Goal: Task Accomplishment & Management: Use online tool/utility

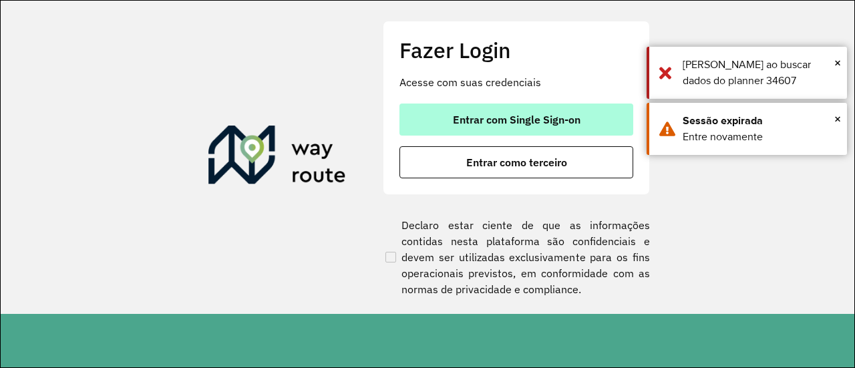
click at [536, 114] on span "Entrar com Single Sign-on" at bounding box center [517, 119] width 128 height 11
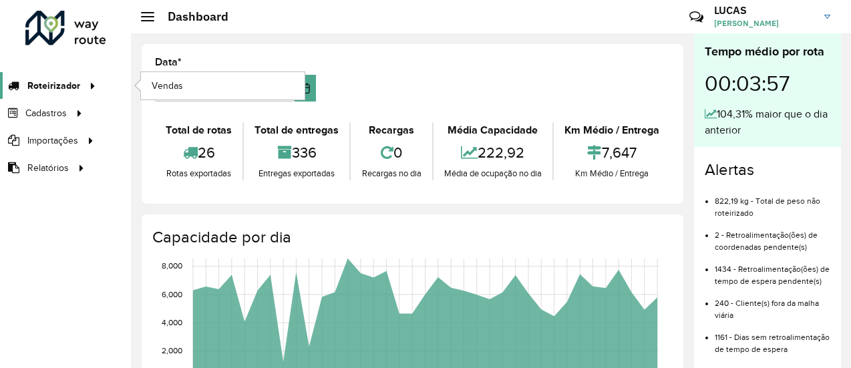
click at [59, 89] on span "Roteirizador" at bounding box center [53, 86] width 53 height 14
click at [178, 83] on span "Vendas" at bounding box center [168, 86] width 33 height 14
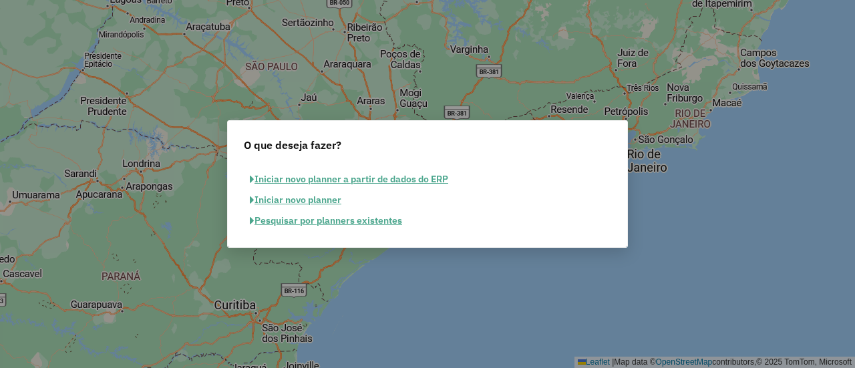
click at [342, 222] on button "Pesquisar por planners existentes" at bounding box center [326, 220] width 164 height 21
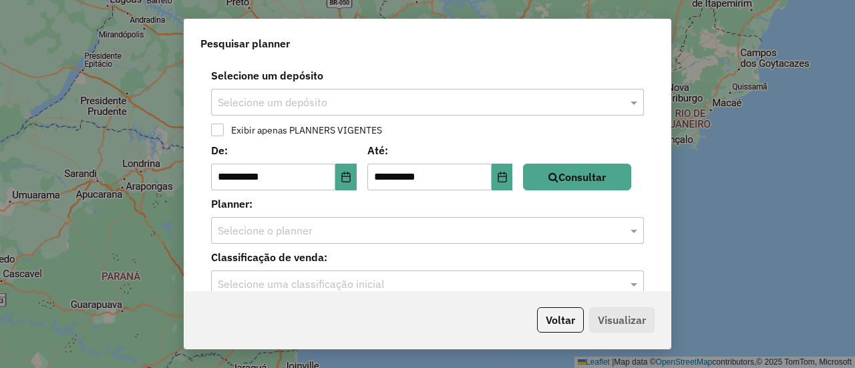
click at [269, 104] on input "text" at bounding box center [414, 103] width 393 height 16
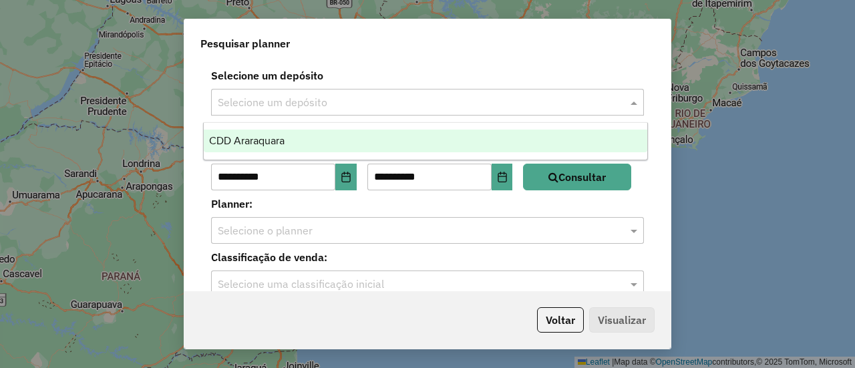
click at [261, 136] on span "CDD Araraquara" at bounding box center [246, 140] width 75 height 11
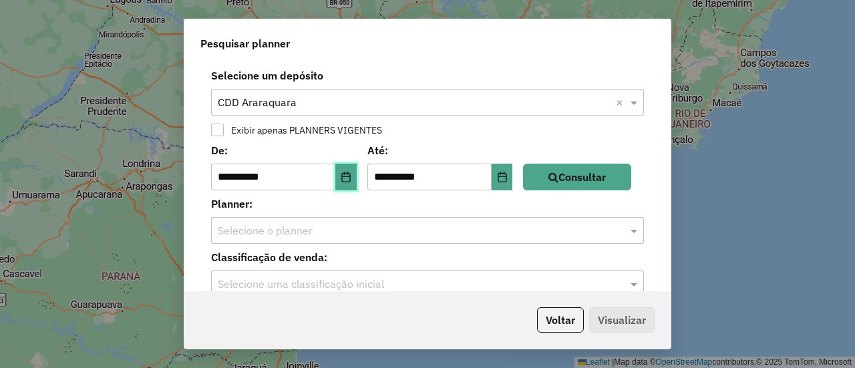
click at [351, 181] on icon "Choose Date" at bounding box center [346, 177] width 11 height 11
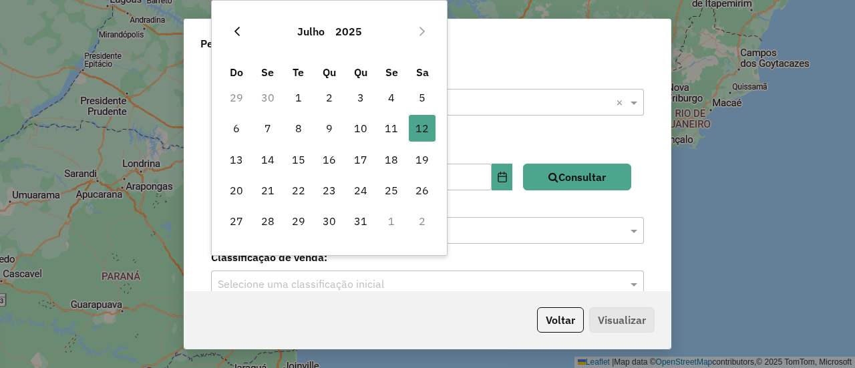
click at [234, 33] on icon "Previous Month" at bounding box center [237, 31] width 11 height 11
click at [360, 101] on span "1" at bounding box center [360, 97] width 27 height 27
type input "**********"
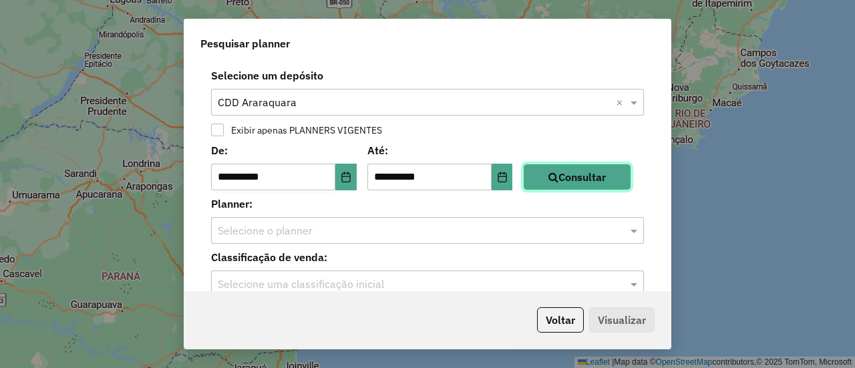
click at [580, 166] on button "Consultar" at bounding box center [577, 177] width 108 height 27
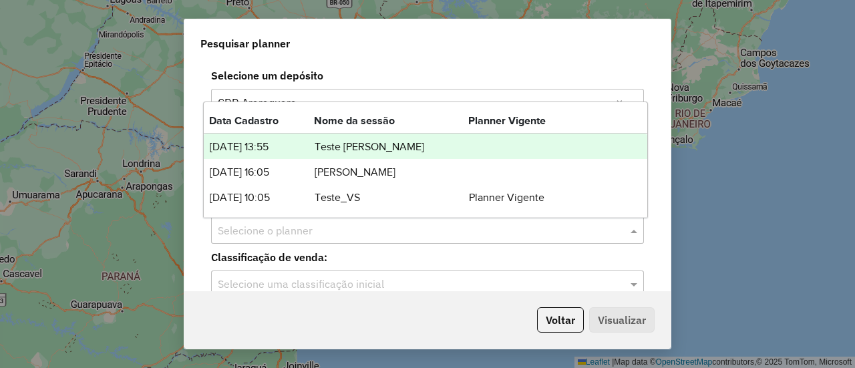
click at [389, 234] on input "text" at bounding box center [414, 231] width 393 height 16
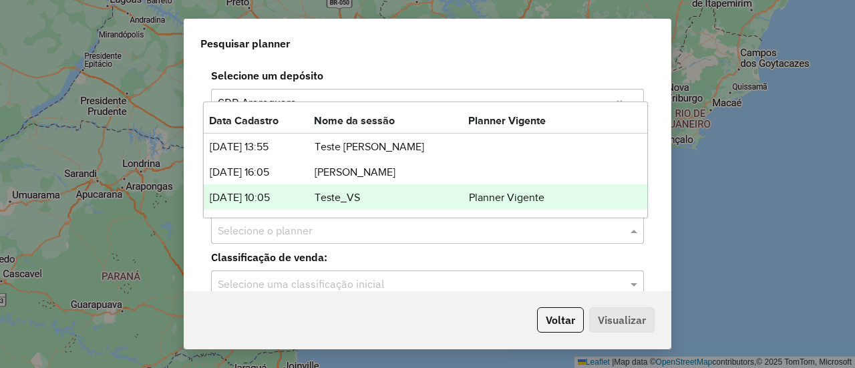
click at [345, 194] on td "Teste_VS" at bounding box center [391, 197] width 154 height 17
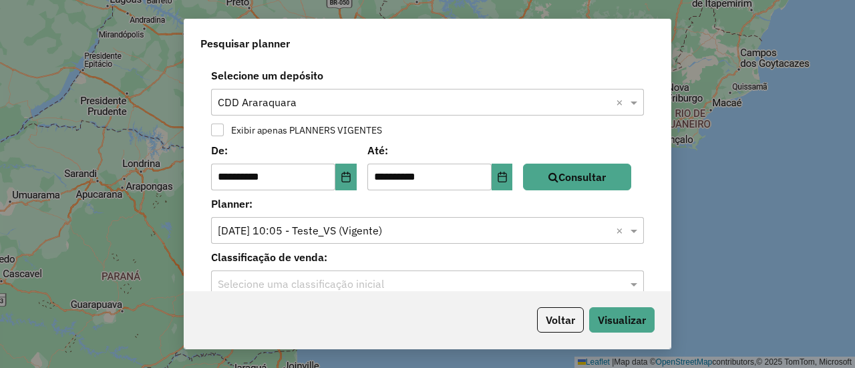
scroll to position [21, 0]
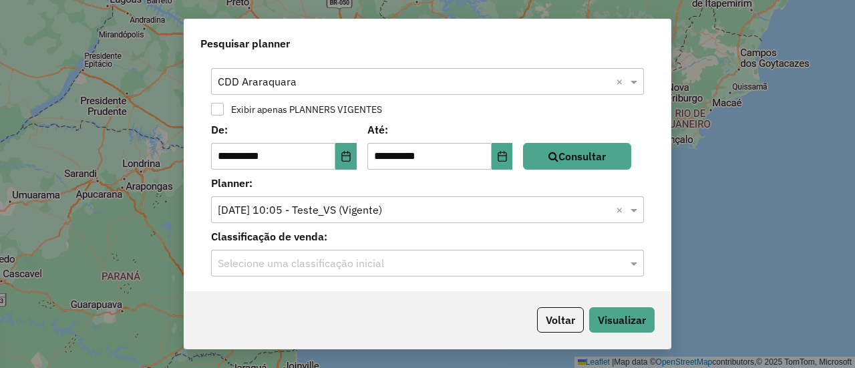
click at [302, 264] on input "text" at bounding box center [414, 264] width 393 height 16
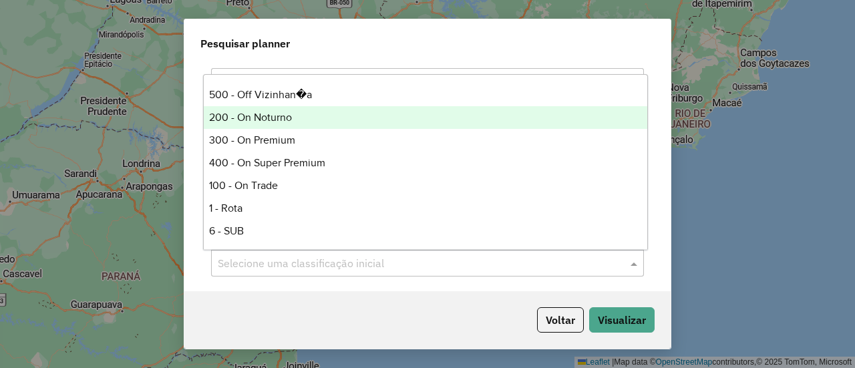
scroll to position [226, 0]
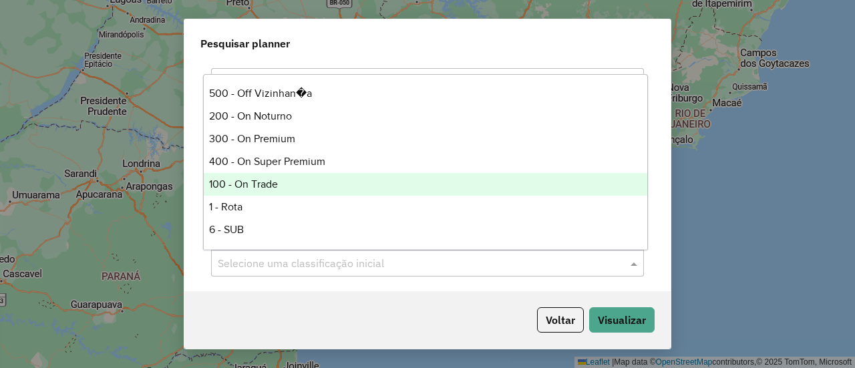
click at [265, 180] on div "100 - On Trade" at bounding box center [425, 184] width 443 height 23
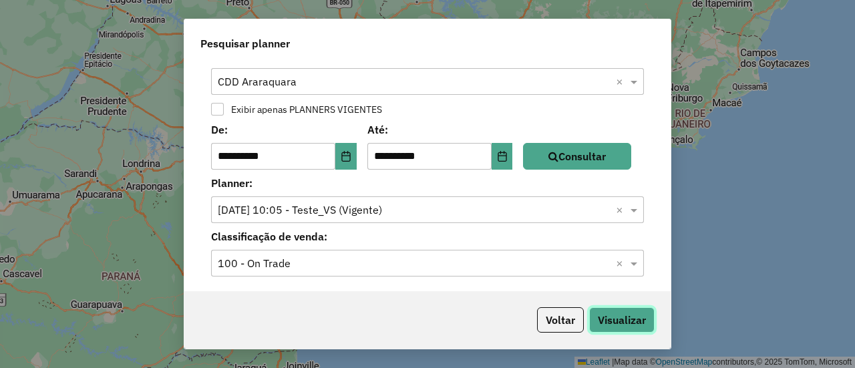
click at [627, 323] on button "Visualizar" at bounding box center [621, 319] width 65 height 25
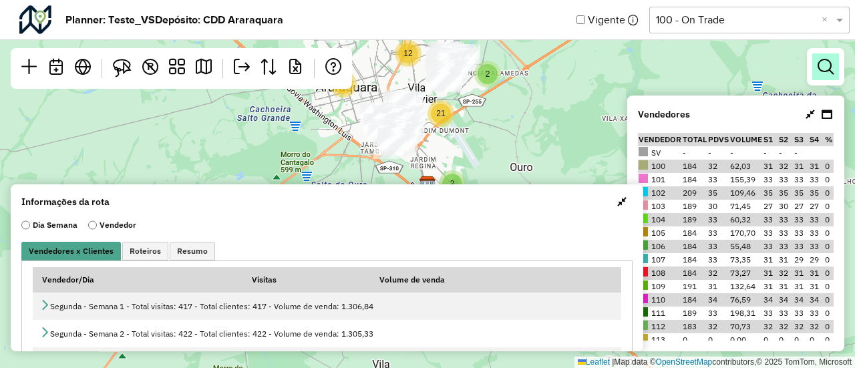
click at [828, 63] on em at bounding box center [826, 67] width 16 height 16
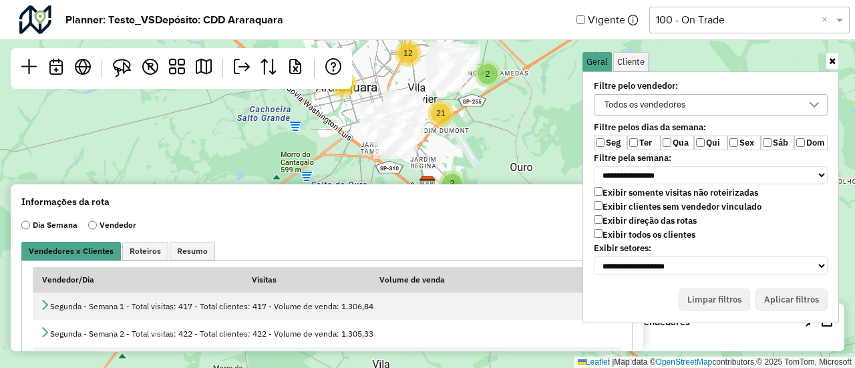
click at [620, 232] on label "Exibir todos os clientes" at bounding box center [645, 234] width 102 height 11
click at [671, 137] on label "Qua" at bounding box center [677, 143] width 33 height 15
click at [697, 109] on div "Todos os vendedores" at bounding box center [701, 105] width 202 height 20
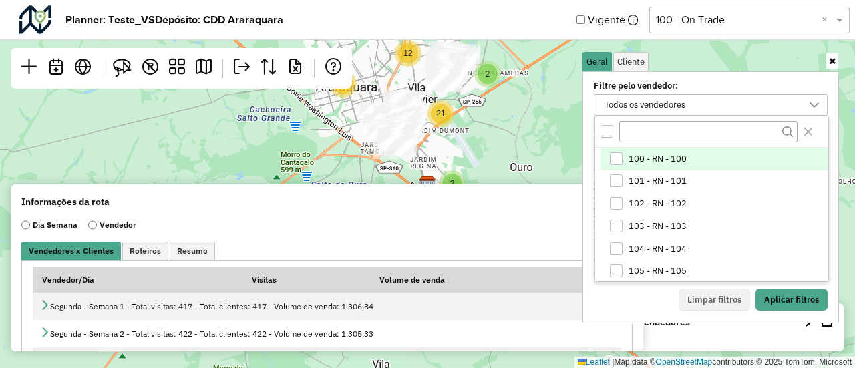
scroll to position [7, 49]
click at [631, 154] on span "100 - RN - 100" at bounding box center [658, 159] width 58 height 11
click at [812, 132] on icon "Close" at bounding box center [808, 131] width 11 height 11
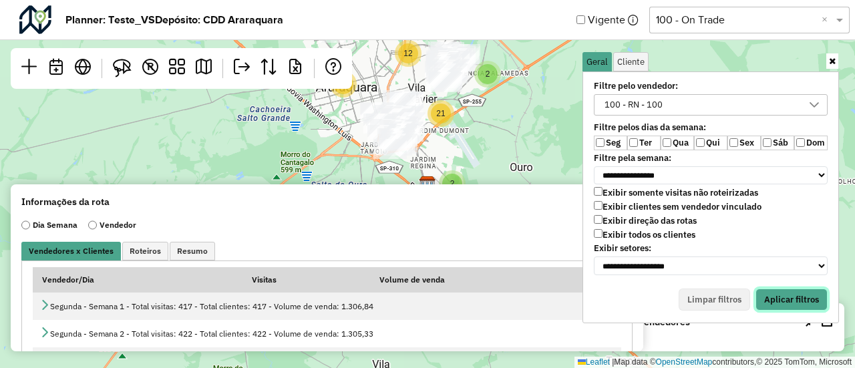
click at [803, 295] on button "Aplicar filtros" at bounding box center [792, 300] width 72 height 23
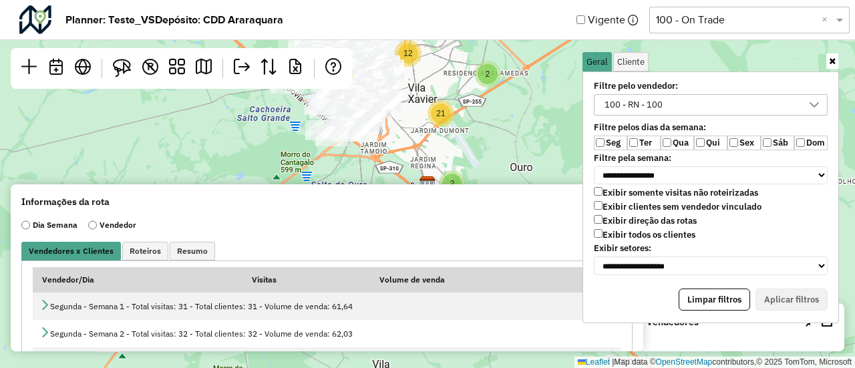
click at [833, 67] on link at bounding box center [832, 60] width 12 height 15
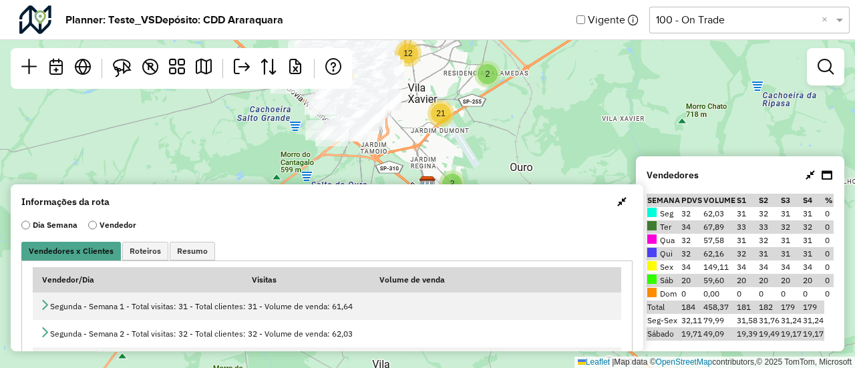
click at [621, 198] on span "button" at bounding box center [621, 201] width 9 height 11
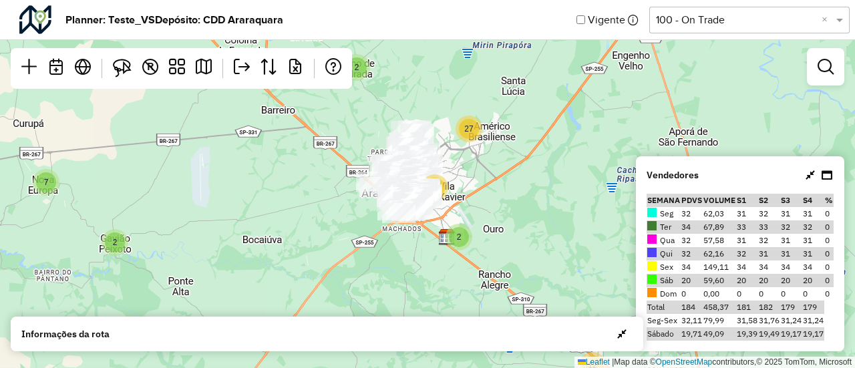
drag, startPoint x: 522, startPoint y: 156, endPoint x: 522, endPoint y: 217, distance: 61.5
click at [522, 217] on div "6 13 2 7 2 2 17 5 5 2 27 51 12 10 61 Leaflet | Map data © OpenStreetMap contrib…" at bounding box center [427, 184] width 855 height 368
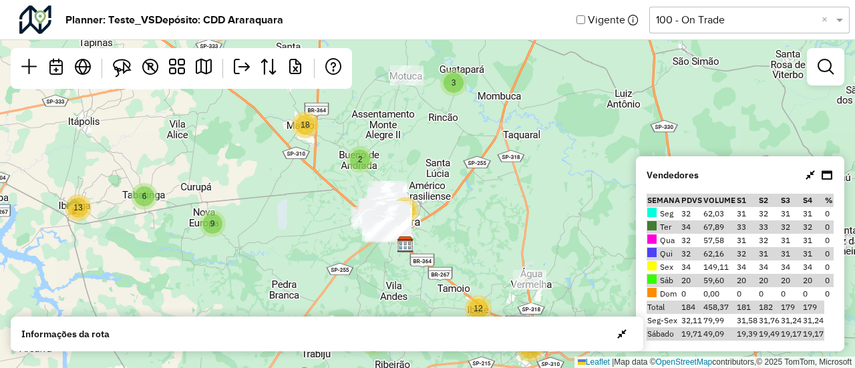
drag, startPoint x: 552, startPoint y: 201, endPoint x: 471, endPoint y: 217, distance: 82.4
click at [471, 217] on div "6 13 9 3 2 18 2 5 5 80 12 71 Leaflet | Map data © OpenStreetMap contributors,© …" at bounding box center [427, 184] width 855 height 368
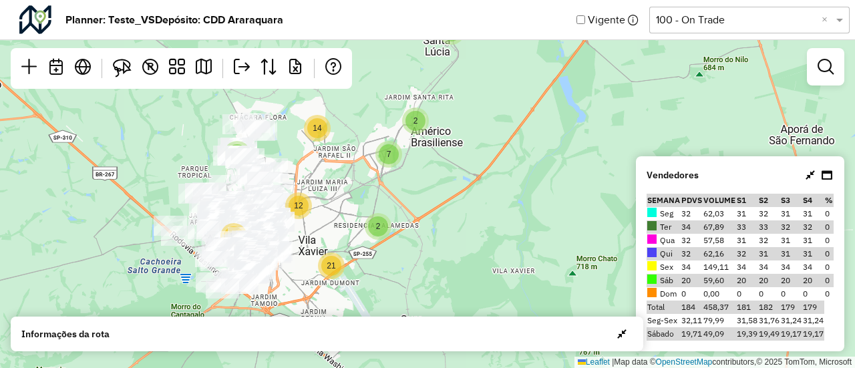
drag, startPoint x: 442, startPoint y: 226, endPoint x: 559, endPoint y: 236, distance: 118.0
click at [559, 236] on div "6 2 7 2 3 13 5 2 2 14 7 4 2 2 12 21 14 12 6 4 17 35 Leaflet | Map data © OpenSt…" at bounding box center [427, 184] width 855 height 368
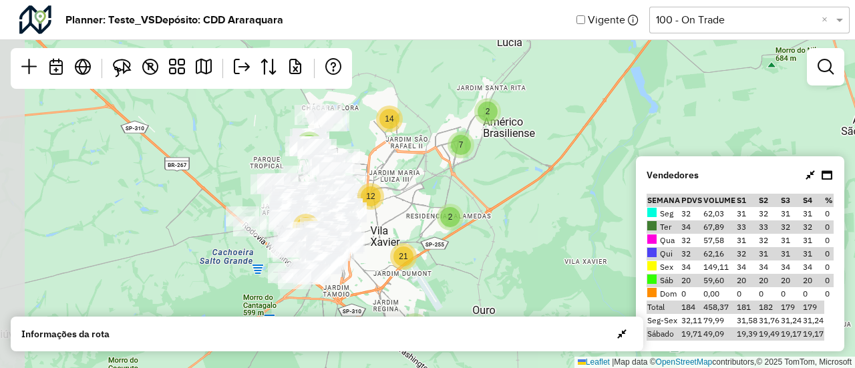
drag, startPoint x: 464, startPoint y: 200, endPoint x: 536, endPoint y: 190, distance: 72.7
click at [536, 190] on div "6 2 7 2 3 13 5 2 2 14 7 4 2 2 12 21 14 12 6 4 17 35 Leaflet | Map data © OpenSt…" at bounding box center [427, 184] width 855 height 368
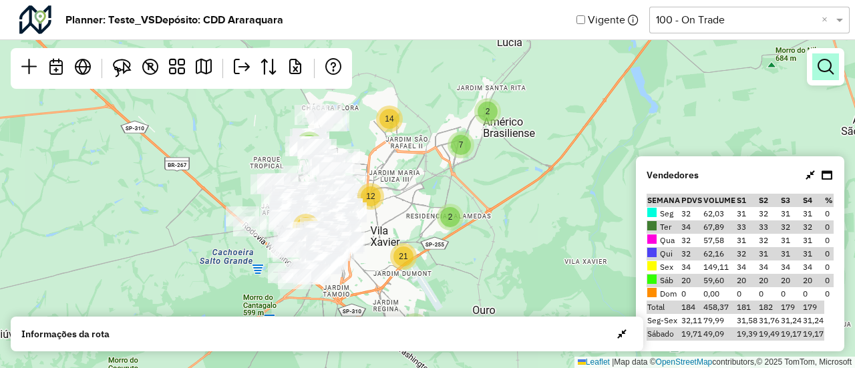
click at [824, 75] on link at bounding box center [825, 66] width 27 height 27
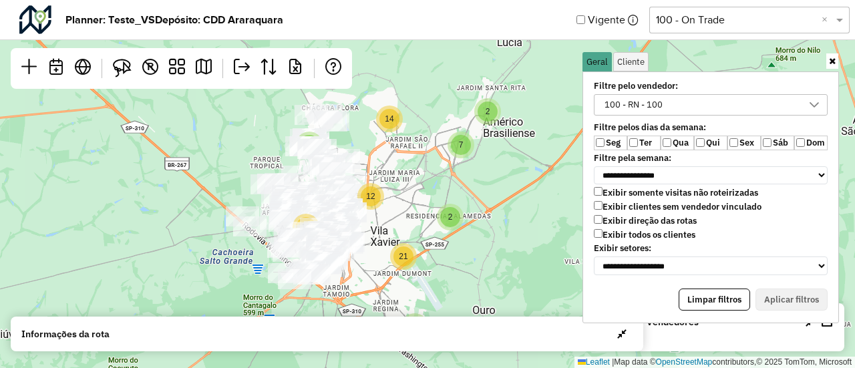
click at [629, 106] on div "100 - RN - 100" at bounding box center [633, 105] width 67 height 20
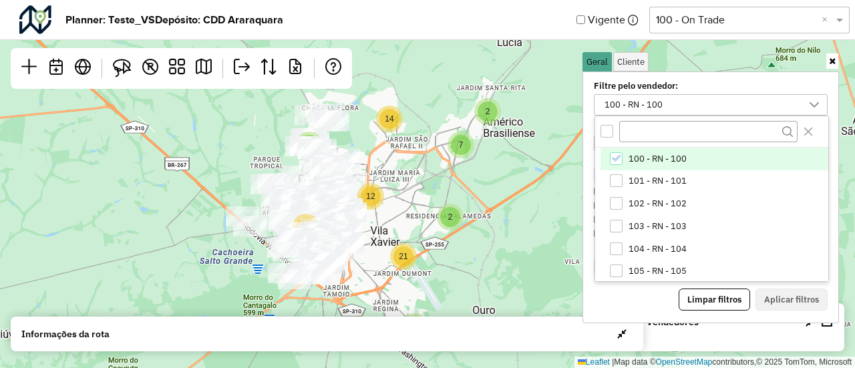
click at [631, 154] on span "100 - RN - 100" at bounding box center [658, 159] width 58 height 11
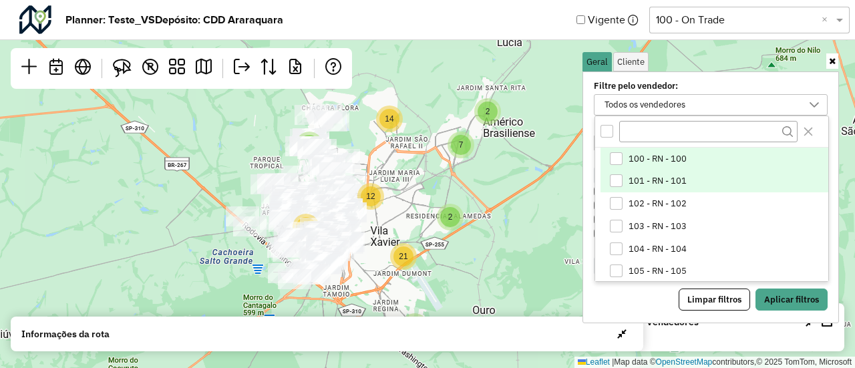
click at [629, 181] on span "101 - RN - 101" at bounding box center [658, 181] width 58 height 11
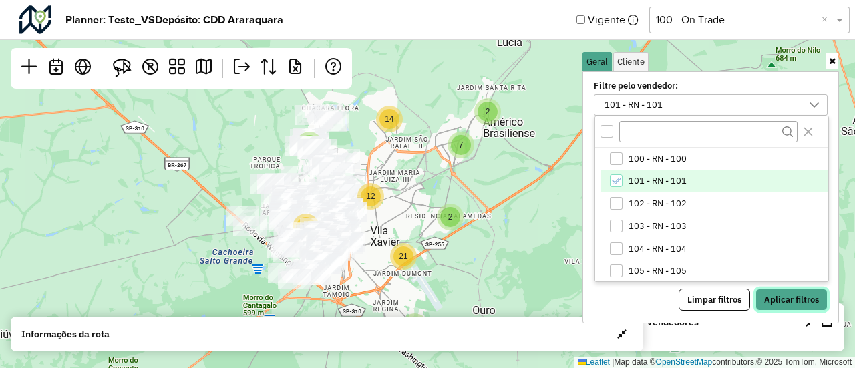
click at [766, 289] on button "Aplicar filtros" at bounding box center [792, 300] width 72 height 23
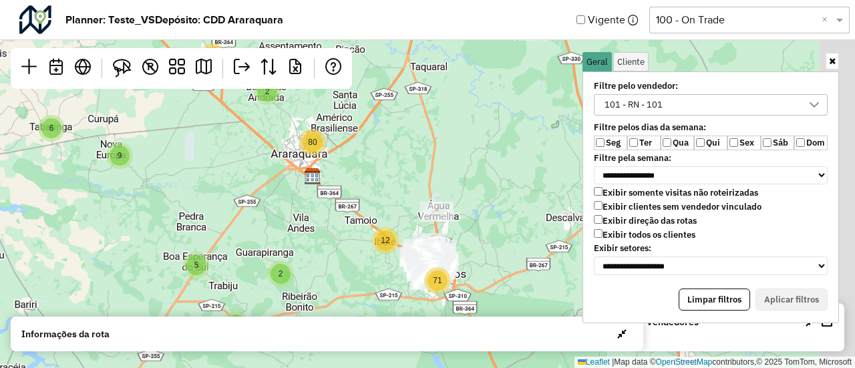
drag, startPoint x: 474, startPoint y: 244, endPoint x: 316, endPoint y: 180, distance: 171.1
click at [316, 180] on img at bounding box center [312, 176] width 17 height 17
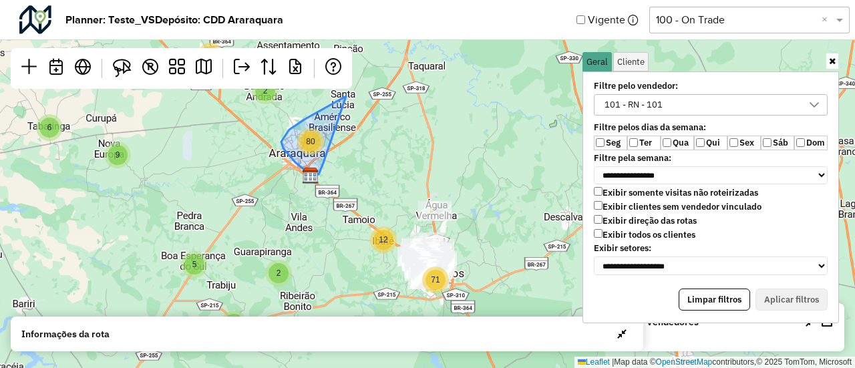
click at [314, 148] on div "80" at bounding box center [311, 142] width 20 height 20
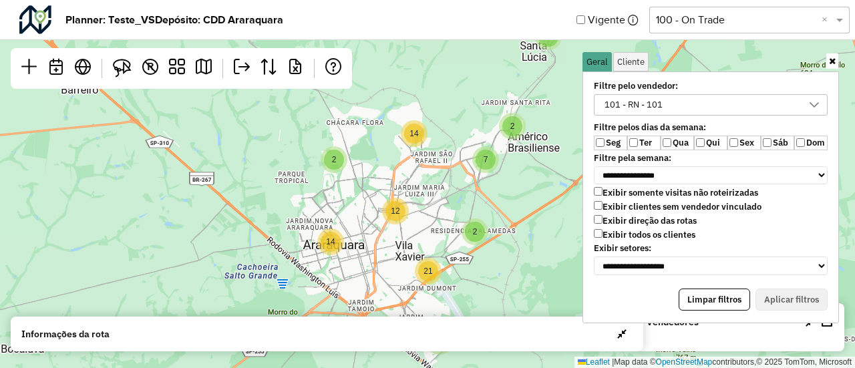
drag, startPoint x: 462, startPoint y: 219, endPoint x: 236, endPoint y: 105, distance: 253.0
click at [236, 105] on div "6 13 2 7 2 3 13 5 2 2 14 7 4 2 2 12 21 14 12 6 4 17 Leaflet | Map data © OpenSt…" at bounding box center [427, 184] width 855 height 368
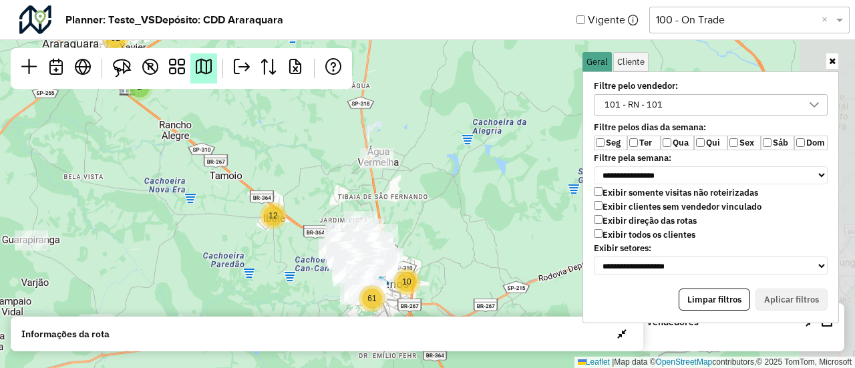
drag, startPoint x: 361, startPoint y: 190, endPoint x: 211, endPoint y: 82, distance: 184.7
click at [211, 82] on hb-planner "**********" at bounding box center [427, 184] width 855 height 368
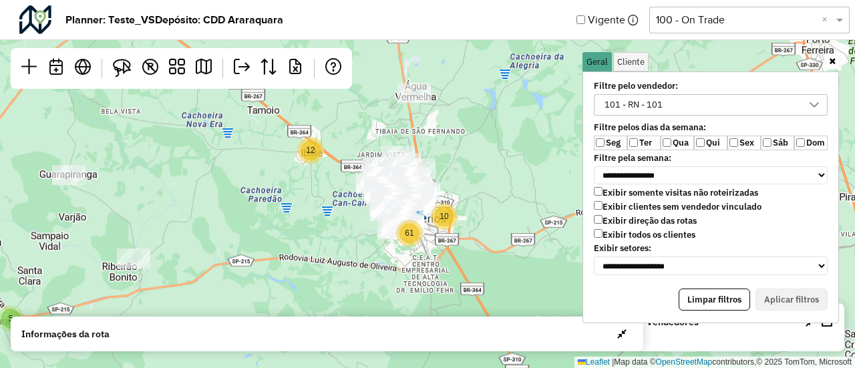
drag, startPoint x: 440, startPoint y: 189, endPoint x: 478, endPoint y: 125, distance: 74.9
click at [478, 125] on div "6 13 2 7 2 2 17 5 5 2 27 51 12 10 61 Leaflet | Map data © OpenStreetMap contrib…" at bounding box center [427, 184] width 855 height 368
click at [750, 97] on div "101 - RN - 101" at bounding box center [701, 105] width 202 height 20
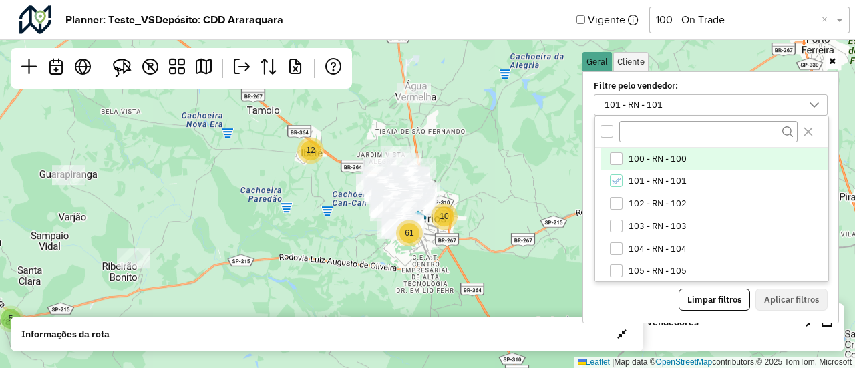
click at [665, 154] on span "100 - RN - 100" at bounding box center [658, 159] width 58 height 11
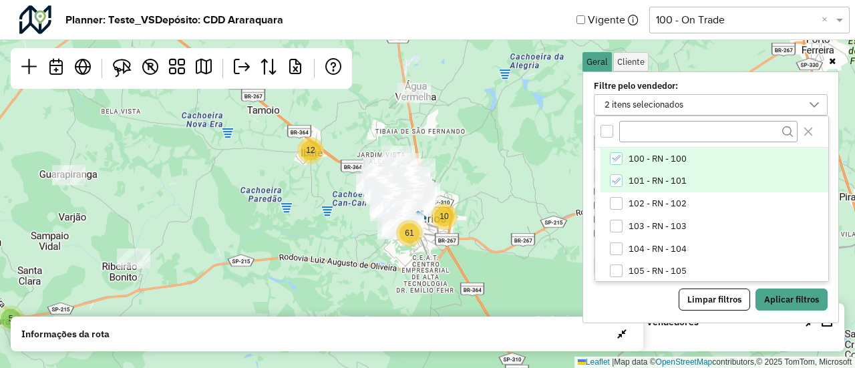
click at [641, 174] on li "101 - RN - 101" at bounding box center [715, 181] width 228 height 23
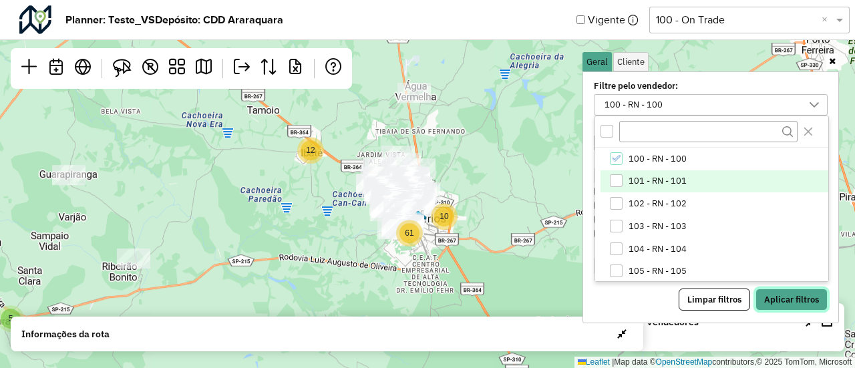
click at [770, 289] on button "Aplicar filtros" at bounding box center [792, 300] width 72 height 23
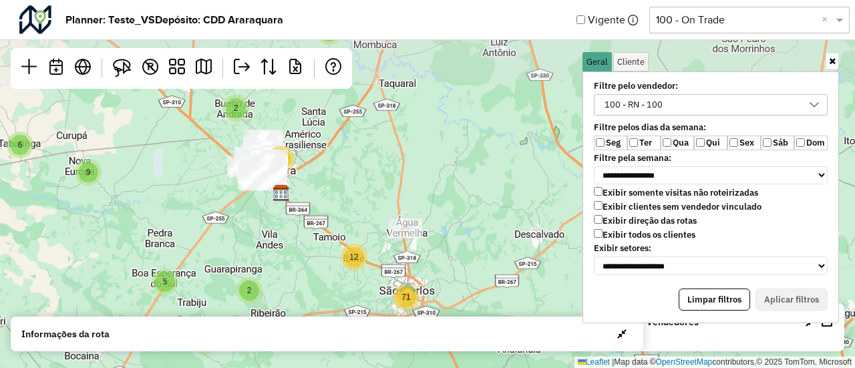
drag, startPoint x: 525, startPoint y: 189, endPoint x: 466, endPoint y: 298, distance: 123.7
click at [466, 298] on div "6 13 9 3 2 18 2 5 5 80 12 71 Leaflet | Map data © OpenStreetMap contributors,© …" at bounding box center [427, 184] width 855 height 368
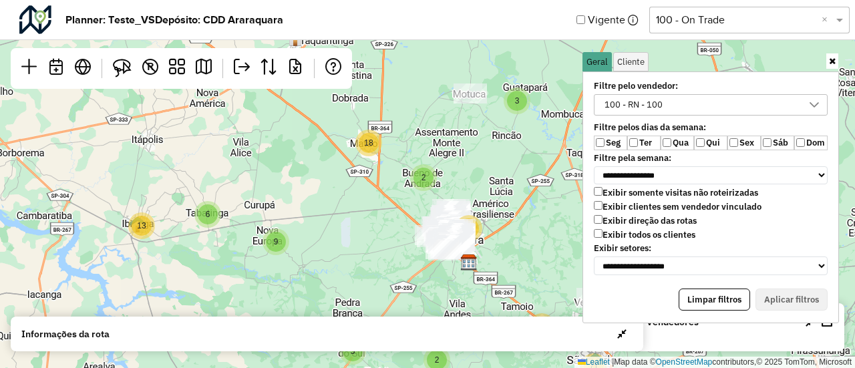
drag, startPoint x: 317, startPoint y: 191, endPoint x: 504, endPoint y: 257, distance: 198.4
click at [504, 257] on div "6 13 9 3 2 18 2 5 5 80 12 71 Leaflet | Map data © OpenStreetMap contributors,© …" at bounding box center [427, 184] width 855 height 368
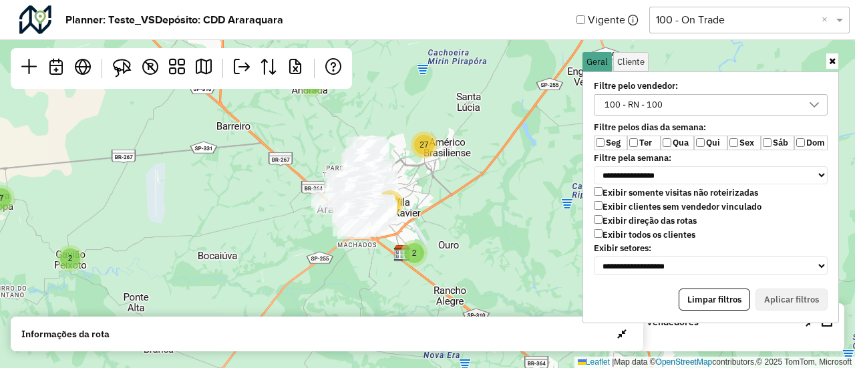
drag, startPoint x: 529, startPoint y: 246, endPoint x: 484, endPoint y: 226, distance: 49.3
click at [484, 226] on div "6 13 2 7 2 2 17 5 5 2 27 51 12 10 61 Leaflet | Map data © OpenStreetMap contrib…" at bounding box center [427, 184] width 855 height 368
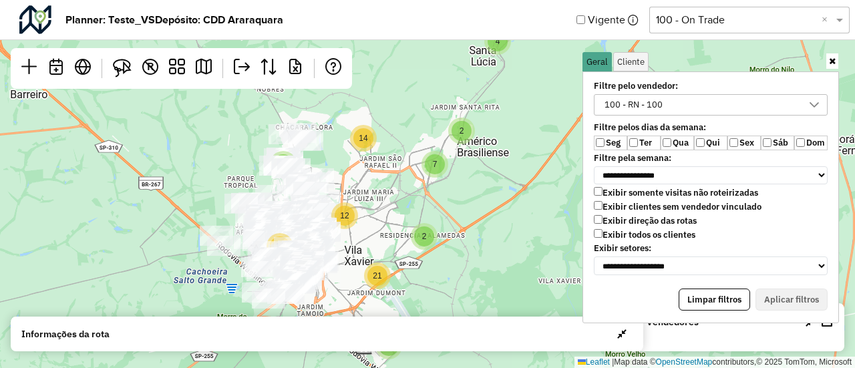
drag, startPoint x: 411, startPoint y: 196, endPoint x: 488, endPoint y: 280, distance: 113.5
click at [488, 280] on div "6 2 7 2 3 13 5 2 2 14 7 4 2 2 12 21 14 12 4 6 4 17 35 Leaflet | Map data © Open…" at bounding box center [427, 184] width 855 height 368
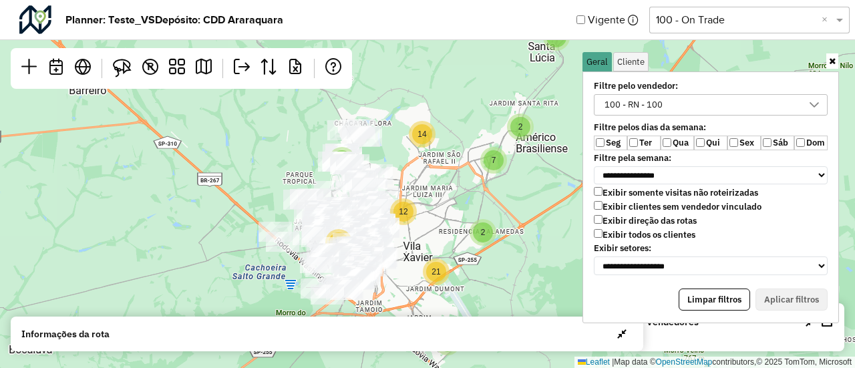
drag, startPoint x: 400, startPoint y: 133, endPoint x: 459, endPoint y: 129, distance: 58.9
click at [459, 129] on div "6 2 7 2 3 13 5 2 2 14 7 4 2 2 12 21 14 12 6 4 17 2 Leaflet | Map data © OpenStr…" at bounding box center [427, 184] width 855 height 368
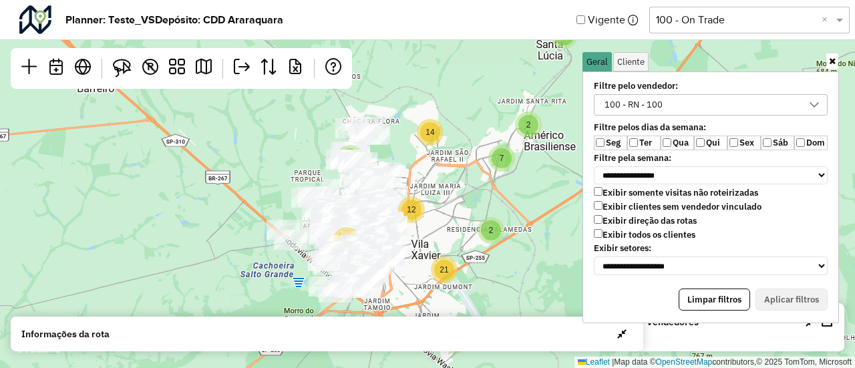
drag, startPoint x: 473, startPoint y: 174, endPoint x: 481, endPoint y: 172, distance: 8.4
click at [481, 172] on div "6 2 7 2 3 13 5 2 2 14 7 4 2 2 12 21 14 12 6 4 17 13 Leaflet | Map data © OpenSt…" at bounding box center [427, 184] width 855 height 368
click at [765, 98] on div "100 - RN - 100" at bounding box center [701, 105] width 202 height 20
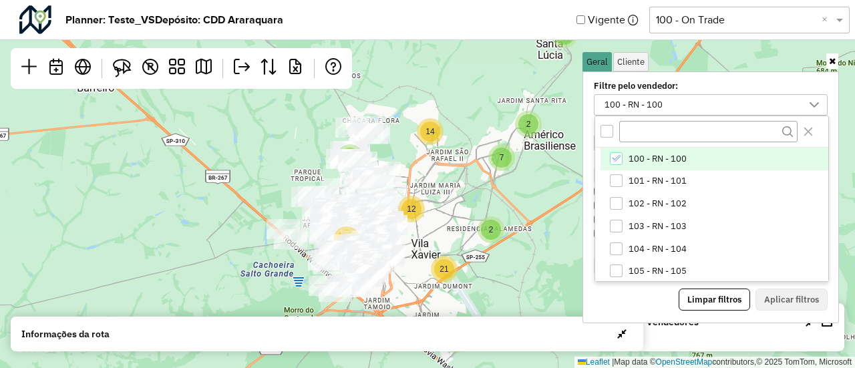
click at [641, 158] on span "100 - RN - 100" at bounding box center [658, 159] width 58 height 11
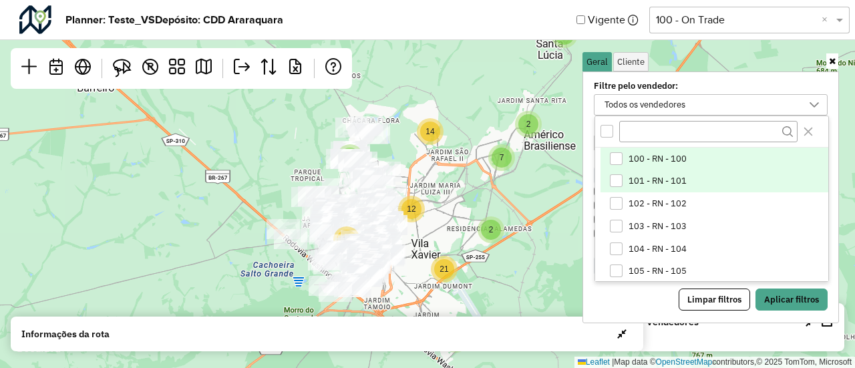
click at [637, 176] on span "101 - RN - 101" at bounding box center [658, 181] width 58 height 11
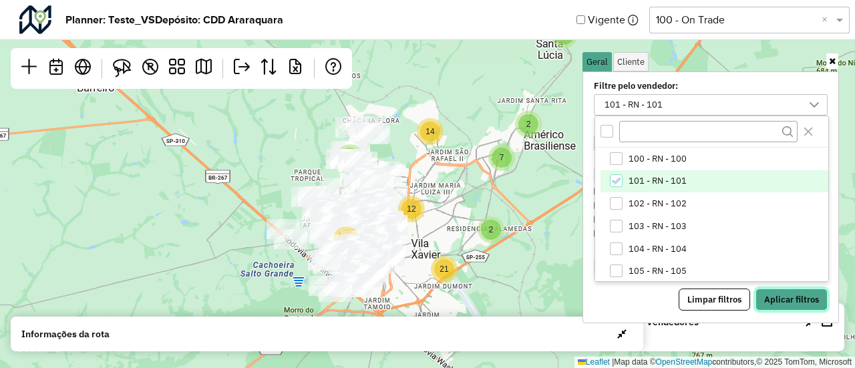
click at [789, 293] on button "Aplicar filtros" at bounding box center [792, 300] width 72 height 23
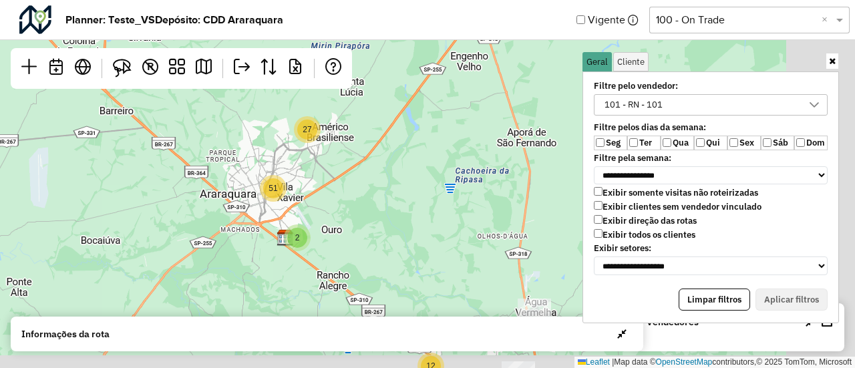
drag, startPoint x: 562, startPoint y: 261, endPoint x: 364, endPoint y: 152, distance: 225.7
click at [364, 152] on div "6 13 2 7 2 2 17 5 5 2 27 51 12 10 61 Leaflet | Map data © OpenStreetMap contrib…" at bounding box center [427, 184] width 855 height 368
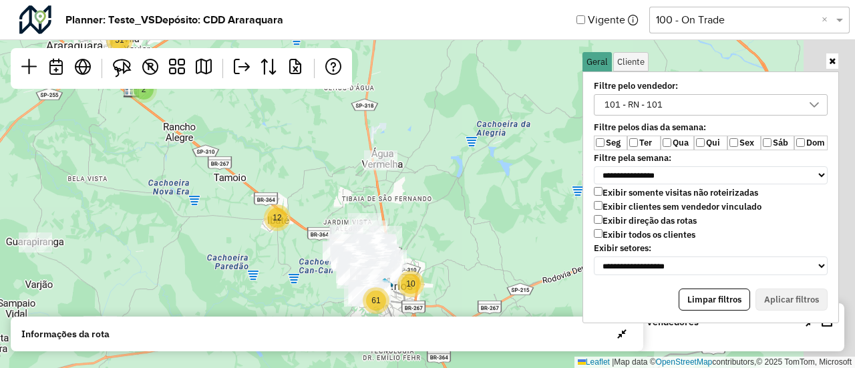
drag, startPoint x: 433, startPoint y: 196, endPoint x: 325, endPoint y: 86, distance: 153.5
click at [325, 86] on hb-planner "**********" at bounding box center [427, 184] width 855 height 368
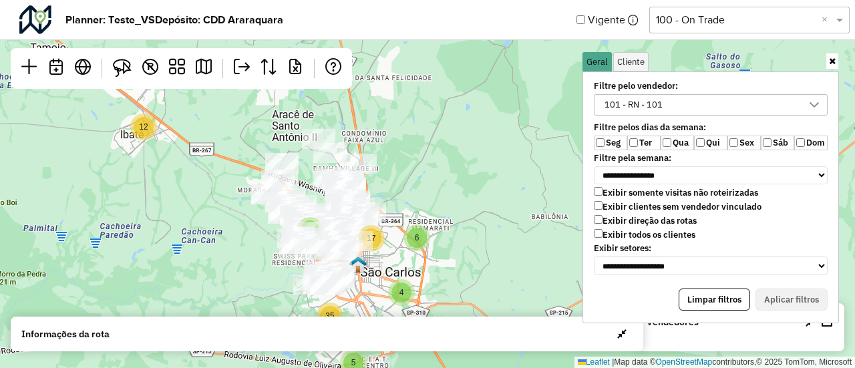
drag, startPoint x: 379, startPoint y: 226, endPoint x: 429, endPoint y: 164, distance: 79.3
click at [429, 164] on div "5 5 2 2 14 7 4 2 2 12 21 14 12 4 6 5 4 17 35 Leaflet | Map data © OpenStreetMap…" at bounding box center [427, 184] width 855 height 368
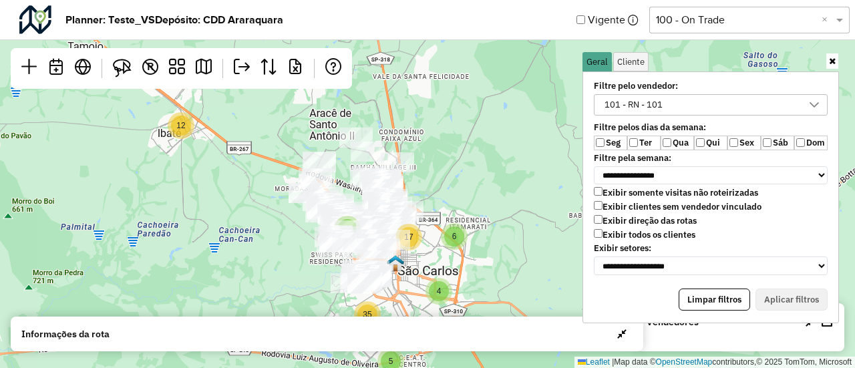
drag, startPoint x: 493, startPoint y: 255, endPoint x: 530, endPoint y: 255, distance: 37.4
click at [530, 255] on div "5 5 2 2 14 7 2 2 12 21 14 12 4 6 5 4 17 35 2 Leaflet | Map data © OpenStreetMap…" at bounding box center [427, 184] width 855 height 368
drag, startPoint x: 530, startPoint y: 255, endPoint x: 498, endPoint y: 280, distance: 40.9
click at [498, 280] on div "5 5 2 2 14 7 2 2 12 21 14 12 4 6 5 4 17 35 2 Leaflet | Map data © OpenStreetMap…" at bounding box center [427, 184] width 855 height 368
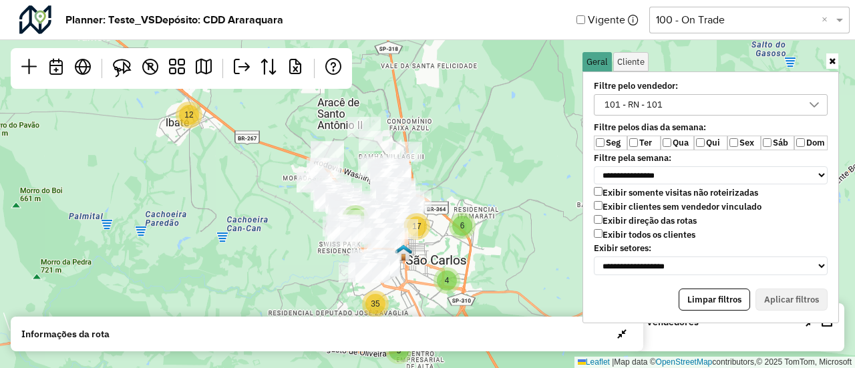
drag, startPoint x: 498, startPoint y: 280, endPoint x: 506, endPoint y: 269, distance: 13.4
click at [506, 269] on div "5 5 2 2 14 7 2 2 12 21 14 12 4 6 5 4 17 35 2 Leaflet | Map data © OpenStreetMap…" at bounding box center [427, 184] width 855 height 368
click at [831, 61] on icon at bounding box center [832, 61] width 7 height 9
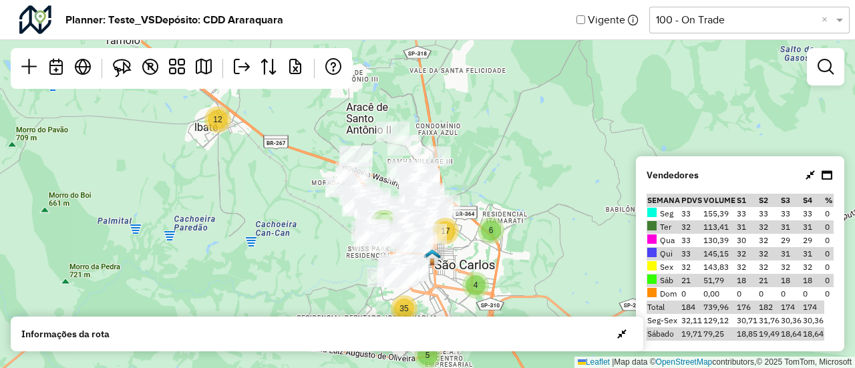
drag, startPoint x: 558, startPoint y: 241, endPoint x: 587, endPoint y: 246, distance: 29.1
click at [587, 246] on div "5 5 2 2 14 7 2 2 12 21 14 12 4 6 5 4 17 35 2 Leaflet | Map data © OpenStreetMap…" at bounding box center [427, 184] width 855 height 368
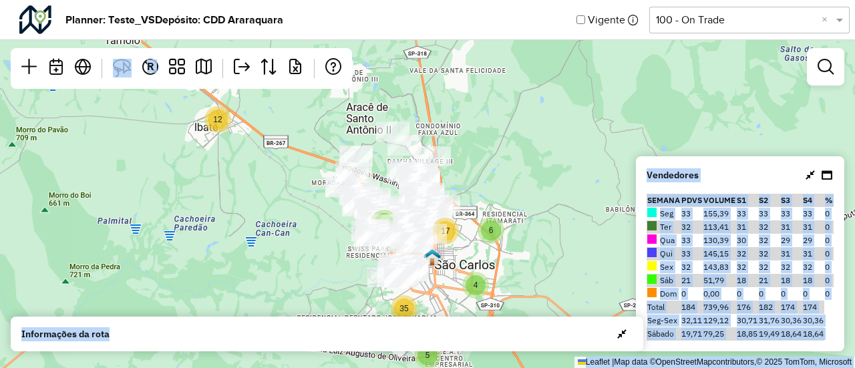
drag, startPoint x: 428, startPoint y: 329, endPoint x: 535, endPoint y: 222, distance: 152.1
click at [535, 222] on hb-planner "Planner: Teste_VS Depósito: CDD Araraquara Vigente Selecione uma opção 100 - On…" at bounding box center [427, 184] width 855 height 368
click at [620, 335] on span "button" at bounding box center [621, 334] width 9 height 11
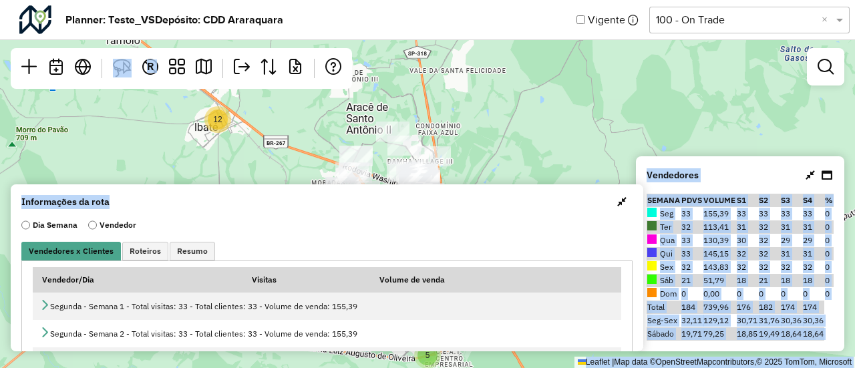
click at [620, 200] on span "button" at bounding box center [621, 201] width 9 height 11
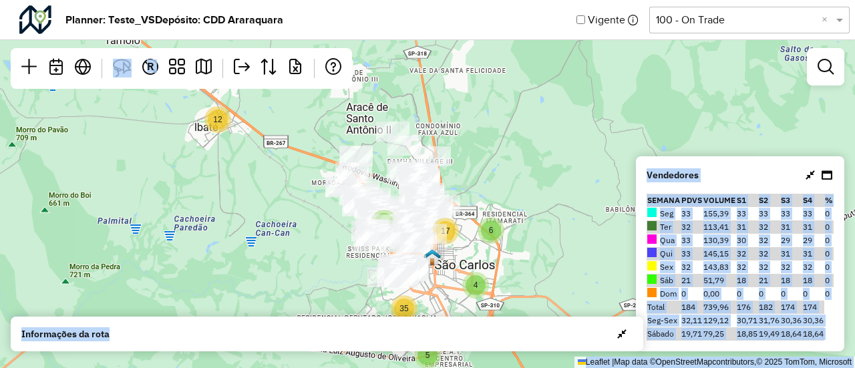
click at [612, 203] on div "5 5 2 2 14 7 2 2 12 21 14 12 4 6 5 4 17 35 2 Leaflet | Map data © OpenStreetMap…" at bounding box center [427, 184] width 855 height 368
click at [731, 136] on div "5 5 2 2 14 7 2 2 12 21 14 12 4 6 5 4 17 35 2 Leaflet | Map data © OpenStreetMap…" at bounding box center [427, 184] width 855 height 368
click at [728, 185] on div "Vendedores Semana PDVs Volume S1 S2 S3 S4 % Seg 33 155,39 33 33 33 33 0 Ter 32 …" at bounding box center [740, 253] width 208 height 195
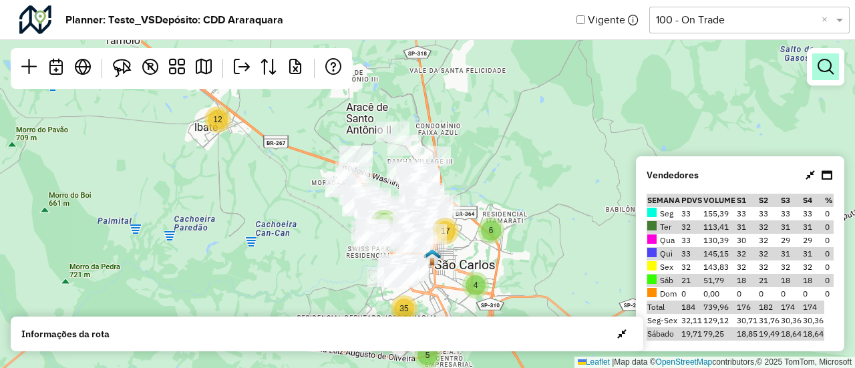
click at [826, 69] on em at bounding box center [826, 67] width 16 height 16
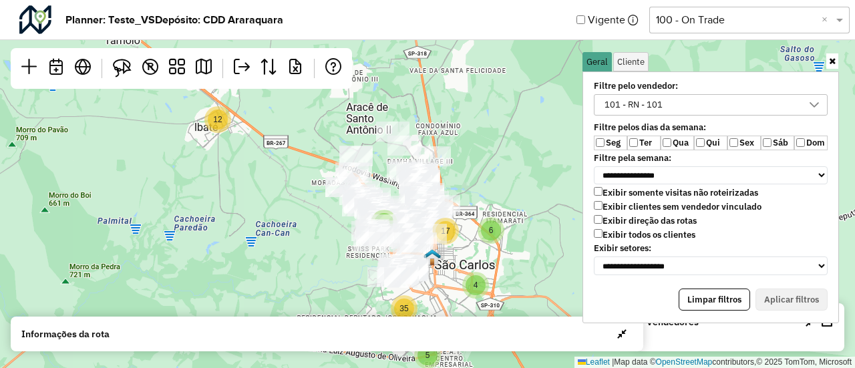
click at [643, 105] on div "101 - RN - 101" at bounding box center [633, 105] width 67 height 20
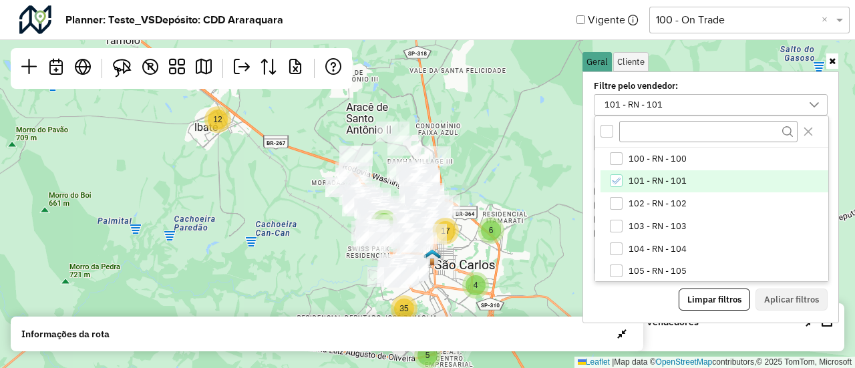
drag, startPoint x: 635, startPoint y: 155, endPoint x: 635, endPoint y: 173, distance: 18.0
click at [635, 156] on span "100 - RN - 100" at bounding box center [658, 159] width 58 height 11
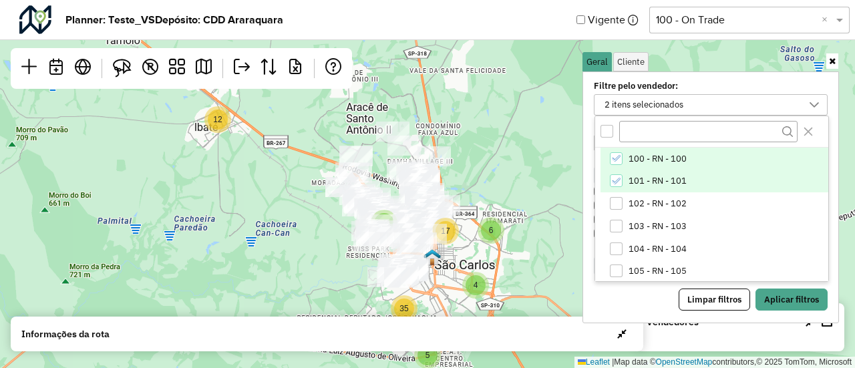
click at [634, 185] on span "101 - RN - 101" at bounding box center [658, 181] width 58 height 11
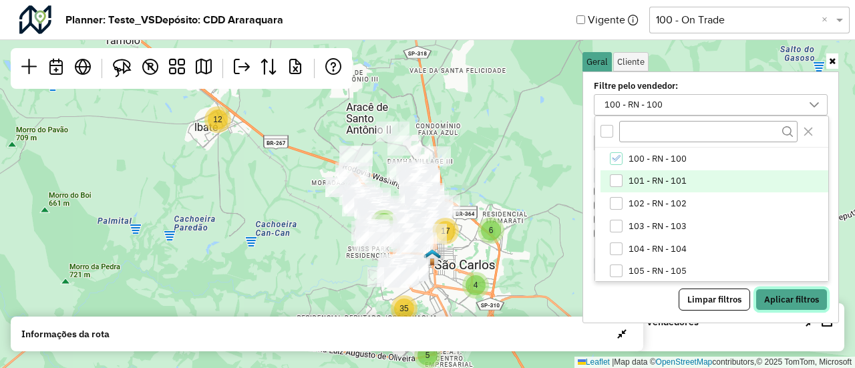
click at [788, 294] on button "Aplicar filtros" at bounding box center [792, 300] width 72 height 23
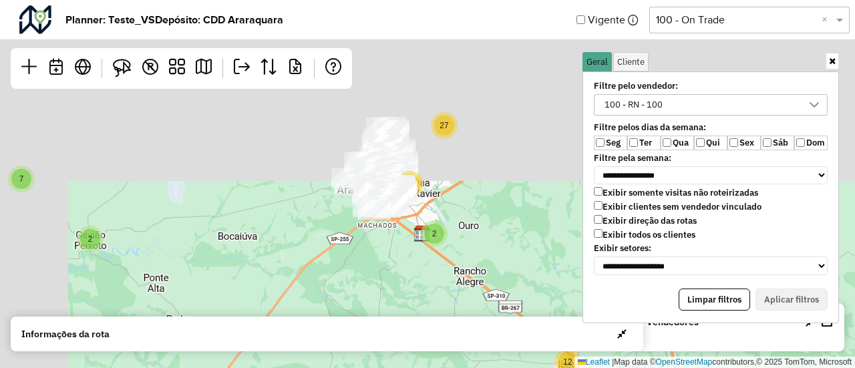
drag, startPoint x: 381, startPoint y: 152, endPoint x: 576, endPoint y: 371, distance: 293.8
click at [576, 367] on html "**********" at bounding box center [427, 184] width 855 height 368
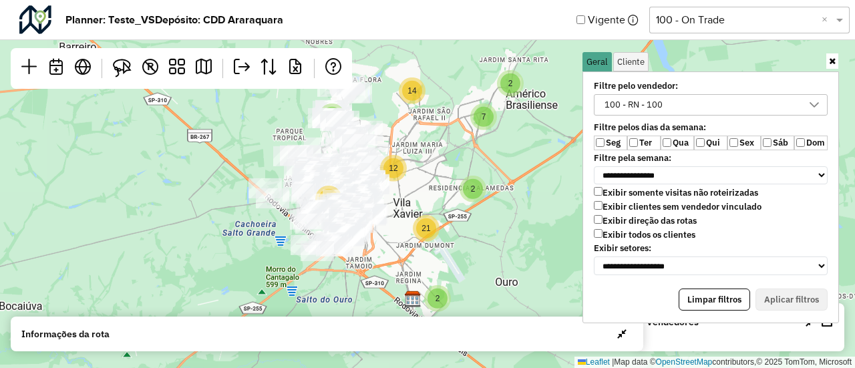
drag, startPoint x: 464, startPoint y: 201, endPoint x: 476, endPoint y: 237, distance: 37.8
click at [476, 237] on div "6 2 7 2 3 13 5 2 2 14 7 4 2 2 12 21 14 12 4 6 4 17 35 Leaflet | Map data © Open…" at bounding box center [427, 184] width 855 height 368
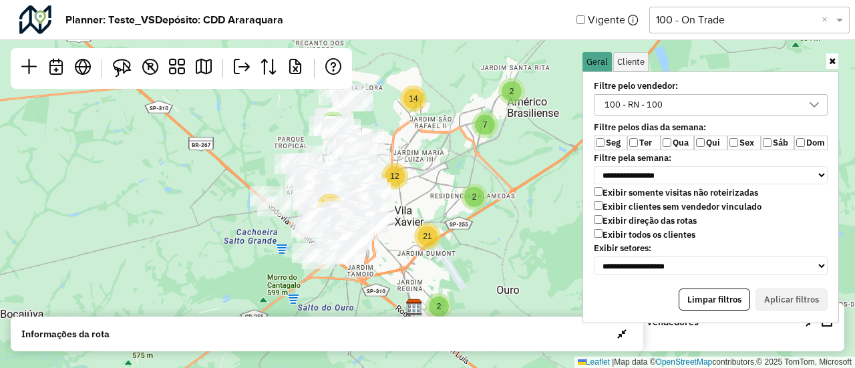
click at [834, 62] on icon at bounding box center [832, 61] width 7 height 9
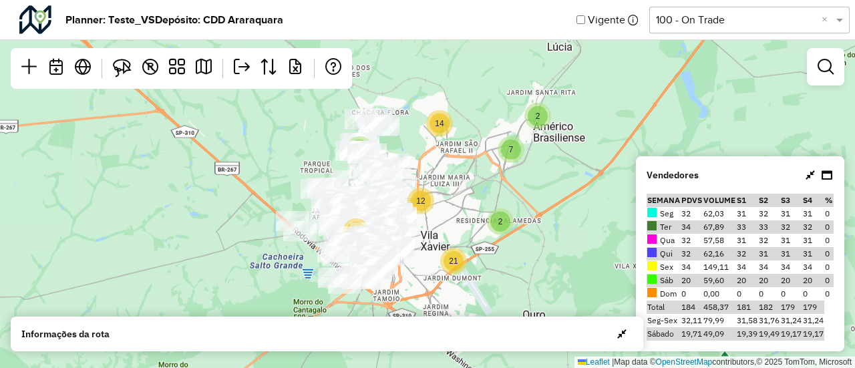
drag, startPoint x: 520, startPoint y: 154, endPoint x: 546, endPoint y: 178, distance: 35.9
click at [546, 178] on div "6 2 7 2 3 13 5 2 2 14 7 4 2 2 12 21 14 12 4 6 4 17 13 35 Leaflet | Map data © O…" at bounding box center [427, 184] width 855 height 368
click at [821, 72] on em at bounding box center [826, 67] width 16 height 16
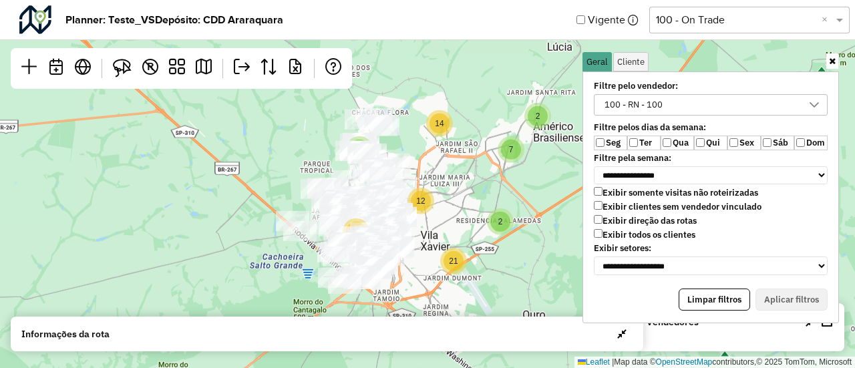
click at [651, 106] on div "100 - RN - 100" at bounding box center [633, 105] width 67 height 20
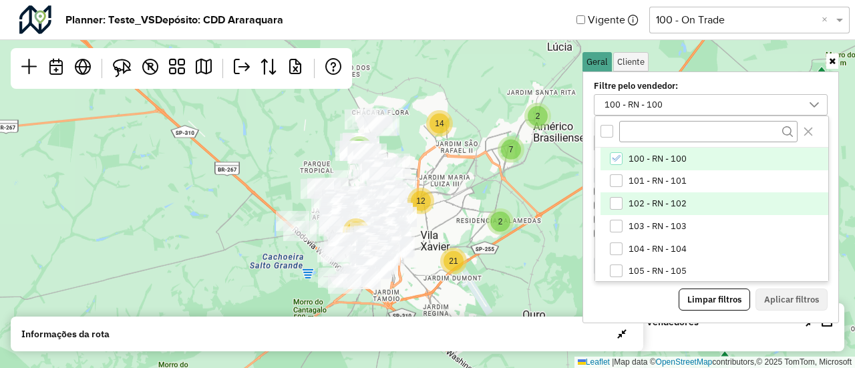
click at [627, 207] on li "102 - RN - 102" at bounding box center [715, 203] width 228 height 23
click at [629, 154] on span "100 - RN - 100" at bounding box center [658, 159] width 58 height 11
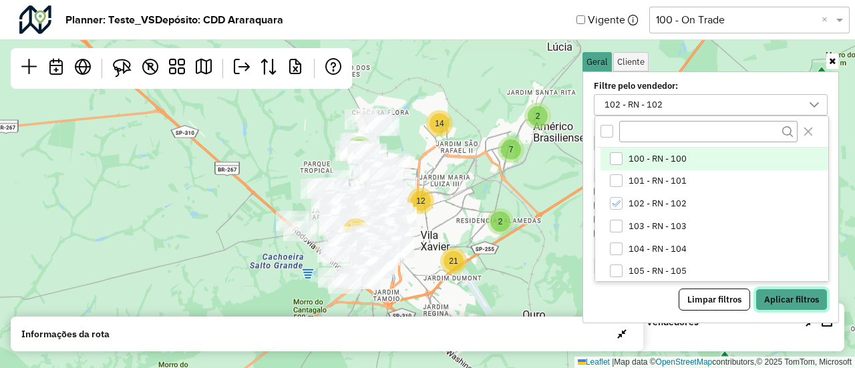
click at [771, 295] on button "Aplicar filtros" at bounding box center [792, 300] width 72 height 23
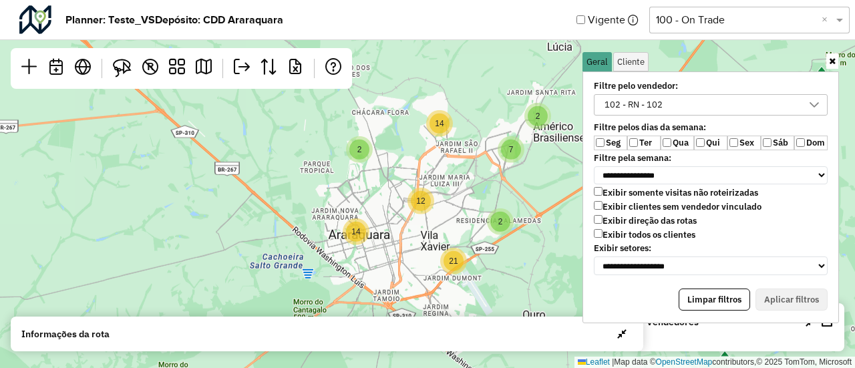
click at [832, 64] on icon at bounding box center [832, 61] width 7 height 9
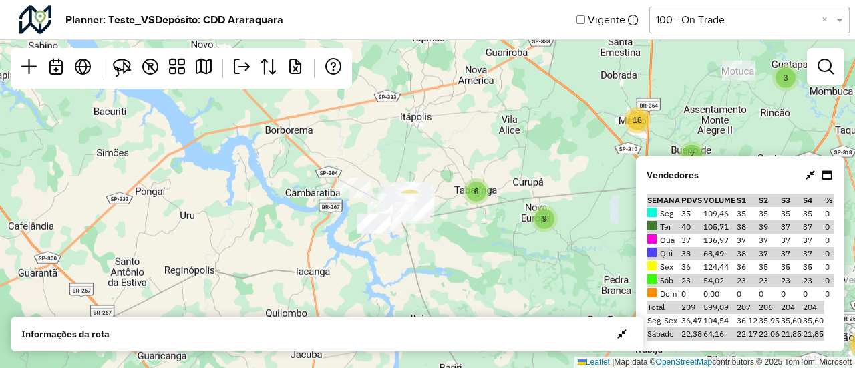
drag, startPoint x: 363, startPoint y: 192, endPoint x: 578, endPoint y: 195, distance: 215.1
click at [578, 195] on div "6 13 9 3 2 18 2 5 5 80 12 71 Leaflet | Map data © OpenStreetMap contributors,© …" at bounding box center [427, 184] width 855 height 368
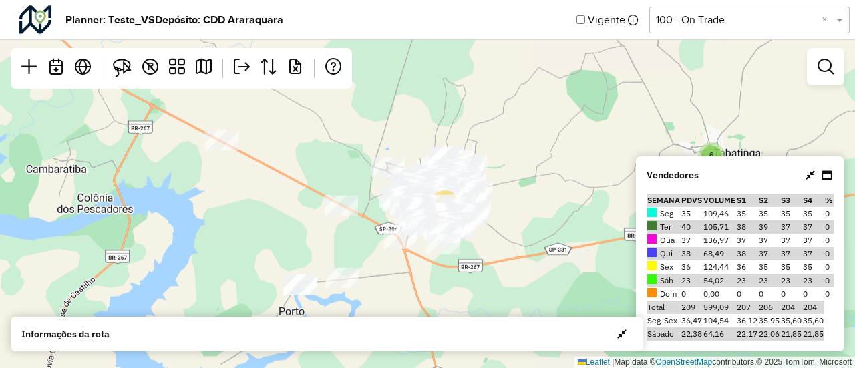
drag, startPoint x: 396, startPoint y: 210, endPoint x: 536, endPoint y: 253, distance: 146.0
click at [536, 253] on div "6 13 2 7 2 3 13 5 2 2 14 7 2 2 12 21 14 Leaflet | Map data © OpenStreetMap cont…" at bounding box center [427, 184] width 855 height 368
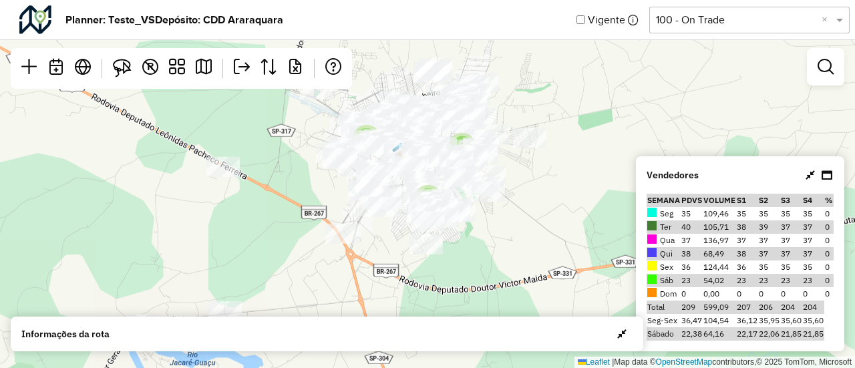
drag, startPoint x: 422, startPoint y: 226, endPoint x: 526, endPoint y: 240, distance: 105.7
click at [526, 240] on div "6 4 4 3 2 7 Leaflet | Map data © OpenStreetMap contributors,© 2025 TomTom, Micr…" at bounding box center [427, 184] width 855 height 368
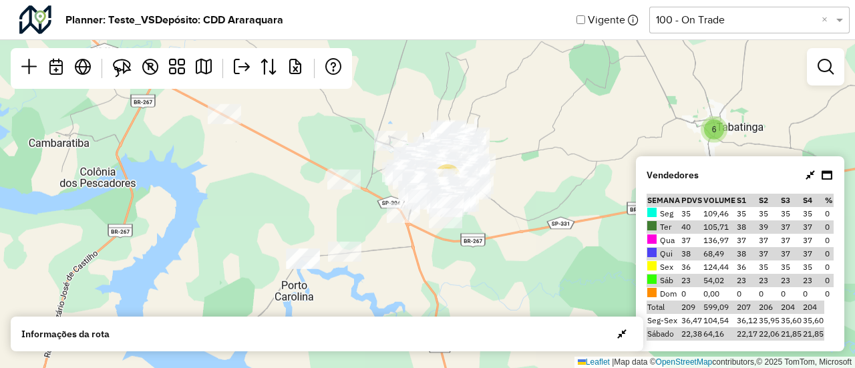
drag, startPoint x: 533, startPoint y: 246, endPoint x: 501, endPoint y: 222, distance: 40.1
click at [501, 222] on div "6 13 2 7 2 3 13 5 2 14 Leaflet | Map data © OpenStreetMap contributors,© 2025 T…" at bounding box center [427, 184] width 855 height 368
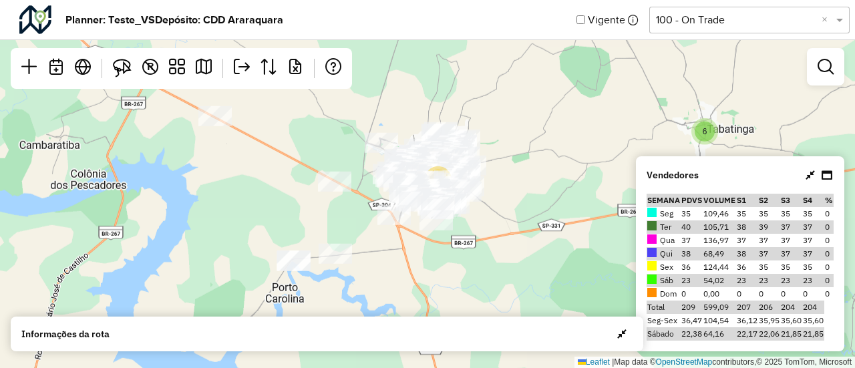
click at [494, 217] on div "6 13 2 7 2 3 13 5 2 12 14 Leaflet | Map data © OpenStreetMap contributors,© 202…" at bounding box center [427, 184] width 855 height 368
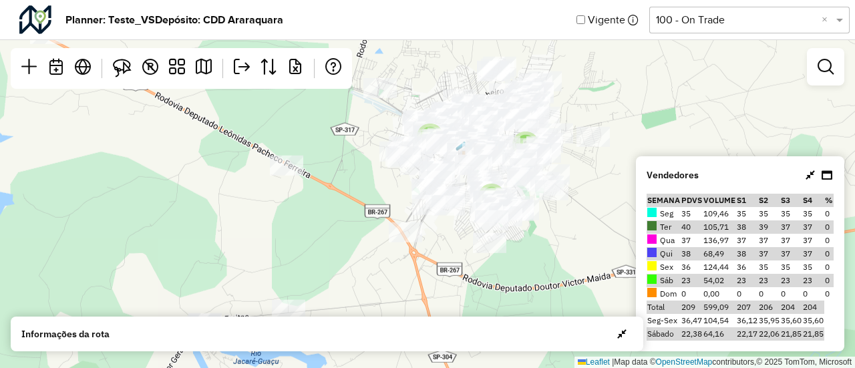
drag, startPoint x: 501, startPoint y: 196, endPoint x: 613, endPoint y: 216, distance: 113.2
click at [613, 216] on div "6 4 4 3 2 7 Leaflet | Map data © OpenStreetMap contributors,© 2025 TomTom, Micr…" at bounding box center [427, 184] width 855 height 368
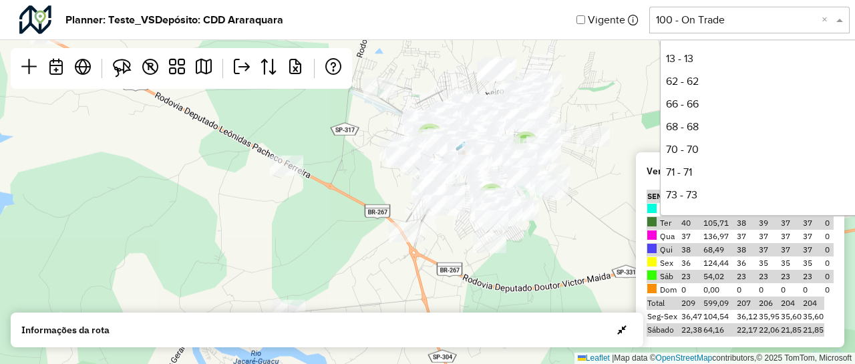
click at [723, 22] on input "text" at bounding box center [736, 20] width 160 height 16
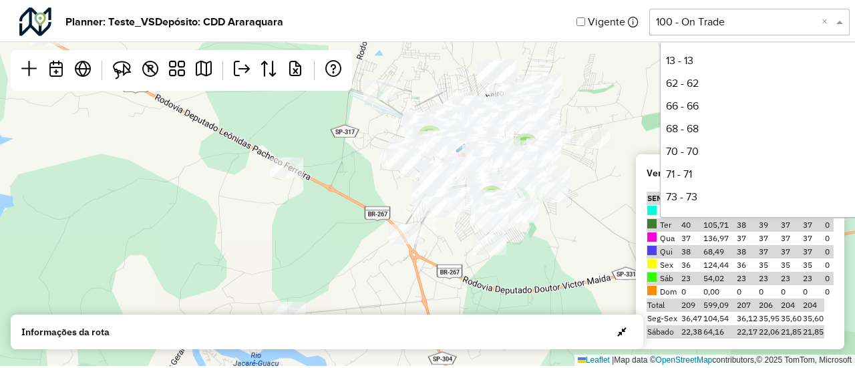
scroll to position [318, 0]
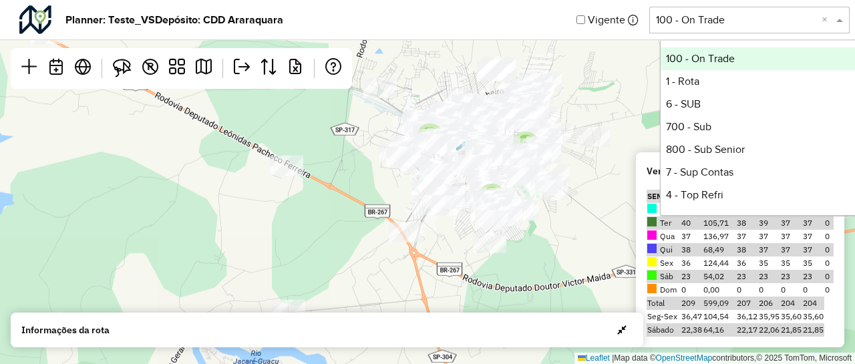
click at [723, 22] on input "text" at bounding box center [736, 20] width 160 height 16
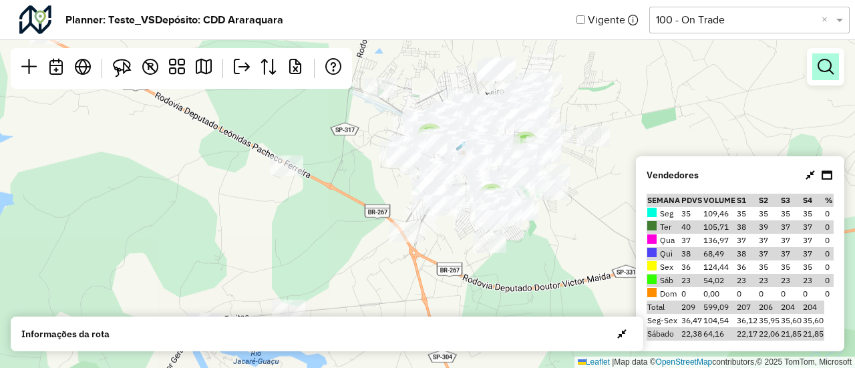
click at [826, 72] on em at bounding box center [826, 67] width 16 height 16
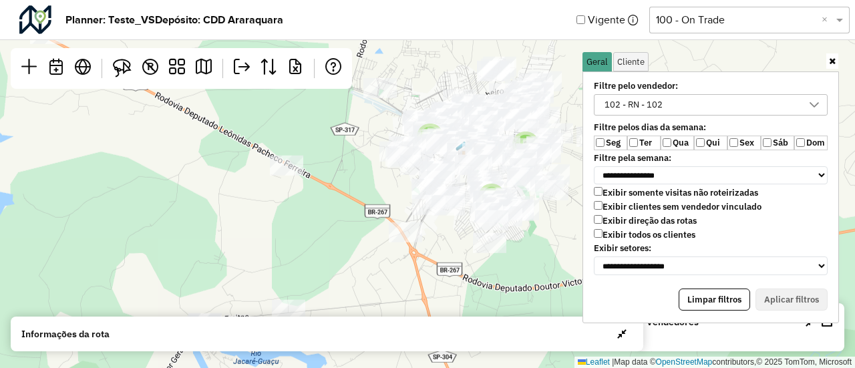
click at [645, 98] on div "102 - RN - 102" at bounding box center [633, 105] width 67 height 20
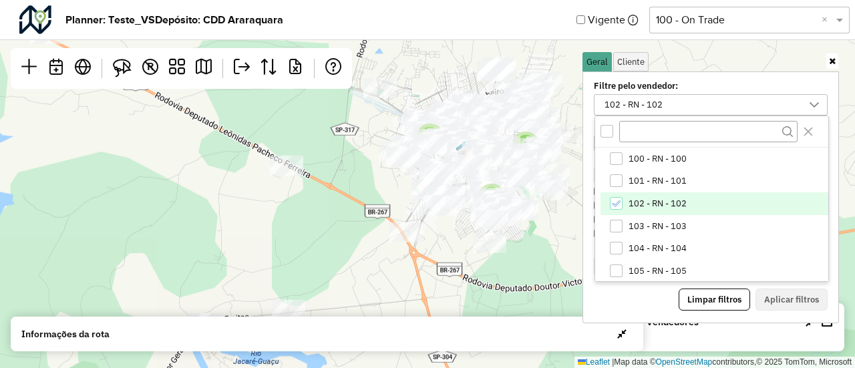
scroll to position [7, 49]
click at [631, 204] on span "102 - RN - 102" at bounding box center [658, 203] width 58 height 11
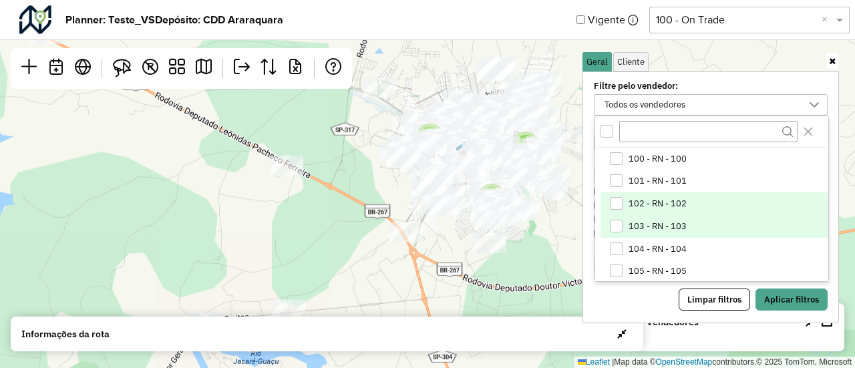
click at [634, 227] on span "103 - RN - 103" at bounding box center [658, 226] width 58 height 11
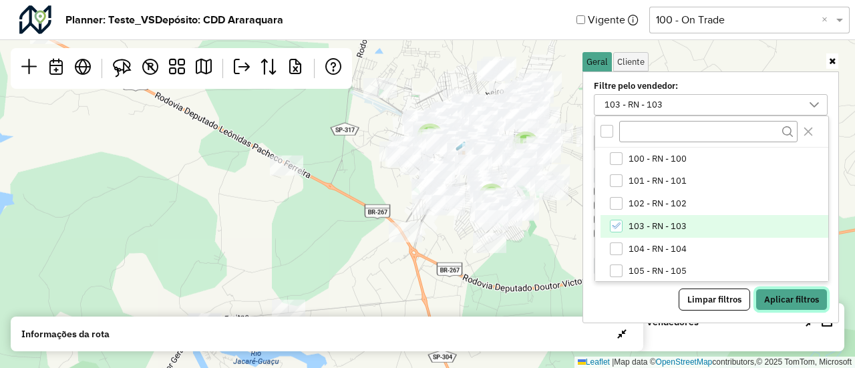
click at [782, 299] on button "Aplicar filtros" at bounding box center [792, 300] width 72 height 23
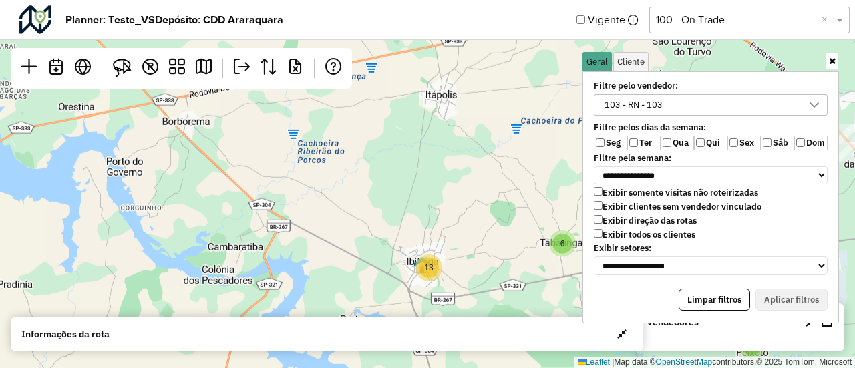
drag, startPoint x: 518, startPoint y: 172, endPoint x: 259, endPoint y: 150, distance: 260.7
click at [259, 150] on div "6 13 2 7 2 2 17 5 5 2 27 51 12 10 61 Leaflet | Map data © OpenStreetMap contrib…" at bounding box center [427, 184] width 855 height 368
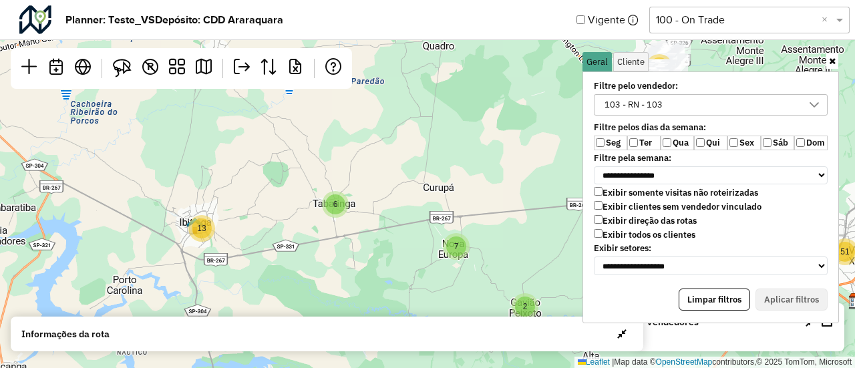
drag, startPoint x: 359, startPoint y: 183, endPoint x: 149, endPoint y: 264, distance: 224.8
click at [149, 264] on div "6 13 2 7 2 2 17 5 5 2 27 51 12 10 61 Leaflet | Map data © OpenStreetMap contrib…" at bounding box center [427, 184] width 855 height 368
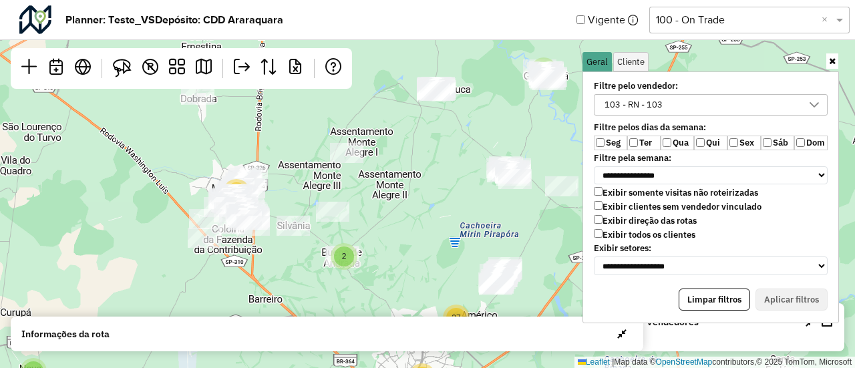
drag, startPoint x: 413, startPoint y: 236, endPoint x: 208, endPoint y: 277, distance: 209.2
click at [208, 277] on div "6 13 2 7 2 2 17 5 5 2 27 51 12 10 61 Leaflet | Map data © OpenStreetMap contrib…" at bounding box center [427, 184] width 855 height 368
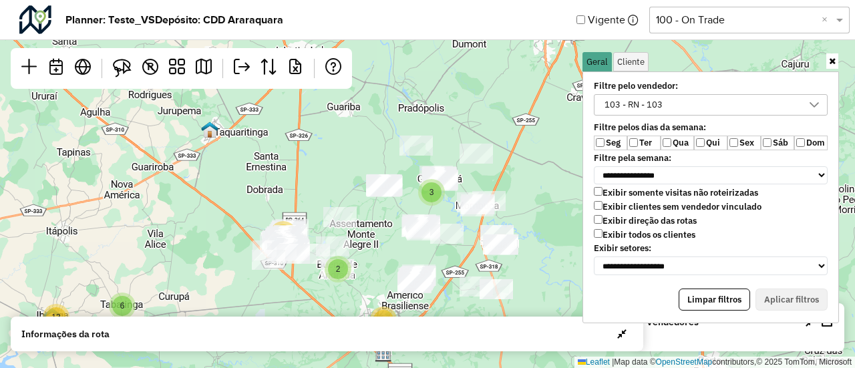
drag, startPoint x: 319, startPoint y: 232, endPoint x: 384, endPoint y: 236, distance: 64.9
click at [384, 236] on div "6 13 9 3 2 18 2 5 5 80 12 71 Leaflet | Map data © OpenStreetMap contributors,© …" at bounding box center [427, 184] width 855 height 368
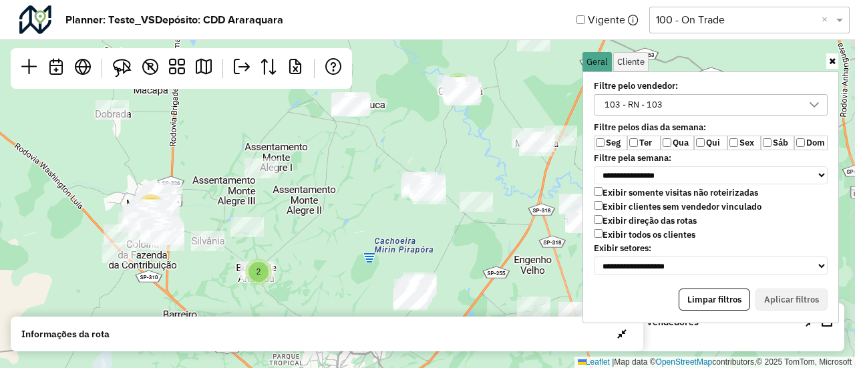
drag, startPoint x: 388, startPoint y: 232, endPoint x: 351, endPoint y: 200, distance: 48.8
click at [351, 200] on div "6 13 2 7 2 2 17 5 2 27 51 12 10 61 Leaflet | Map data © OpenStreetMap contribut…" at bounding box center [427, 184] width 855 height 368
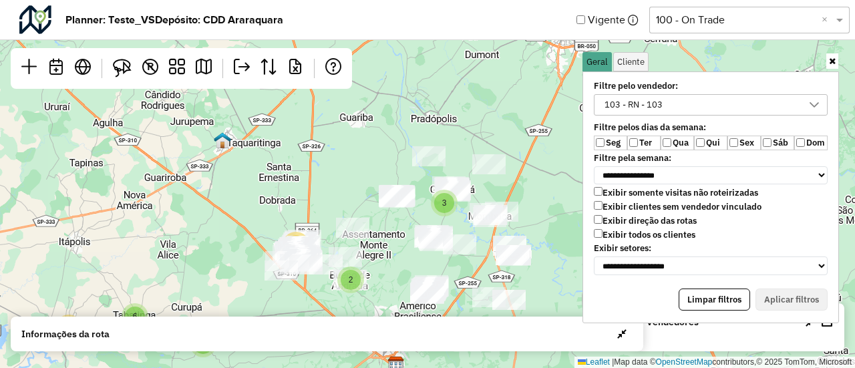
drag, startPoint x: 347, startPoint y: 204, endPoint x: 393, endPoint y: 248, distance: 63.8
click at [393, 248] on div "6 13 9 3 2 18 2 5 5 80 12 71 Leaflet | Map data © OpenStreetMap contributors,© …" at bounding box center [427, 184] width 855 height 368
click at [834, 63] on icon at bounding box center [832, 61] width 7 height 9
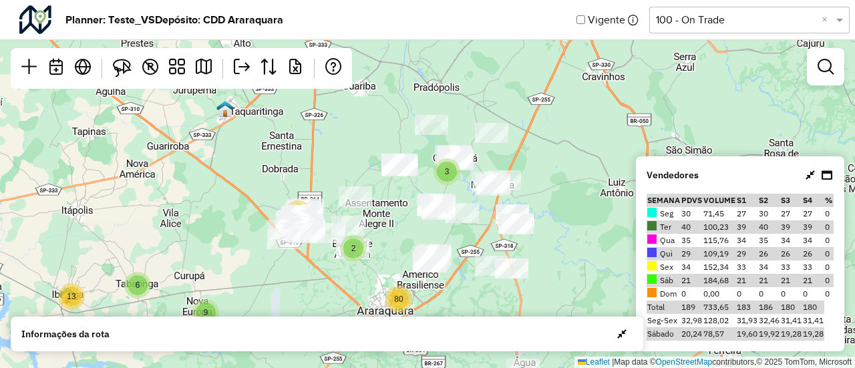
drag, startPoint x: 735, startPoint y: 137, endPoint x: 737, endPoint y: 106, distance: 31.5
click at [737, 106] on div "6 13 9 3 2 18 2 5 5 80 12 71 Leaflet | Map data © OpenStreetMap contributors,© …" at bounding box center [427, 184] width 855 height 368
click at [832, 73] on em at bounding box center [826, 67] width 16 height 16
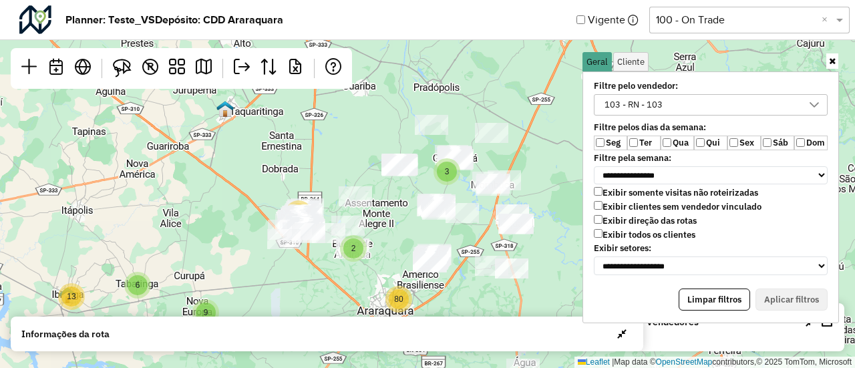
click at [667, 100] on div "103 - RN - 103" at bounding box center [701, 105] width 202 height 20
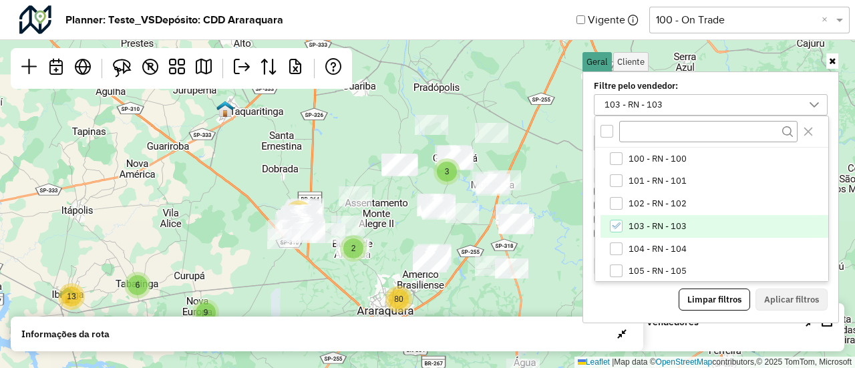
click at [629, 229] on span "103 - RN - 103" at bounding box center [658, 226] width 58 height 11
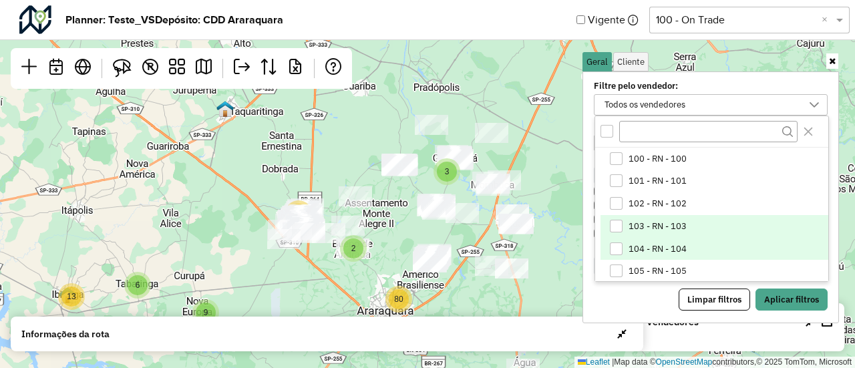
click at [631, 244] on span "104 - RN - 104" at bounding box center [658, 249] width 58 height 11
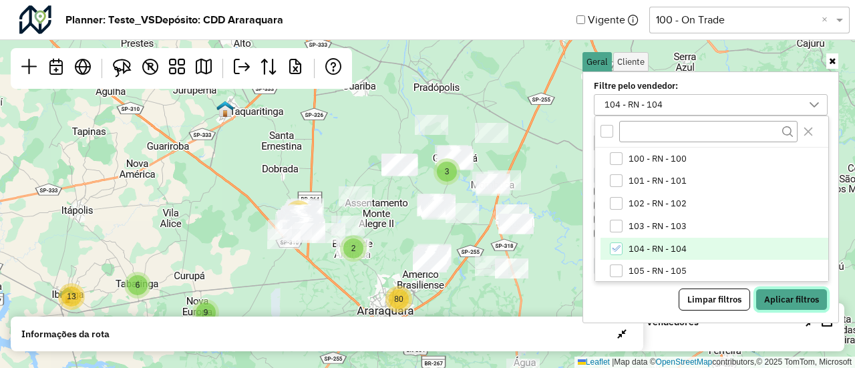
click at [801, 292] on button "Aplicar filtros" at bounding box center [792, 300] width 72 height 23
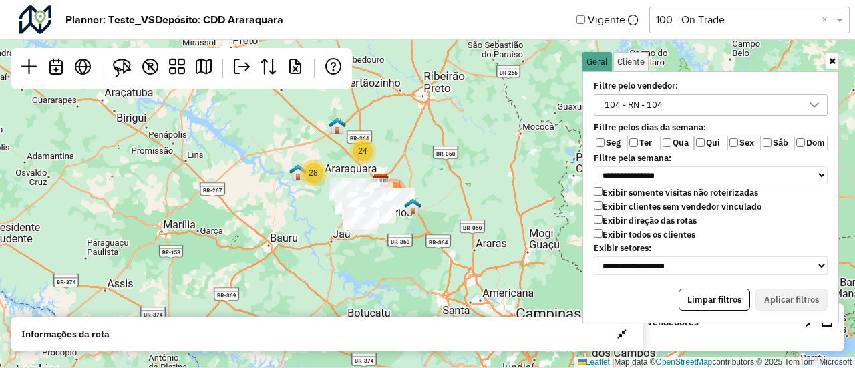
drag, startPoint x: 466, startPoint y: 225, endPoint x: 425, endPoint y: 169, distance: 69.7
click at [425, 169] on div "2 28 24 176 Leaflet | Map data © OpenStreetMap contributors,© 2025 TomTom, Micr…" at bounding box center [427, 184] width 855 height 368
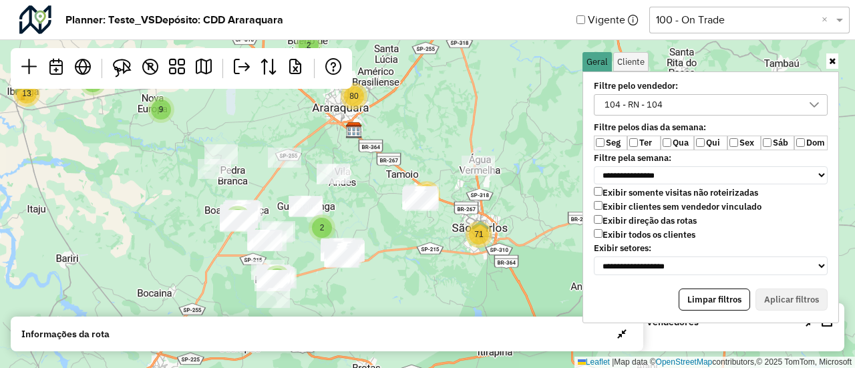
drag, startPoint x: 379, startPoint y: 217, endPoint x: 465, endPoint y: 144, distance: 112.3
click at [465, 144] on div "6 13 9 3 2 18 2 5 5 80 12 71 Leaflet | Map data © OpenStreetMap contributors,© …" at bounding box center [427, 184] width 855 height 368
click at [832, 62] on icon at bounding box center [832, 61] width 7 height 9
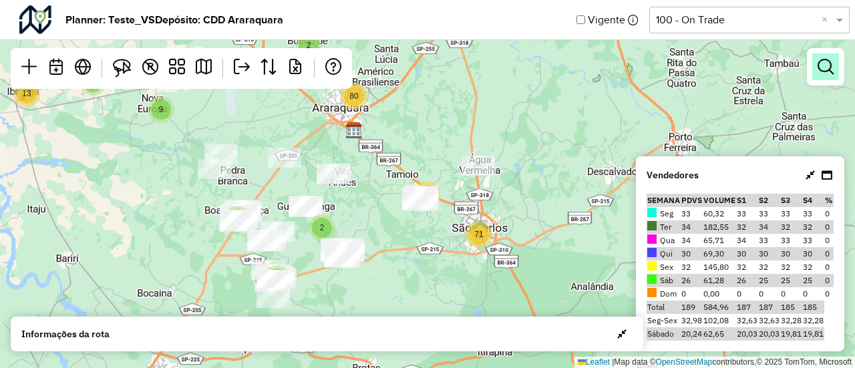
click at [822, 66] on em at bounding box center [826, 67] width 16 height 16
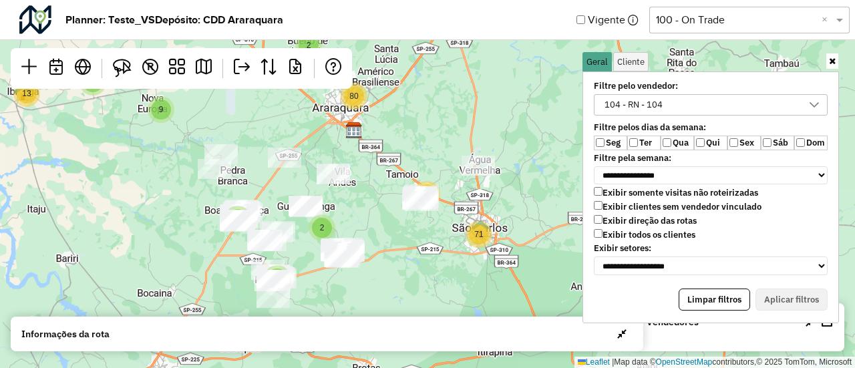
click at [647, 102] on div "104 - RN - 104" at bounding box center [633, 105] width 67 height 20
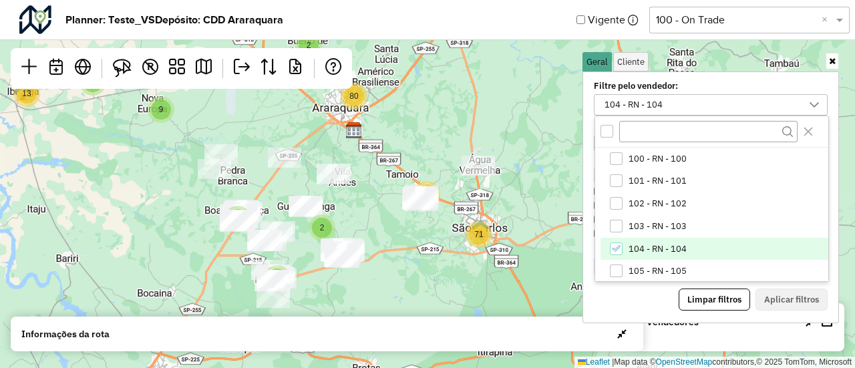
click at [629, 244] on span "104 - RN - 104" at bounding box center [658, 249] width 58 height 11
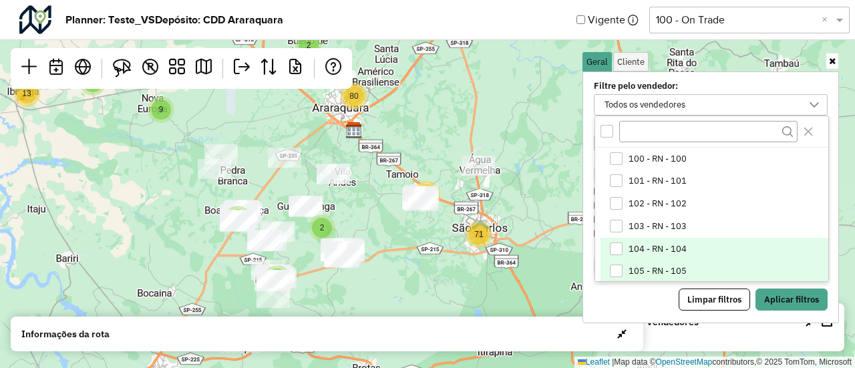
click at [626, 269] on li "105 - RN - 105" at bounding box center [715, 271] width 228 height 23
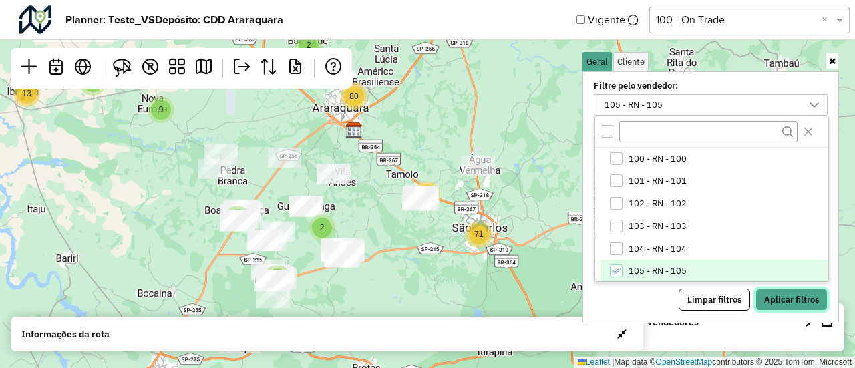
click at [799, 296] on button "Aplicar filtros" at bounding box center [792, 300] width 72 height 23
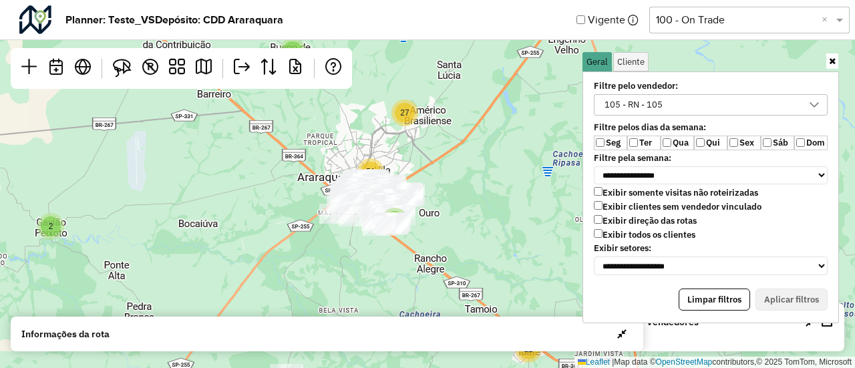
drag, startPoint x: 412, startPoint y: 134, endPoint x: 436, endPoint y: 248, distance: 115.9
click at [436, 248] on div "6 13 2 7 2 2 17 5 5 2 27 51 12 10 61 Leaflet | Map data © OpenStreetMap contrib…" at bounding box center [427, 184] width 855 height 368
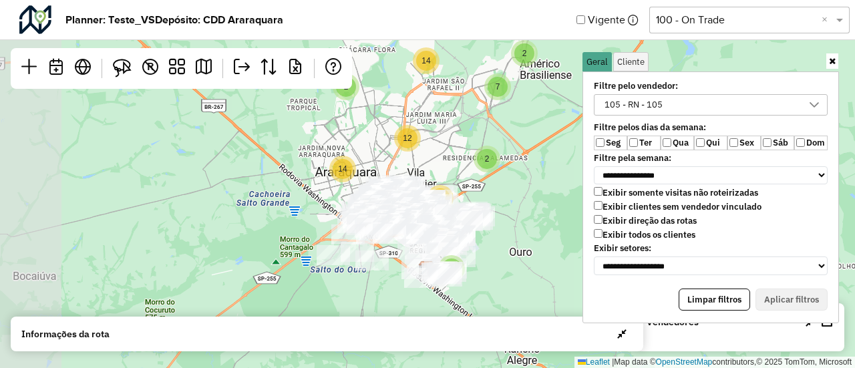
drag, startPoint x: 421, startPoint y: 226, endPoint x: 521, endPoint y: 285, distance: 116.2
click at [521, 285] on div "6 2 7 2 3 13 5 2 2 14 7 4 2 2 12 21 14 12 4 6 5 4 17 35 Leaflet | Map data © Op…" at bounding box center [427, 184] width 855 height 368
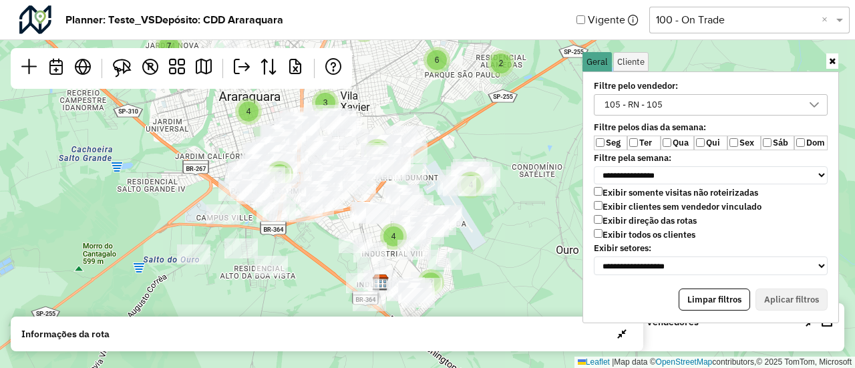
drag, startPoint x: 486, startPoint y: 240, endPoint x: 518, endPoint y: 214, distance: 41.8
click at [518, 214] on div "2 2 6 8 3 4 4 2 2 4 7 3 4 6 4 4 4 2 7 Leaflet | Map data © OpenStreetMap contri…" at bounding box center [427, 184] width 855 height 368
click at [831, 65] on icon at bounding box center [832, 61] width 7 height 9
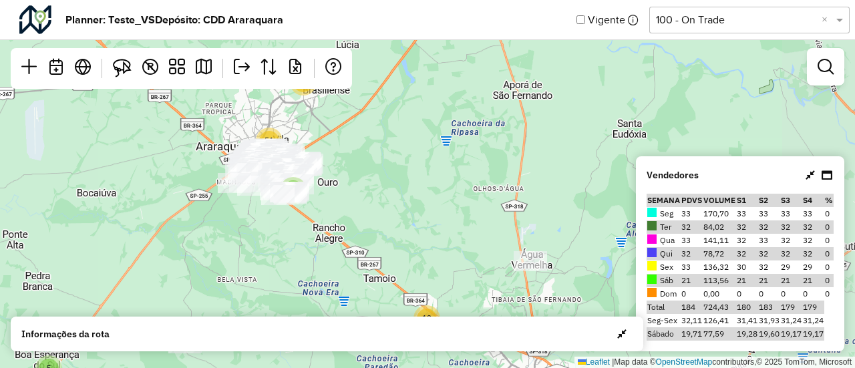
drag, startPoint x: 589, startPoint y: 230, endPoint x: 332, endPoint y: 177, distance: 262.5
click at [332, 177] on div "6 13 2 7 2 2 17 5 5 2 27 51 12 10 61 Leaflet | Map data © OpenStreetMap contrib…" at bounding box center [427, 184] width 855 height 368
click at [824, 72] on em at bounding box center [826, 67] width 16 height 16
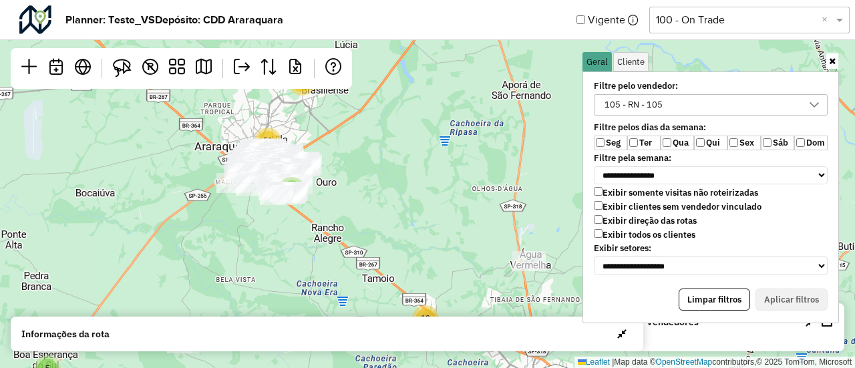
click at [673, 99] on div "105 - RN - 105" at bounding box center [701, 105] width 202 height 20
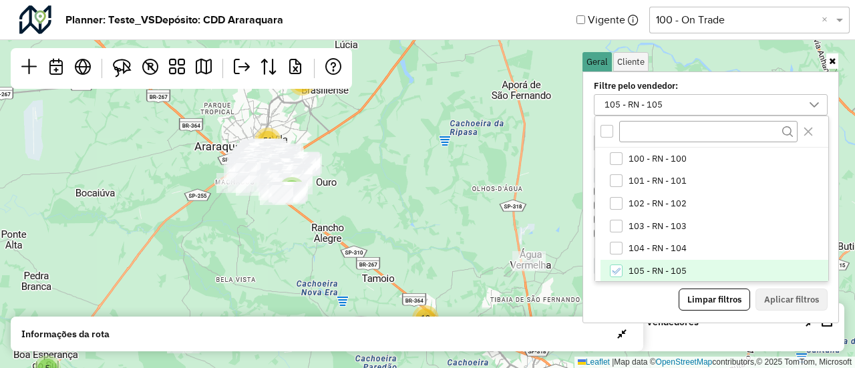
scroll to position [1, 0]
click at [639, 262] on li "105 - RN - 105" at bounding box center [715, 270] width 228 height 23
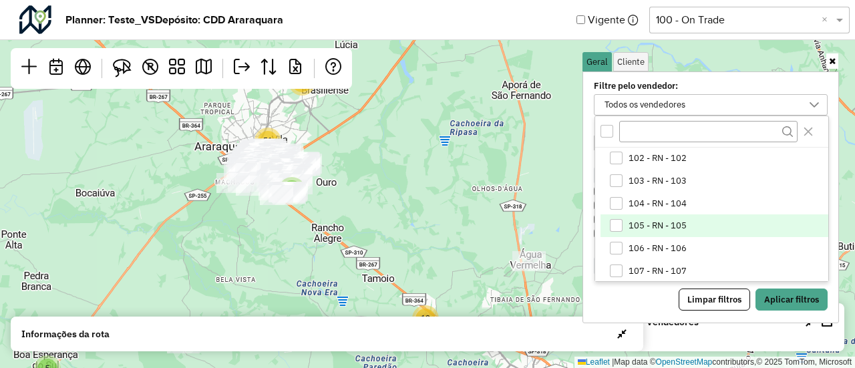
scroll to position [47, 0]
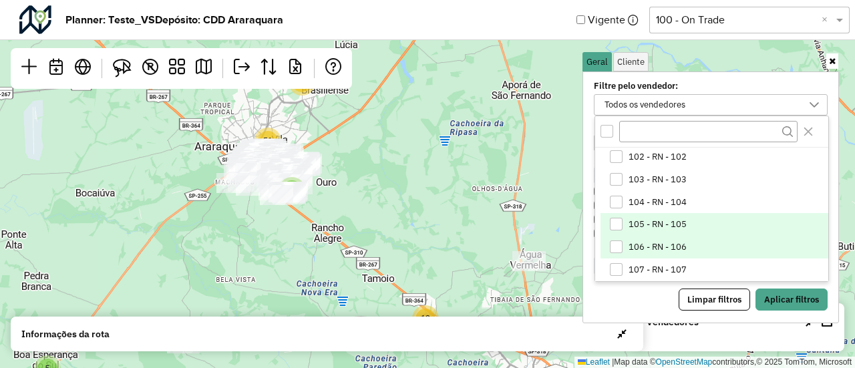
click at [648, 248] on span "106 - RN - 106" at bounding box center [658, 247] width 58 height 11
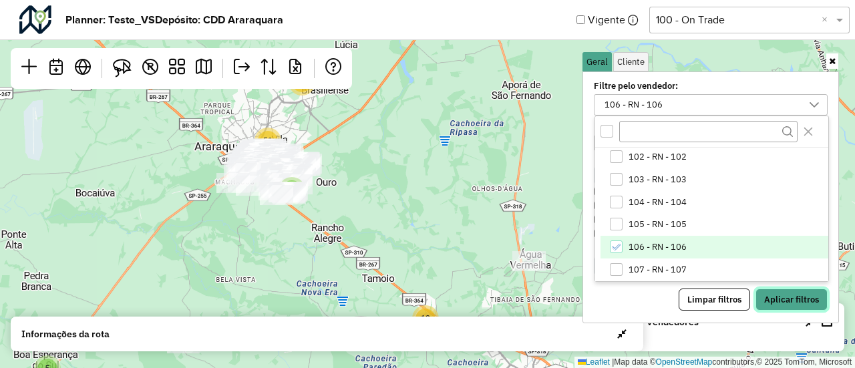
click at [776, 295] on button "Aplicar filtros" at bounding box center [792, 300] width 72 height 23
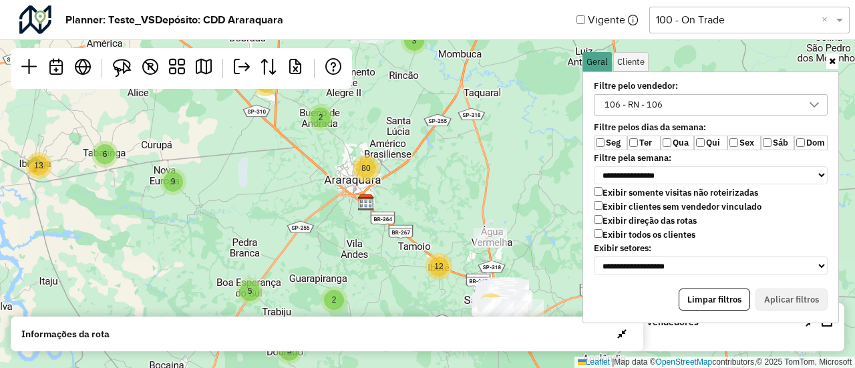
click at [428, 214] on div "2 7 2 2 10 61 27 51 17 6 13 9 3 2 18 2 5 5 80 12 71 Leaflet | Map data © OpenSt…" at bounding box center [427, 184] width 855 height 368
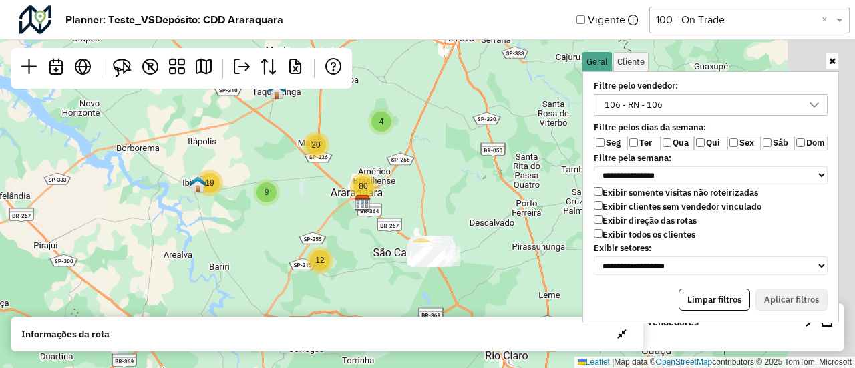
drag, startPoint x: 526, startPoint y: 234, endPoint x: 356, endPoint y: 200, distance: 173.2
click at [356, 200] on div "19 9 4 20 12 80 84 Leaflet | Map data © OpenStreetMap contributors,© 2025 TomTo…" at bounding box center [427, 184] width 855 height 368
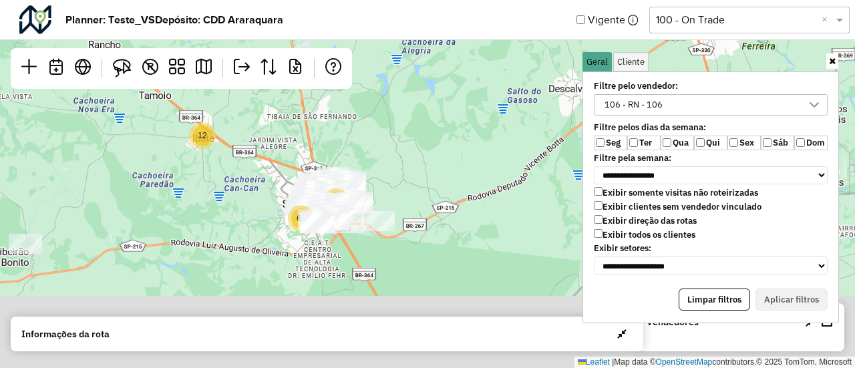
drag, startPoint x: 381, startPoint y: 197, endPoint x: 411, endPoint y: 59, distance: 140.9
click at [411, 59] on div "6 13 2 7 2 2 17 5 5 2 27 51 12 10 61 Leaflet | Map data © OpenStreetMap contrib…" at bounding box center [427, 184] width 855 height 368
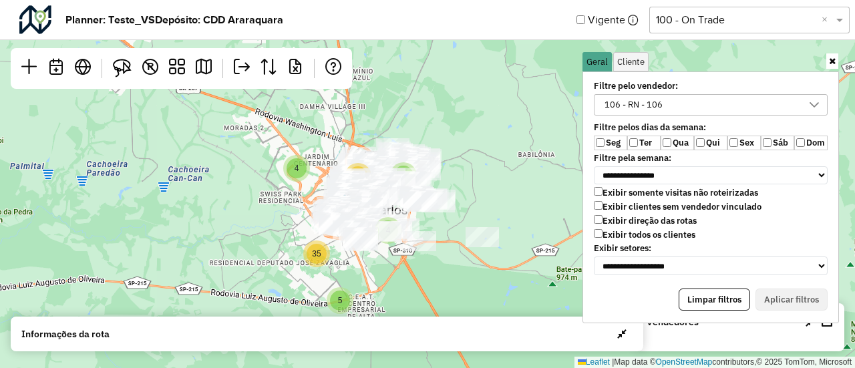
drag, startPoint x: 378, startPoint y: 176, endPoint x: 486, endPoint y: 165, distance: 108.8
click at [486, 165] on div "5 5 2 14 7 2 2 12 21 14 12 4 6 5 4 17 35 Leaflet | Map data © OpenStreetMap con…" at bounding box center [427, 184] width 855 height 368
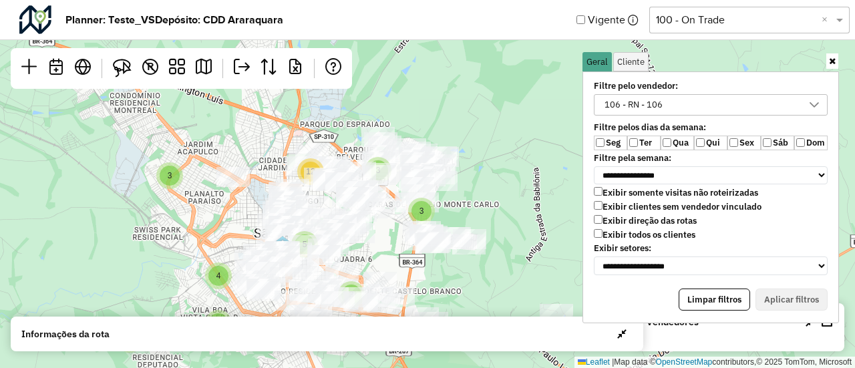
drag, startPoint x: 462, startPoint y: 169, endPoint x: 540, endPoint y: 174, distance: 79.0
click at [540, 174] on div "3 2 7 3 3 3 4 3 5 12 2 9 4 9 11 Leaflet | Map data © OpenStreetMap contributors…" at bounding box center [427, 184] width 855 height 368
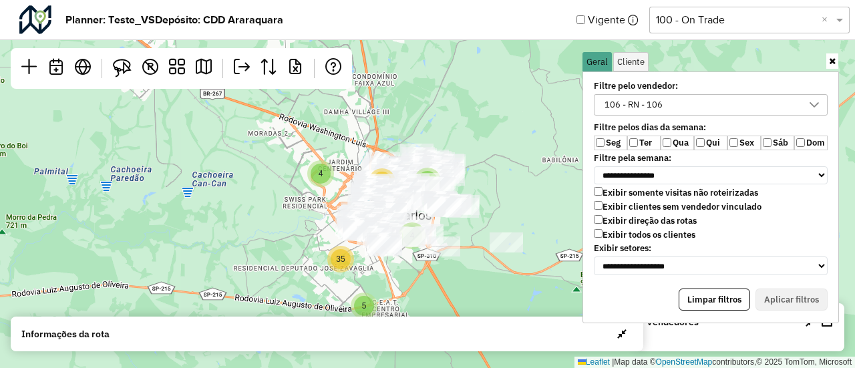
drag, startPoint x: 546, startPoint y: 173, endPoint x: 500, endPoint y: 166, distance: 46.6
click at [500, 166] on div "2 5 5 2 14 7 2 2 12 21 14 12 4 6 5 4 17 35 Leaflet | Map data © OpenStreetMap c…" at bounding box center [427, 184] width 855 height 368
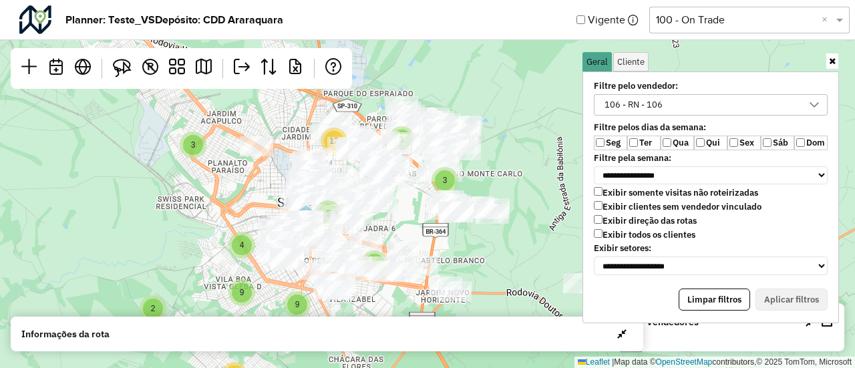
drag, startPoint x: 482, startPoint y: 190, endPoint x: 558, endPoint y: 166, distance: 79.4
click at [558, 166] on div "3 2 7 3 3 3 4 3 5 12 2 9 4 9 11 Leaflet | Map data © OpenStreetMap contributors…" at bounding box center [427, 184] width 855 height 368
click at [831, 61] on icon at bounding box center [832, 61] width 7 height 9
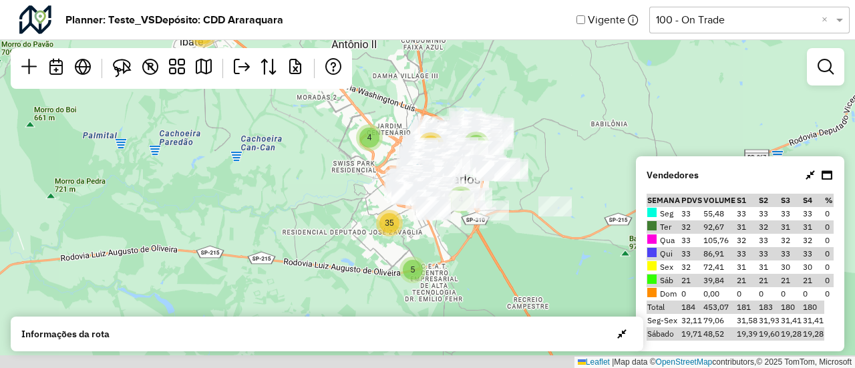
drag, startPoint x: 569, startPoint y: 224, endPoint x: 551, endPoint y: 167, distance: 59.6
click at [551, 167] on div "2 5 5 2 14 7 2 2 12 21 14 12 4 6 5 4 17 35 Leaflet | Map data © OpenStreetMap c…" at bounding box center [427, 184] width 855 height 368
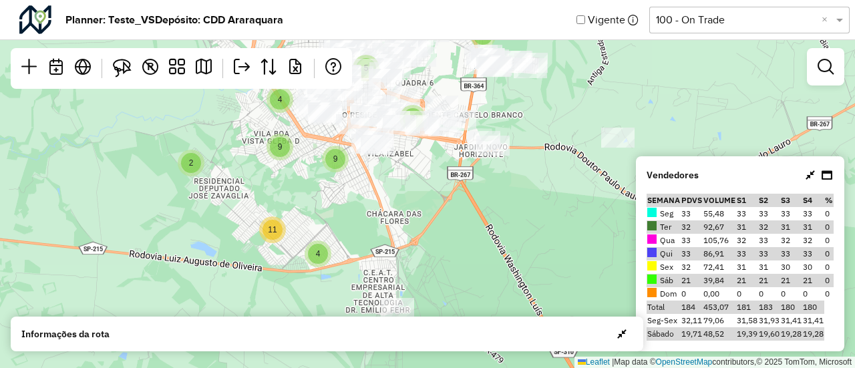
click at [478, 242] on div "3 2 7 3 3 3 4 3 5 12 2 9 4 9 11 Leaflet | Map data © OpenStreetMap contributors…" at bounding box center [427, 184] width 855 height 368
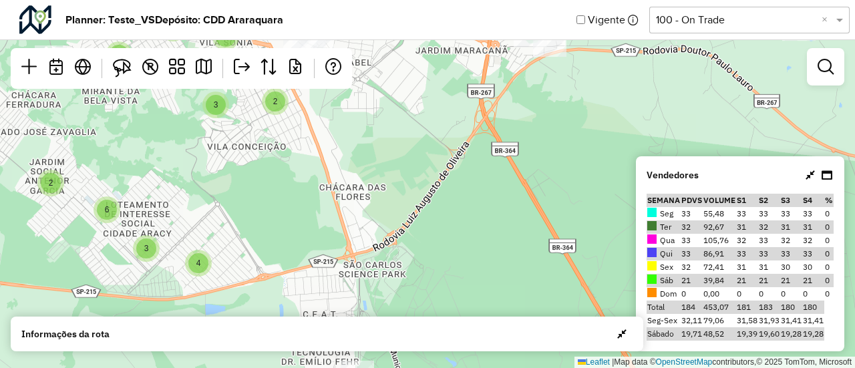
drag, startPoint x: 441, startPoint y: 247, endPoint x: 482, endPoint y: 244, distance: 41.5
click at [482, 244] on div "2 2 2 4 3 2 2 3 6 2 2 4 3 2 2 6 2 3 6 Leaflet | Map data © OpenStreetMap contri…" at bounding box center [427, 184] width 855 height 368
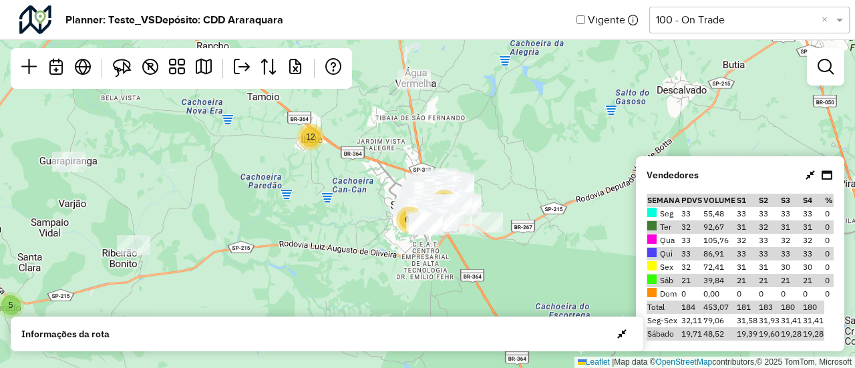
drag, startPoint x: 468, startPoint y: 252, endPoint x: 477, endPoint y: 252, distance: 9.4
click at [477, 252] on div "6 13 2 7 2 2 17 5 5 2 27 51 12 10 61 Leaflet | Map data © OpenStreetMap contrib…" at bounding box center [427, 184] width 855 height 368
click at [822, 75] on link at bounding box center [825, 66] width 27 height 27
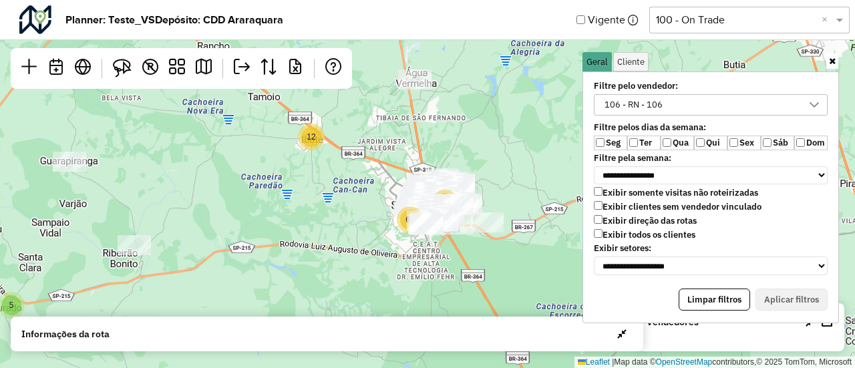
click at [671, 102] on div "106 - RN - 106" at bounding box center [701, 105] width 202 height 20
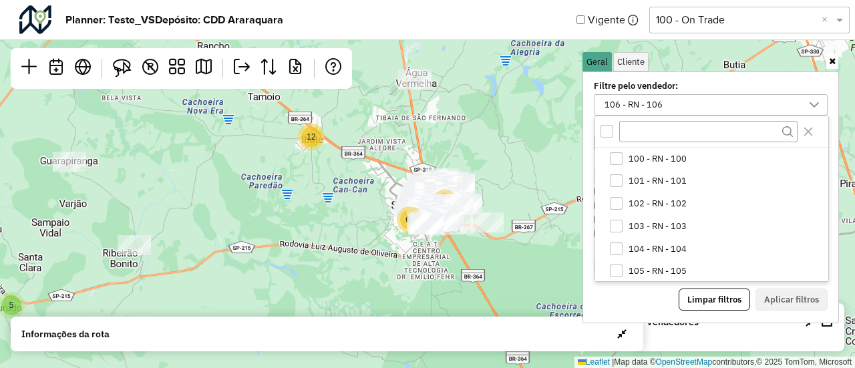
scroll to position [24, 0]
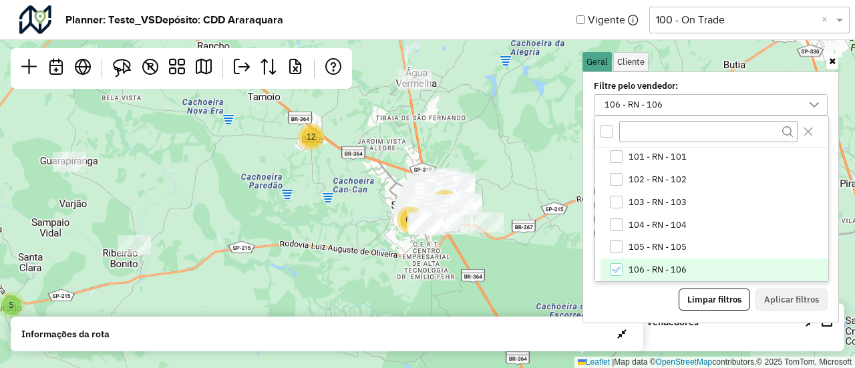
click at [639, 265] on span "106 - RN - 106" at bounding box center [658, 270] width 58 height 11
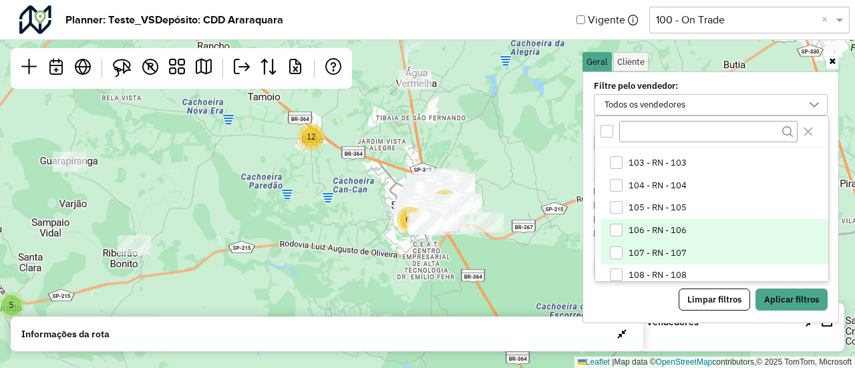
scroll to position [64, 0]
click at [653, 247] on span "107 - RN - 107" at bounding box center [658, 252] width 58 height 11
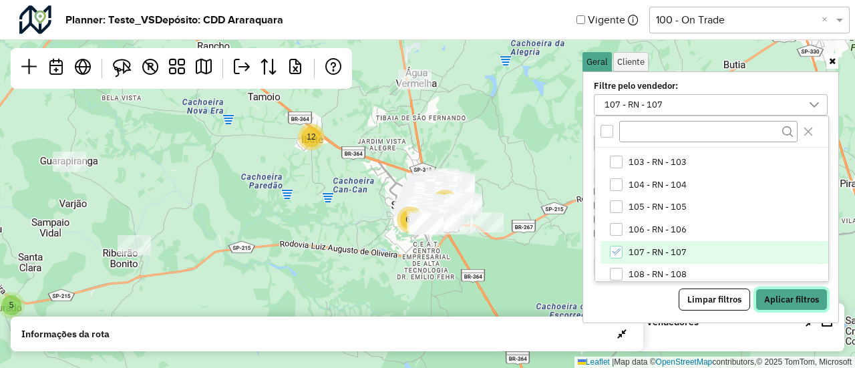
click at [801, 295] on button "Aplicar filtros" at bounding box center [792, 300] width 72 height 23
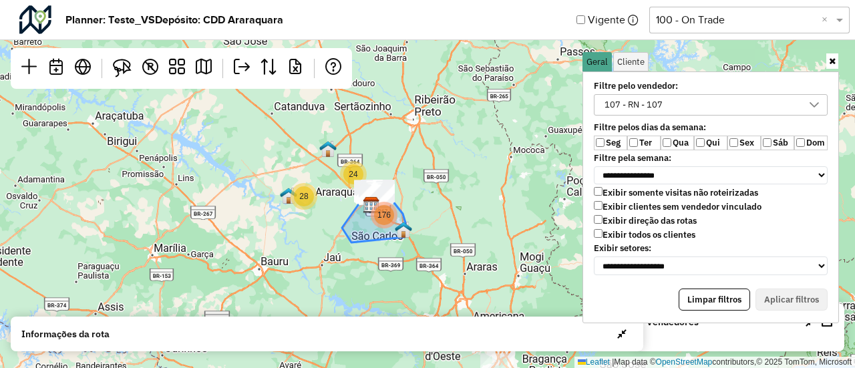
drag, startPoint x: 483, startPoint y: 118, endPoint x: 377, endPoint y: 204, distance: 136.4
click at [377, 204] on div "176" at bounding box center [384, 215] width 27 height 27
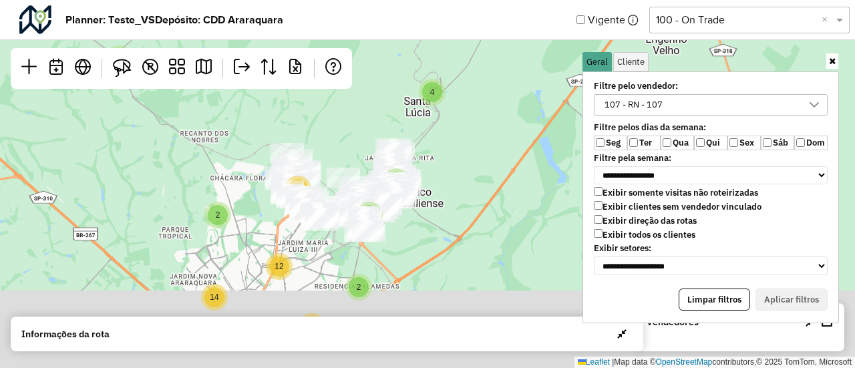
drag, startPoint x: 339, startPoint y: 214, endPoint x: 327, endPoint y: 119, distance: 96.3
click at [327, 119] on div "6 2 7 2 2 3 13 2 2 14 7 4 2 2 12 21 14 12 Leaflet | Map data © OpenStreetMap co…" at bounding box center [427, 184] width 855 height 368
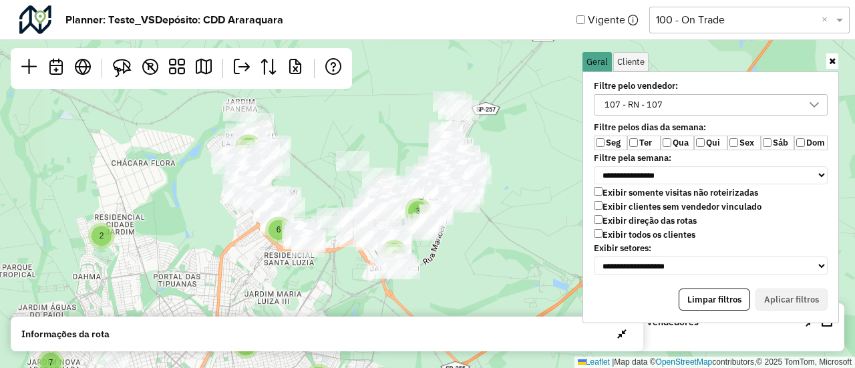
drag, startPoint x: 349, startPoint y: 170, endPoint x: 342, endPoint y: 96, distance: 75.2
click at [342, 96] on div "2 3 4 9 2 6 8 3 4 4 2 2 4 7 3 4 6 4 4 4 2 7 Leaflet | Map data © OpenStreetMap …" at bounding box center [427, 184] width 855 height 368
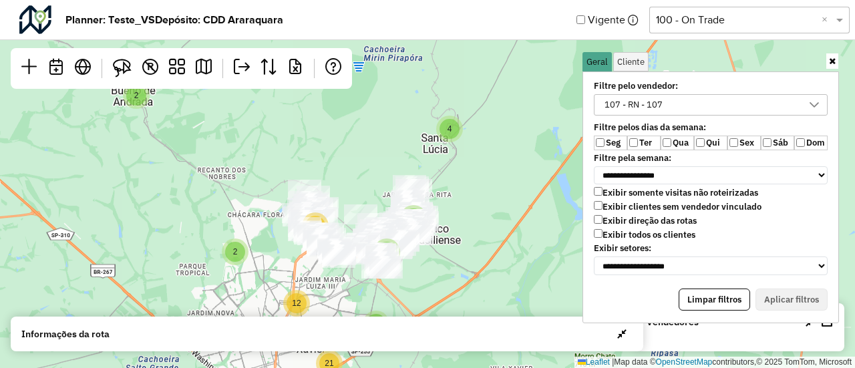
drag, startPoint x: 474, startPoint y: 108, endPoint x: 480, endPoint y: 198, distance: 90.4
click at [480, 198] on div "6 2 7 2 2 3 13 5 2 2 14 7 4 2 2 12 21 14 12 6 4 17 Leaflet | Map data © OpenStr…" at bounding box center [427, 184] width 855 height 368
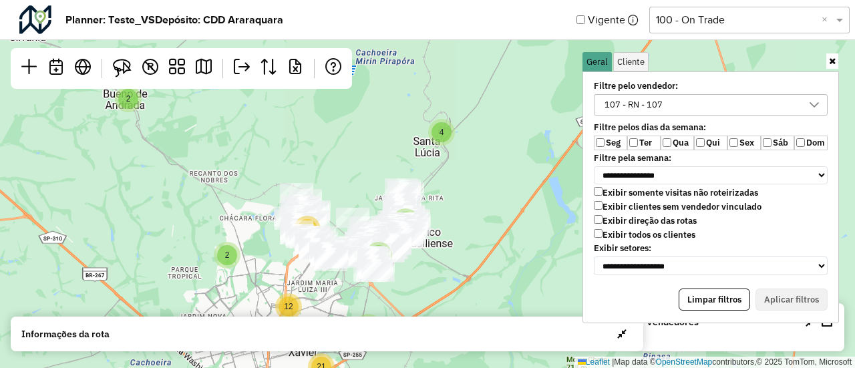
click at [833, 61] on icon at bounding box center [832, 61] width 7 height 9
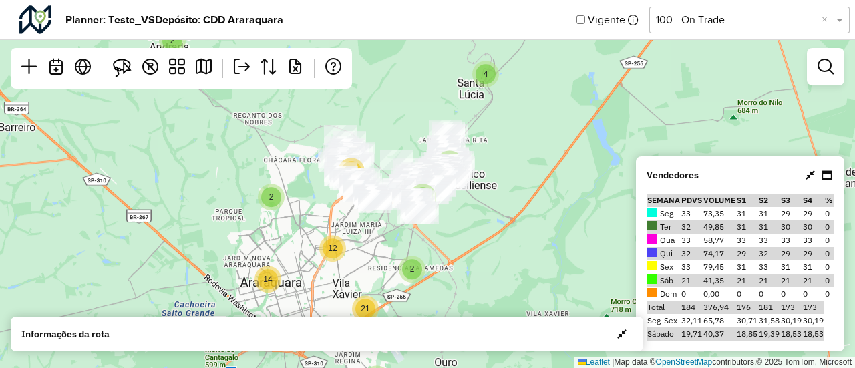
drag, startPoint x: 476, startPoint y: 190, endPoint x: 520, endPoint y: 131, distance: 73.5
click at [520, 131] on div "6 2 7 2 2 3 13 2 2 14 7 4 2 2 12 21 14 12 Leaflet | Map data © OpenStreetMap co…" at bounding box center [427, 184] width 855 height 368
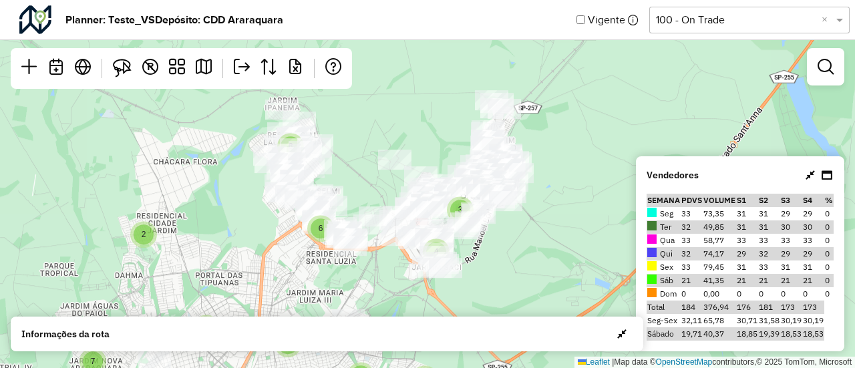
drag, startPoint x: 468, startPoint y: 179, endPoint x: 588, endPoint y: 151, distance: 123.5
click at [588, 151] on div "2 3 4 9 2 6 8 3 4 4 2 2 4 7 3 4 6 4 4 4 2 7 Leaflet | Map data © OpenStreetMap …" at bounding box center [427, 184] width 855 height 368
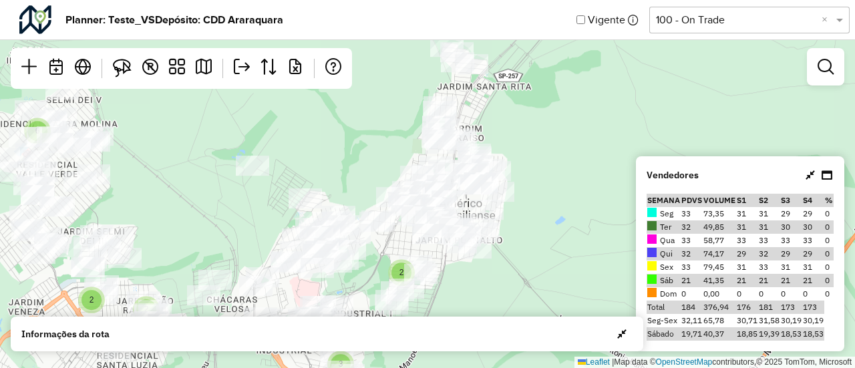
drag, startPoint x: 528, startPoint y: 202, endPoint x: 580, endPoint y: 200, distance: 51.5
click at [580, 200] on div "2 2 2 6 2 3 3 2 2 3 2 3 3 3 3 2 5 Leaflet | Map data © OpenStreetMap contributo…" at bounding box center [427, 184] width 855 height 368
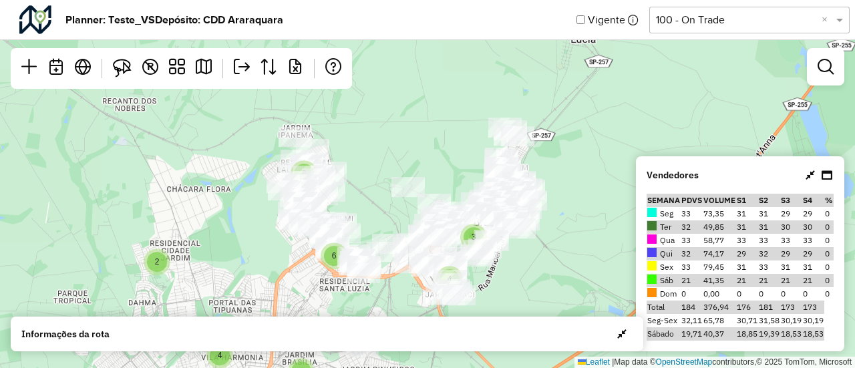
drag, startPoint x: 565, startPoint y: 231, endPoint x: 558, endPoint y: 235, distance: 8.4
click at [558, 235] on div "2 3 4 9 2 6 8 3 4 4 2 2 4 7 3 4 6 4 4 4 2 7 Leaflet | Map data © OpenStreetMap …" at bounding box center [427, 184] width 855 height 368
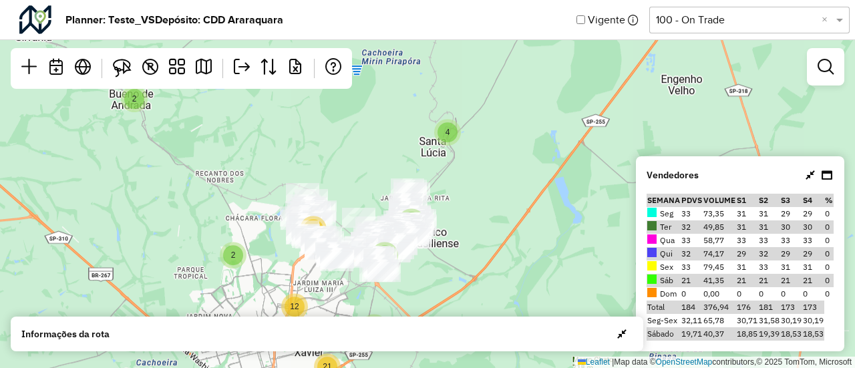
drag, startPoint x: 584, startPoint y: 222, endPoint x: 460, endPoint y: 230, distance: 124.5
click at [460, 230] on div "6 13 2 7 2 2 3 13 2 2 14 7 4 2 2 12 21 14 12 Leaflet | Map data © OpenStreetMap…" at bounding box center [427, 184] width 855 height 368
click at [832, 67] on em at bounding box center [826, 67] width 16 height 16
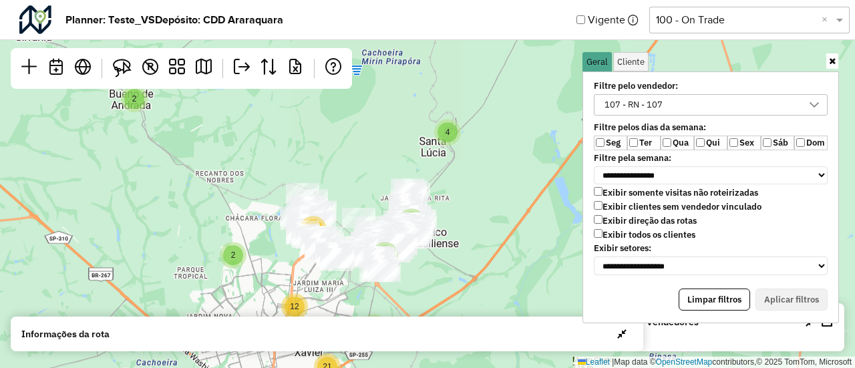
click at [689, 103] on div "107 - RN - 107" at bounding box center [701, 105] width 202 height 20
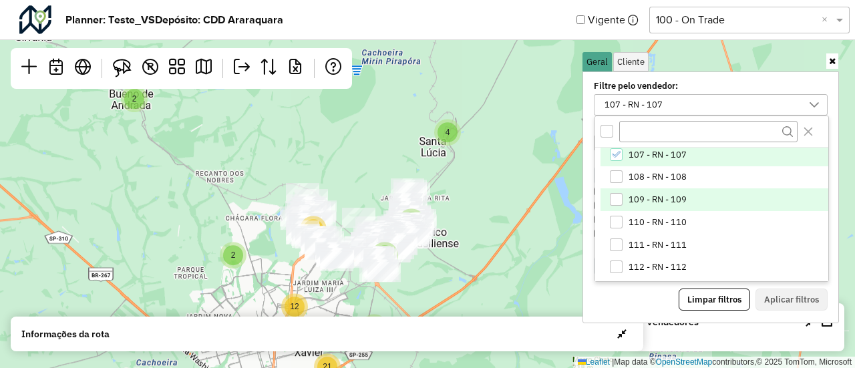
scroll to position [166, 0]
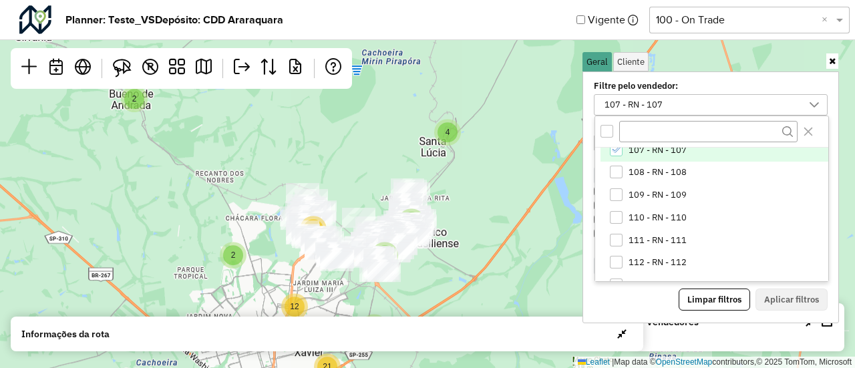
click at [637, 151] on span "107 - RN - 107" at bounding box center [658, 150] width 58 height 11
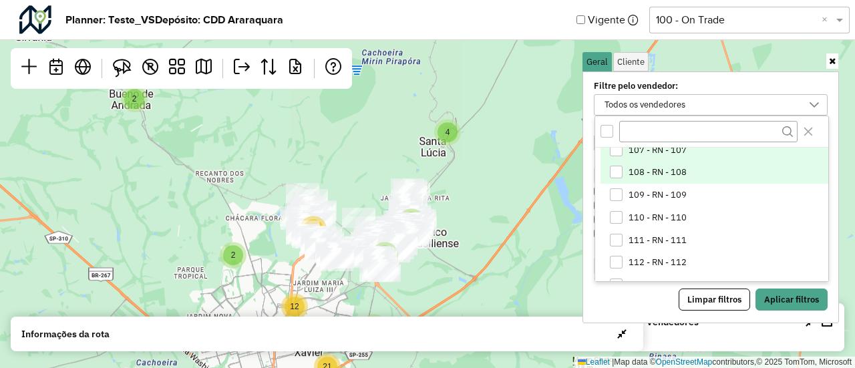
click at [635, 169] on span "108 - RN - 108" at bounding box center [658, 172] width 58 height 11
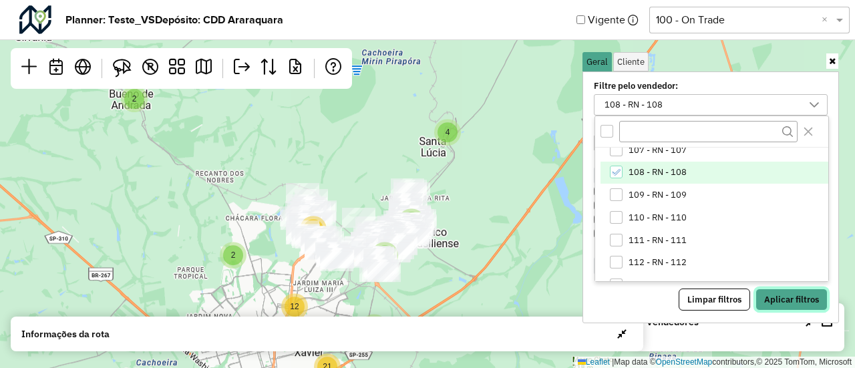
click at [790, 291] on button "Aplicar filtros" at bounding box center [792, 300] width 72 height 23
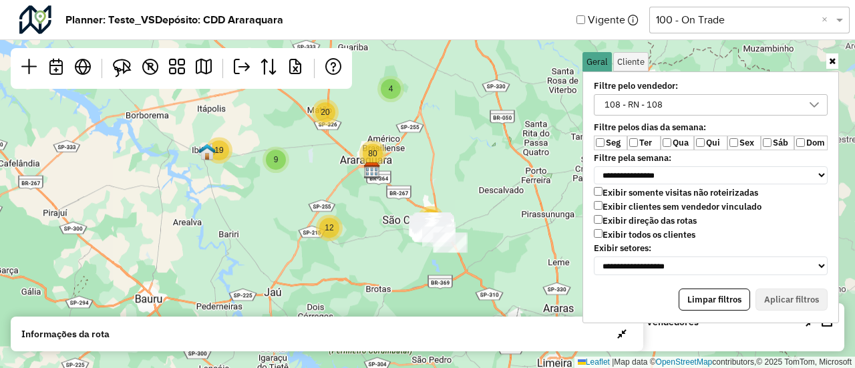
drag, startPoint x: 493, startPoint y: 233, endPoint x: 429, endPoint y: 145, distance: 109.0
click at [429, 145] on div "19 9 4 20 12 80 84 Leaflet | Map data © OpenStreetMap contributors,© 2025 TomTo…" at bounding box center [427, 184] width 855 height 368
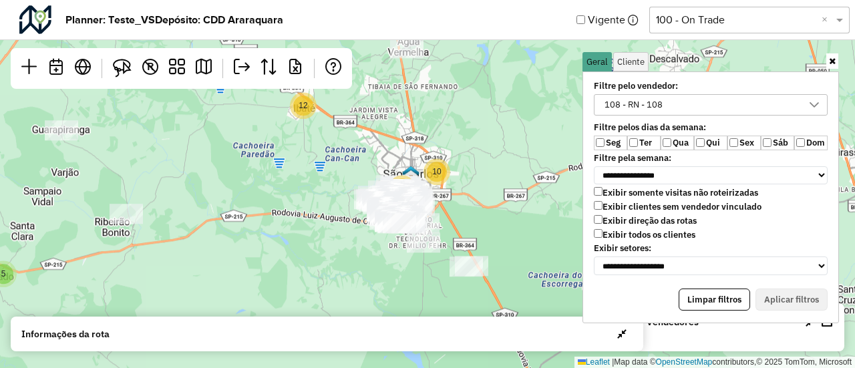
drag, startPoint x: 474, startPoint y: 252, endPoint x: 496, endPoint y: 180, distance: 75.4
click at [496, 180] on div "6 13 2 7 2 2 17 5 5 2 27 51 12 10 61 Leaflet | Map data © OpenStreetMap contrib…" at bounding box center [427, 184] width 855 height 368
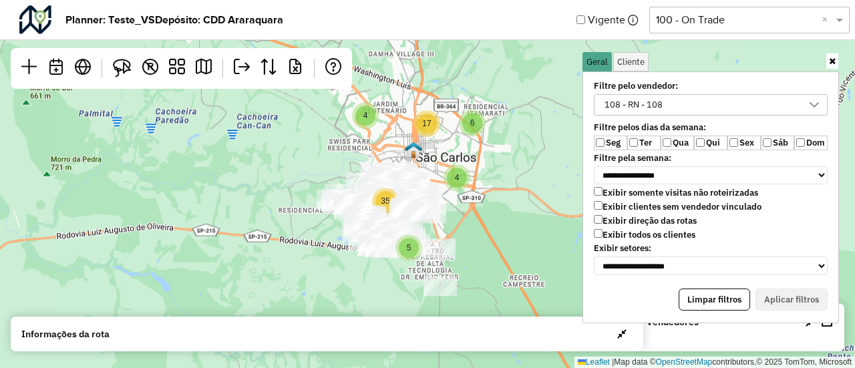
drag, startPoint x: 345, startPoint y: 189, endPoint x: 309, endPoint y: 162, distance: 45.3
click at [309, 162] on div "2 5 5 2 2 12 21 14 12 4 6 5 4 17 35 Leaflet | Map data © OpenStreetMap contribu…" at bounding box center [427, 184] width 855 height 368
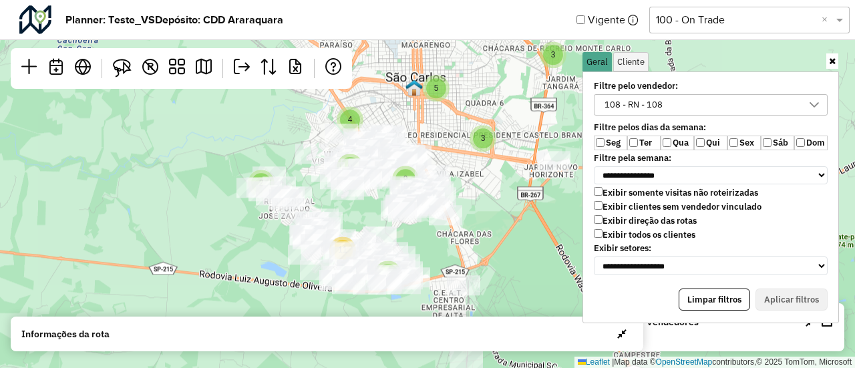
drag, startPoint x: 359, startPoint y: 182, endPoint x: 265, endPoint y: 142, distance: 102.4
click at [265, 142] on div "3 2 7 3 3 3 4 3 5 12 2 9 4 9 11 Leaflet | Map data © OpenStreetMap contributors…" at bounding box center [427, 184] width 855 height 368
click at [834, 61] on icon at bounding box center [832, 61] width 7 height 9
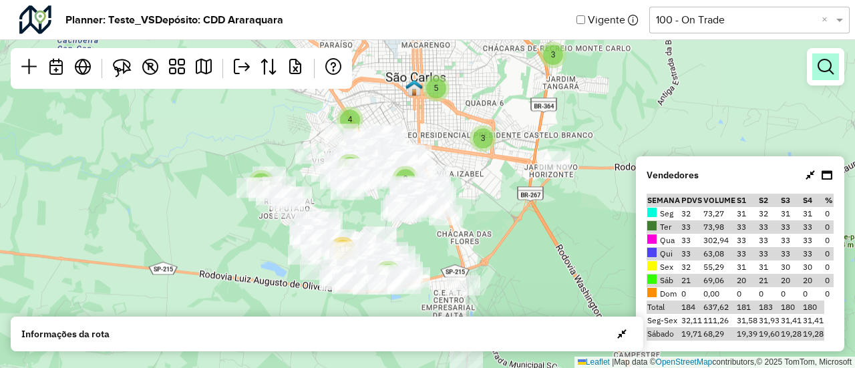
click at [819, 67] on em at bounding box center [826, 67] width 16 height 16
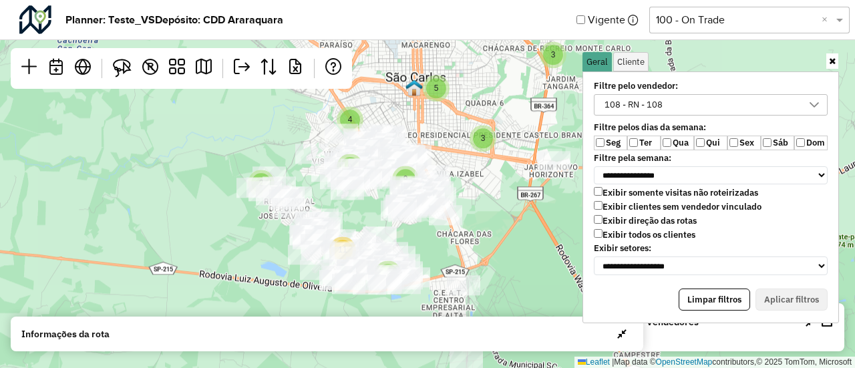
click at [648, 102] on div "108 - RN - 108" at bounding box center [633, 105] width 67 height 20
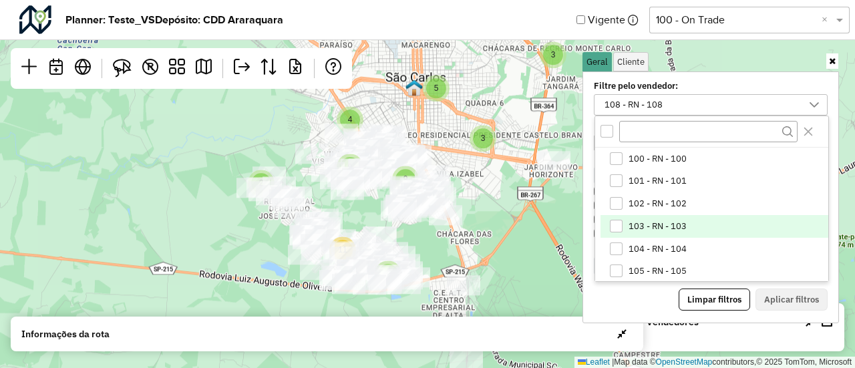
scroll to position [69, 0]
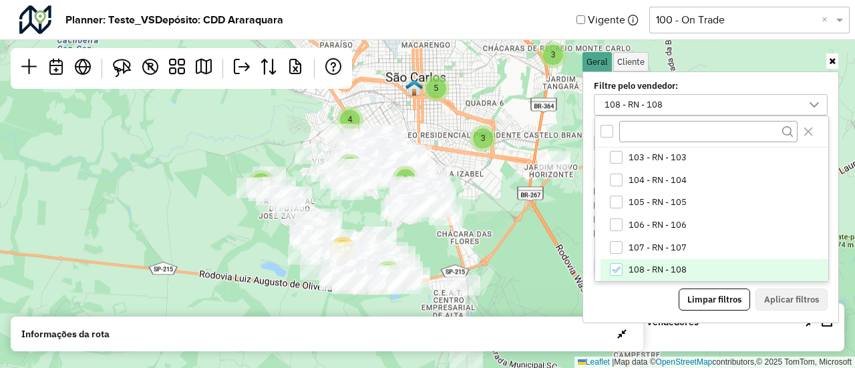
click at [629, 271] on span "108 - RN - 108" at bounding box center [658, 270] width 58 height 11
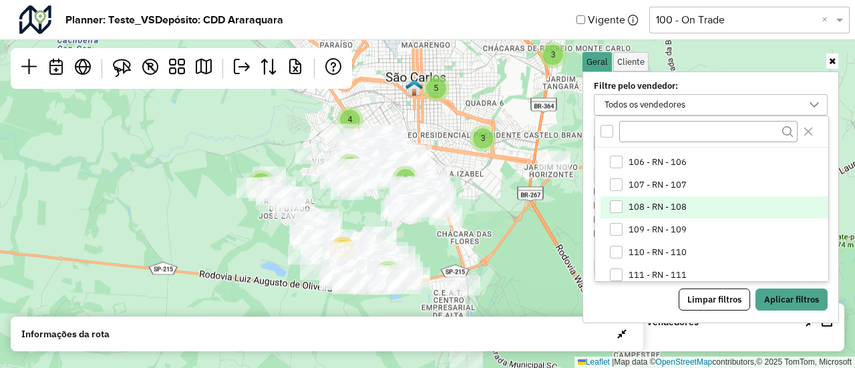
scroll to position [134, 0]
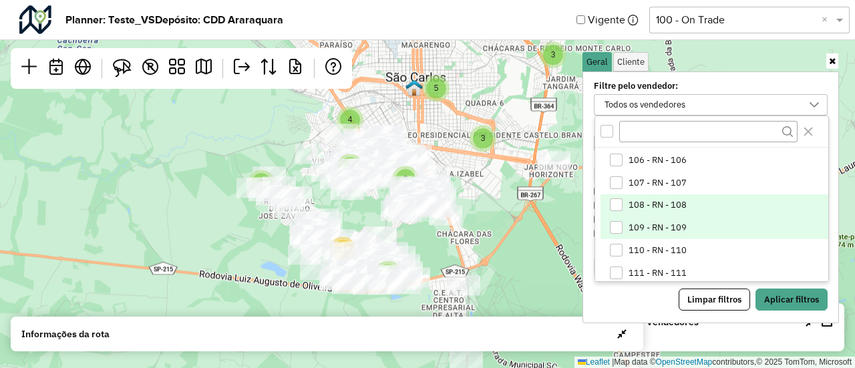
click at [647, 223] on span "109 - RN - 109" at bounding box center [658, 227] width 58 height 11
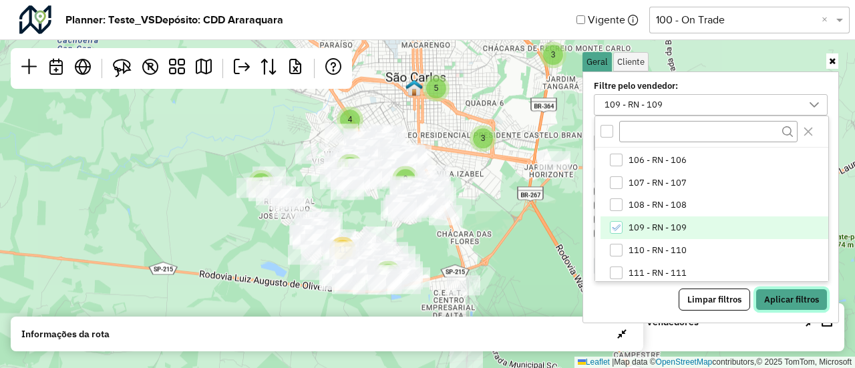
click at [782, 297] on button "Aplicar filtros" at bounding box center [792, 300] width 72 height 23
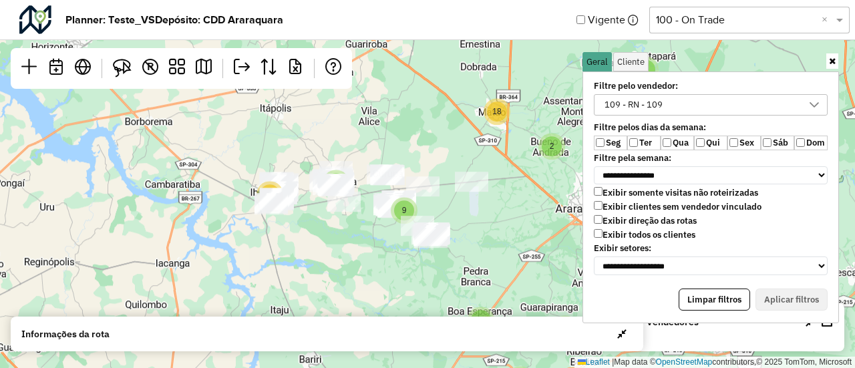
drag, startPoint x: 341, startPoint y: 158, endPoint x: 517, endPoint y: 311, distance: 233.0
click at [517, 311] on div "6 13 9 3 2 18 2 5 5 80 12 71 Leaflet | Map data © OpenStreetMap contributors,© …" at bounding box center [427, 184] width 855 height 368
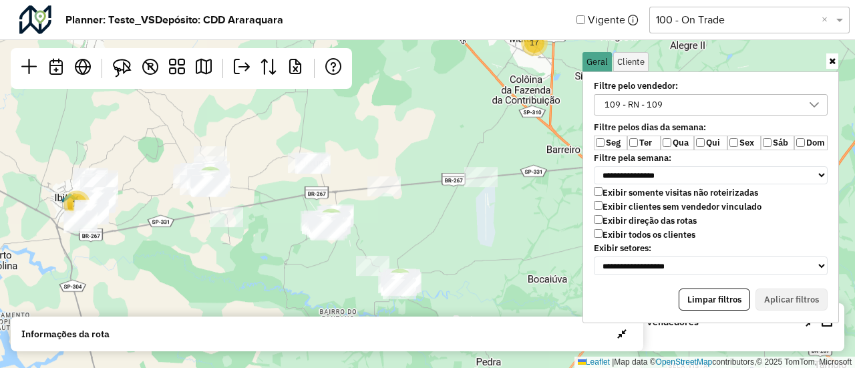
drag, startPoint x: 402, startPoint y: 253, endPoint x: 574, endPoint y: 341, distance: 193.9
click at [574, 341] on hb-planner "**********" at bounding box center [427, 184] width 855 height 368
click at [829, 63] on icon at bounding box center [832, 61] width 7 height 9
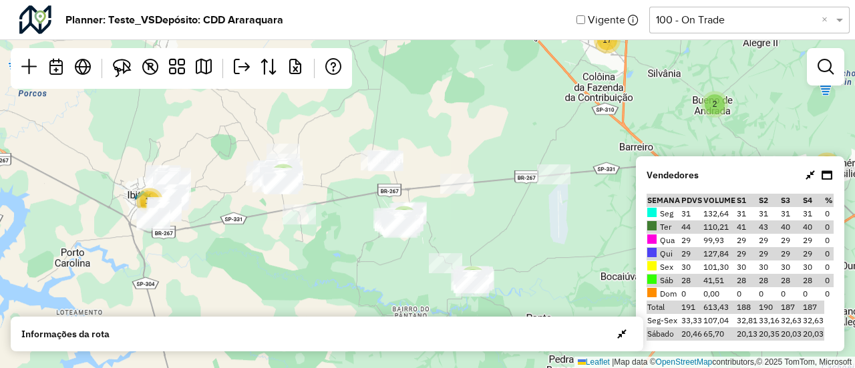
drag, startPoint x: 438, startPoint y: 203, endPoint x: 511, endPoint y: 202, distance: 72.8
click at [511, 202] on div "6 13 2 7 2 2 17 5 5 2 27 51 12 10 61 Leaflet | Map data © OpenStreetMap contrib…" at bounding box center [427, 184] width 855 height 368
click at [820, 76] on link at bounding box center [825, 66] width 27 height 27
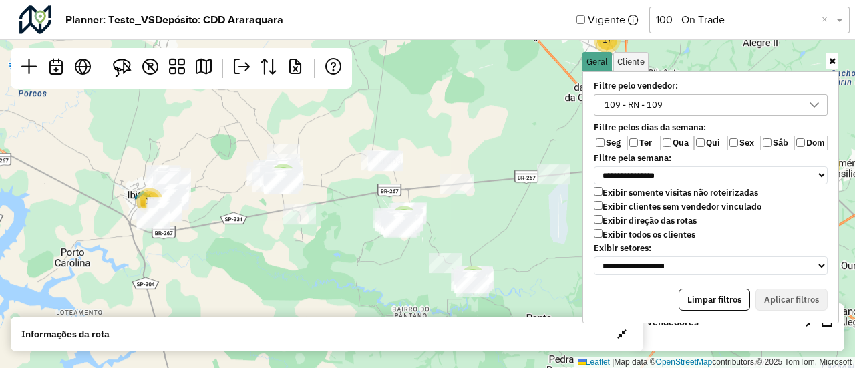
click at [680, 107] on div "109 - RN - 109" at bounding box center [701, 105] width 202 height 20
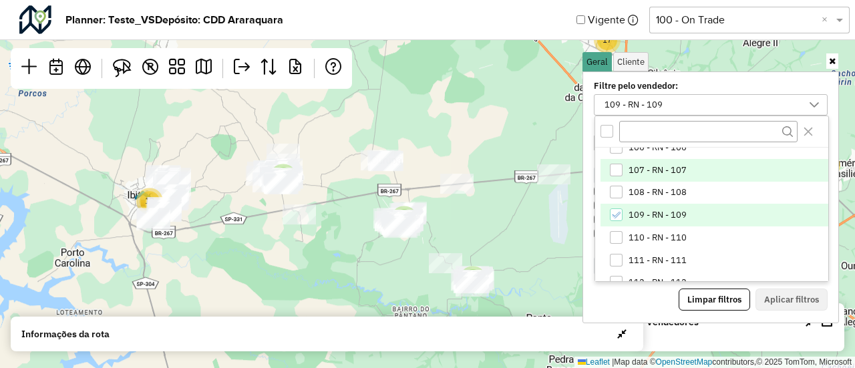
scroll to position [148, 0]
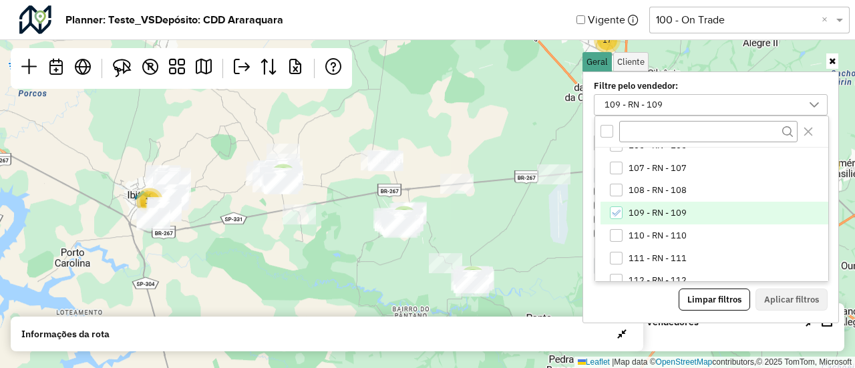
click at [648, 214] on span "109 - RN - 109" at bounding box center [658, 213] width 58 height 11
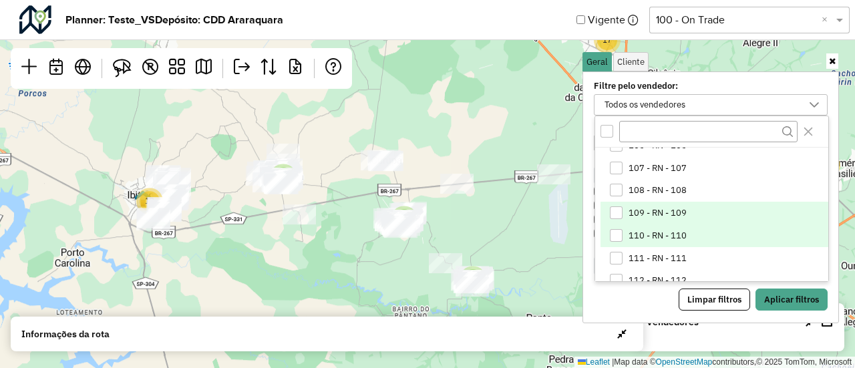
click at [646, 230] on span "110 - RN - 110" at bounding box center [658, 235] width 58 height 11
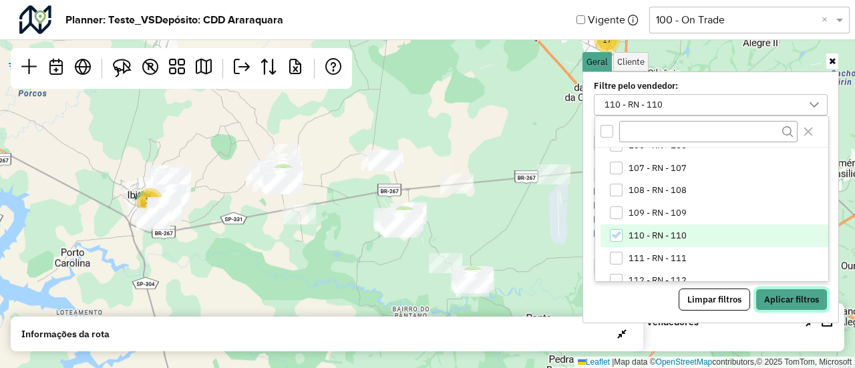
click at [772, 293] on button "Aplicar filtros" at bounding box center [792, 300] width 72 height 23
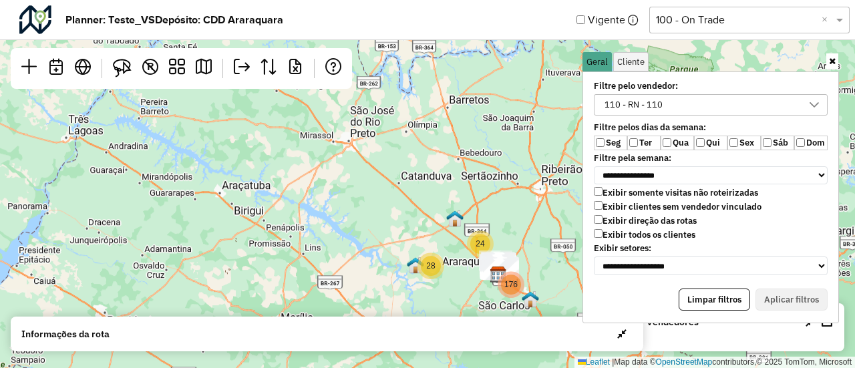
drag, startPoint x: 537, startPoint y: 244, endPoint x: 391, endPoint y: 192, distance: 154.7
click at [391, 192] on div "2 28 24 176 Leaflet | Map data © OpenStreetMap contributors,© 2025 TomTom, Micr…" at bounding box center [427, 184] width 855 height 368
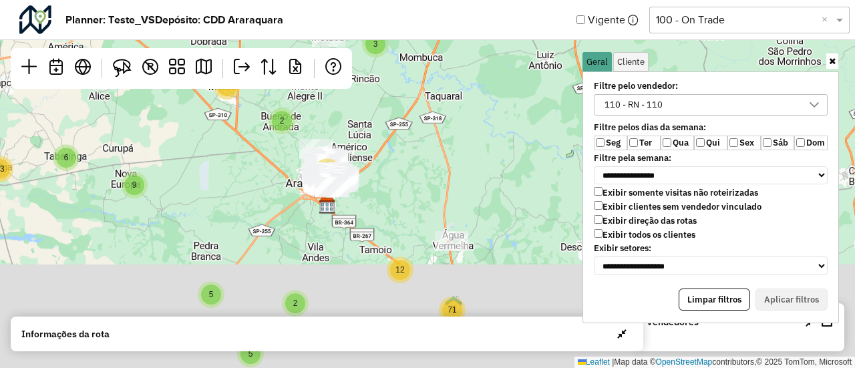
drag, startPoint x: 382, startPoint y: 242, endPoint x: 395, endPoint y: 101, distance: 141.6
click at [395, 101] on div "6 13 9 3 2 18 2 5 5 80 12 71 Leaflet | Map data © OpenStreetMap contributors,© …" at bounding box center [427, 184] width 855 height 368
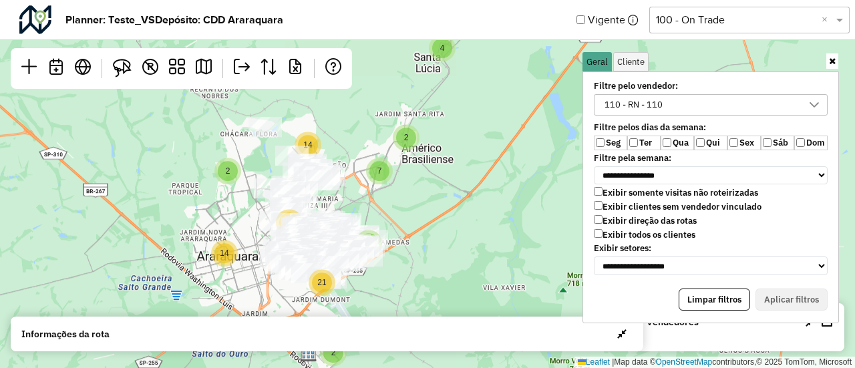
drag, startPoint x: 367, startPoint y: 213, endPoint x: 446, endPoint y: 180, distance: 85.0
click at [446, 180] on div "6 2 7 2 2 3 13 5 2 2 14 7 4 2 2 12 21 14 12 6 17 Leaflet | Map data © OpenStree…" at bounding box center [427, 184] width 855 height 368
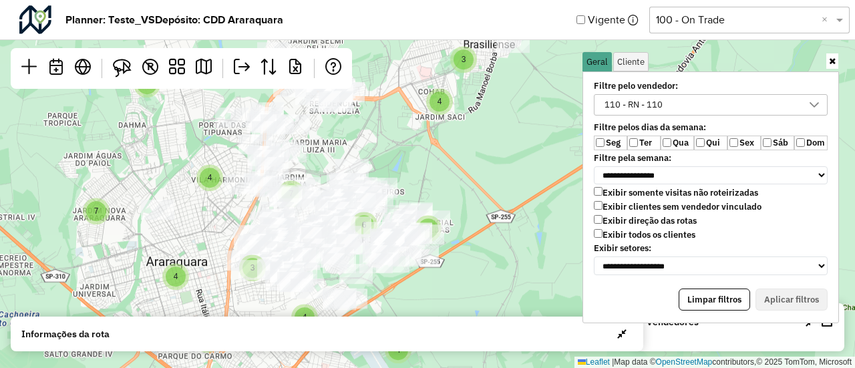
drag, startPoint x: 394, startPoint y: 228, endPoint x: 531, endPoint y: 146, distance: 159.4
click at [531, 146] on div "2 3 4 2 6 8 3 4 4 2 2 4 7 3 4 6 4 4 4 2 7 Leaflet | Map data © OpenStreetMap co…" at bounding box center [427, 184] width 855 height 368
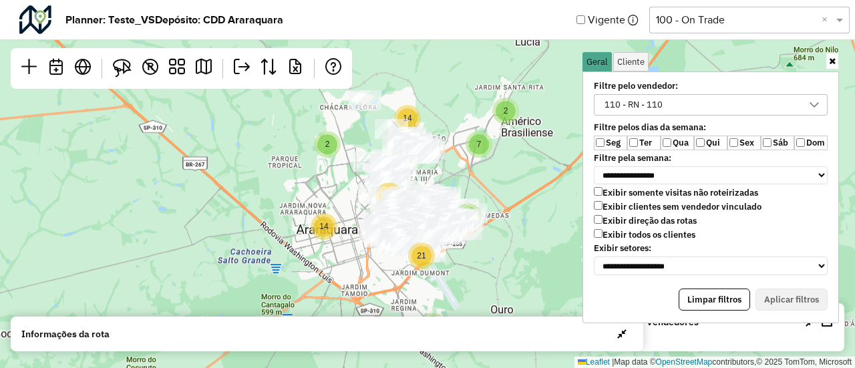
drag, startPoint x: 536, startPoint y: 148, endPoint x: 525, endPoint y: 178, distance: 32.8
click at [525, 178] on div "6 13 2 7 2 3 13 5 2 2 14 7 4 2 2 12 21 14 12 4 6 4 17 35 Leaflet | Map data © O…" at bounding box center [427, 184] width 855 height 368
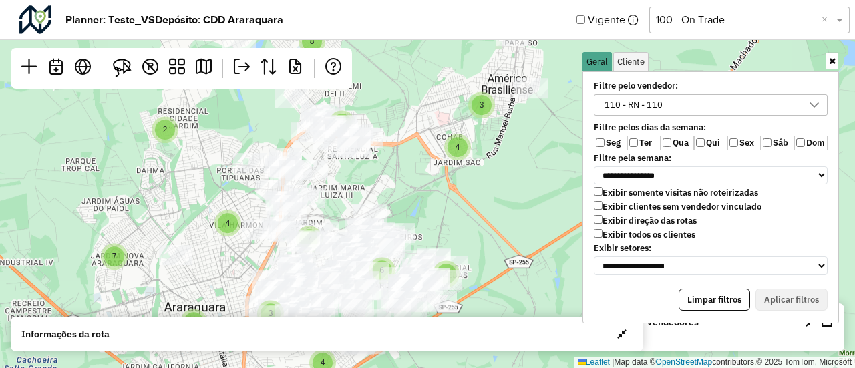
drag, startPoint x: 498, startPoint y: 188, endPoint x: 533, endPoint y: 206, distance: 39.5
click at [533, 206] on div "2 3 2 6 8 3 4 4 2 2 4 7 3 4 6 4 4 4 2 7 Leaflet | Map data © OpenStreetMap cont…" at bounding box center [427, 184] width 855 height 368
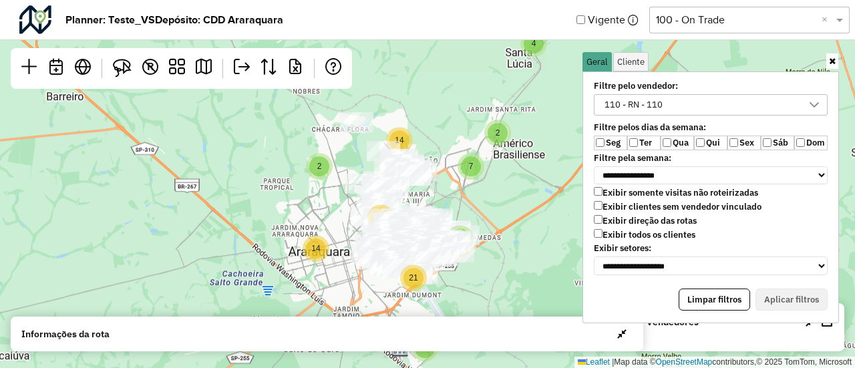
drag, startPoint x: 533, startPoint y: 206, endPoint x: 501, endPoint y: 205, distance: 32.1
click at [501, 205] on div "6 13 2 7 2 2 3 13 5 2 2 14 7 4 2 2 12 21 14 12 6 4 17 Leaflet | Map data © Open…" at bounding box center [427, 184] width 855 height 368
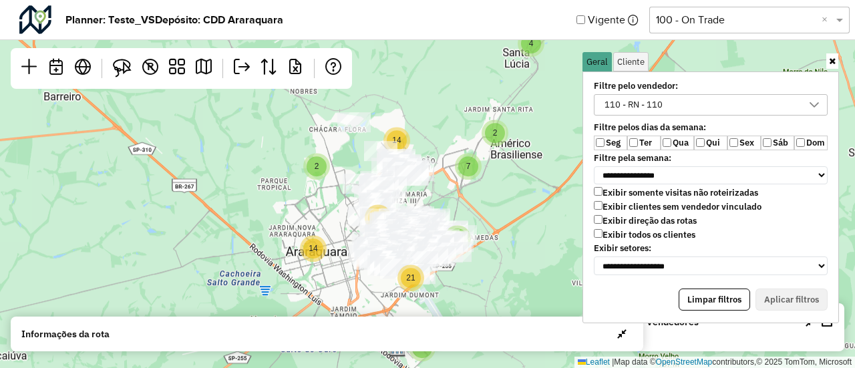
click at [834, 65] on icon at bounding box center [832, 61] width 7 height 9
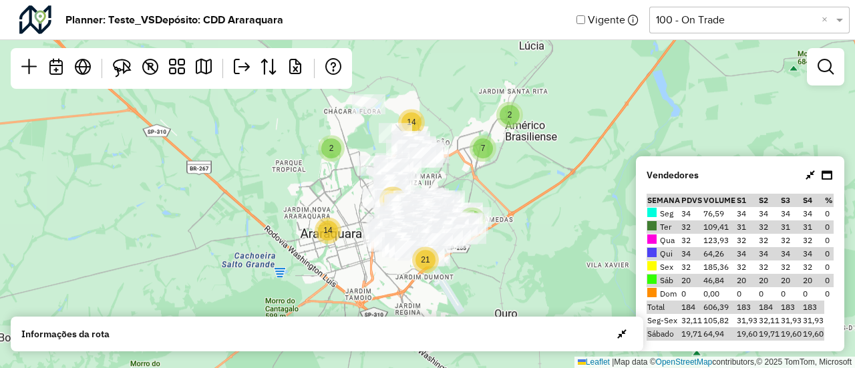
drag, startPoint x: 547, startPoint y: 206, endPoint x: 562, endPoint y: 188, distance: 23.3
click at [562, 188] on div "6 2 7 2 2 3 13 5 2 2 14 7 4 2 2 12 21 14 12 6 4 17 Leaflet | Map data © OpenStr…" at bounding box center [427, 184] width 855 height 368
click at [824, 67] on em at bounding box center [826, 67] width 16 height 16
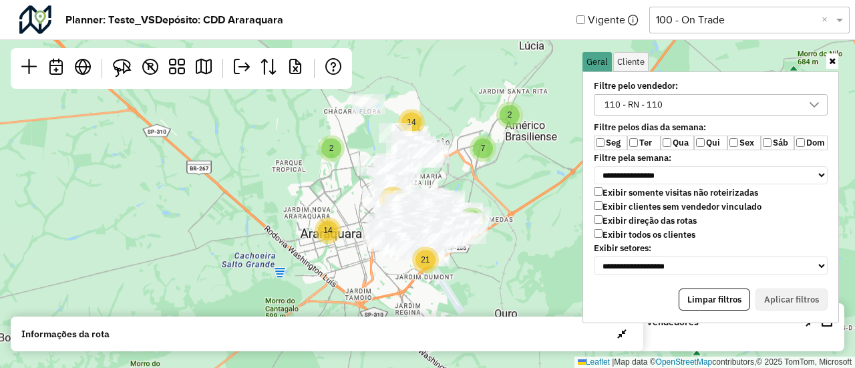
click at [678, 108] on div "110 - RN - 110" at bounding box center [701, 105] width 202 height 20
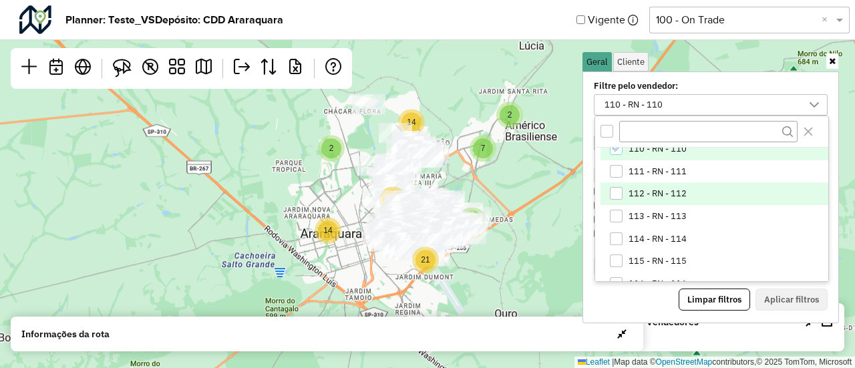
scroll to position [239, 0]
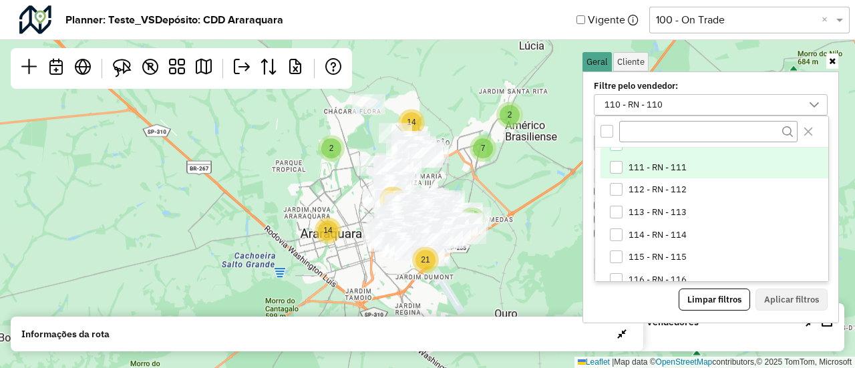
click at [632, 162] on span "111 - RN - 111" at bounding box center [658, 167] width 58 height 11
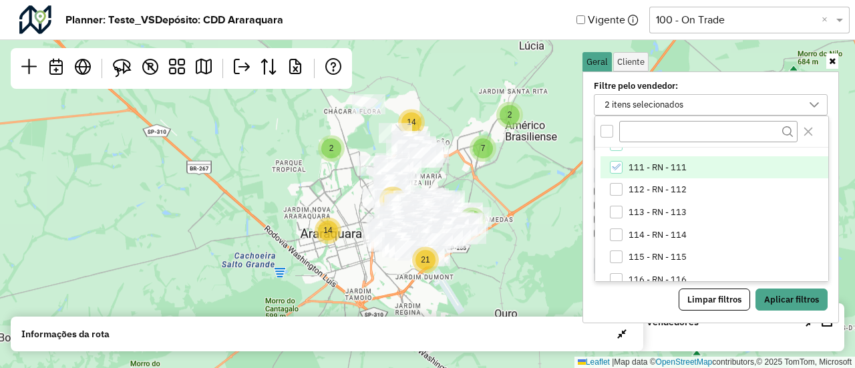
click at [663, 162] on span "111 - RN - 111" at bounding box center [658, 167] width 58 height 11
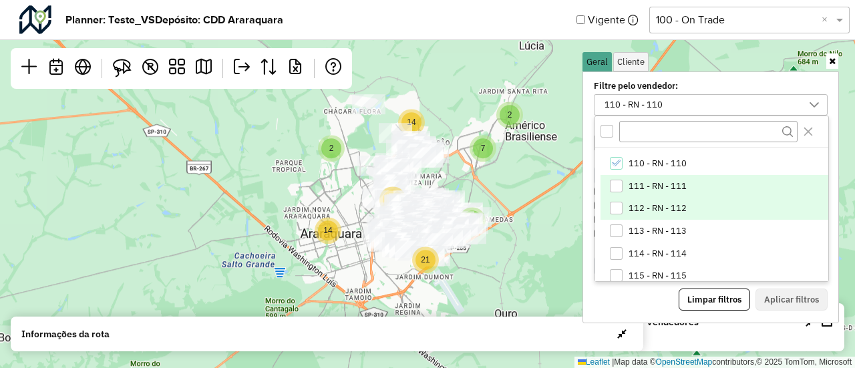
scroll to position [219, 0]
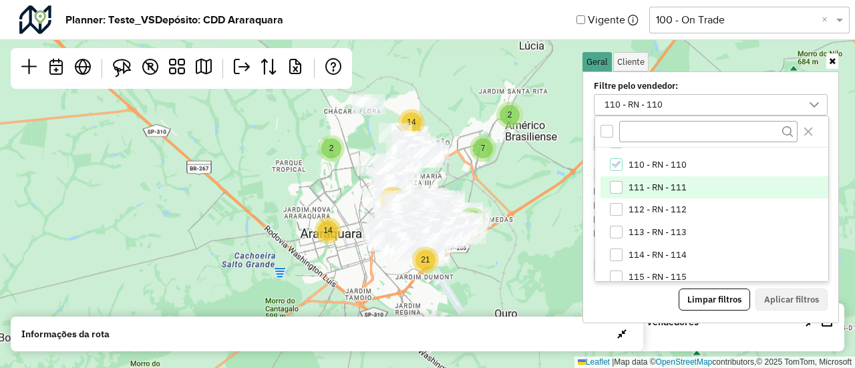
drag, startPoint x: 638, startPoint y: 168, endPoint x: 635, endPoint y: 176, distance: 8.7
click at [637, 167] on span "110 - RN - 110" at bounding box center [658, 165] width 58 height 11
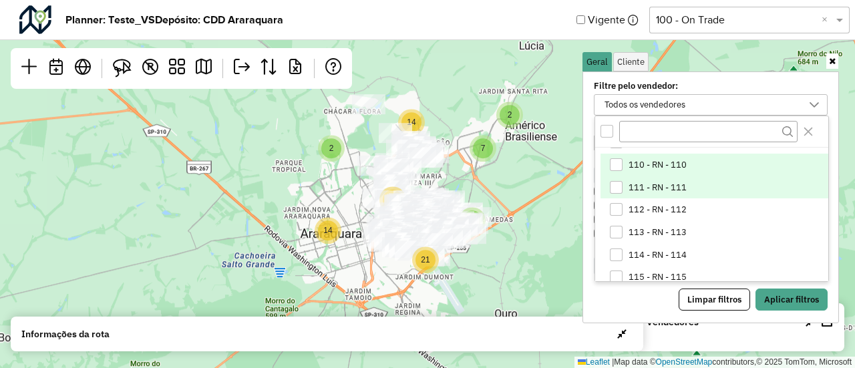
click at [634, 185] on span "111 - RN - 111" at bounding box center [658, 187] width 58 height 11
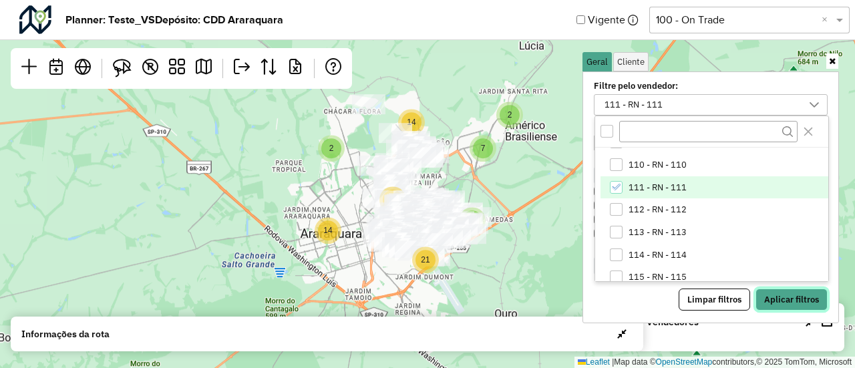
click at [776, 289] on button "Aplicar filtros" at bounding box center [792, 300] width 72 height 23
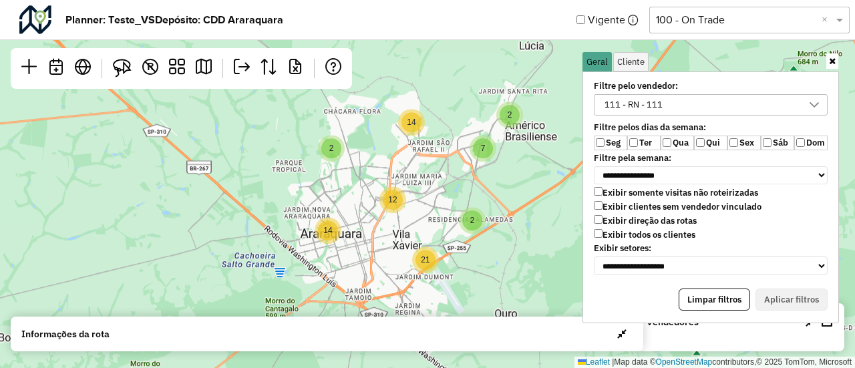
click at [830, 62] on icon at bounding box center [832, 61] width 7 height 9
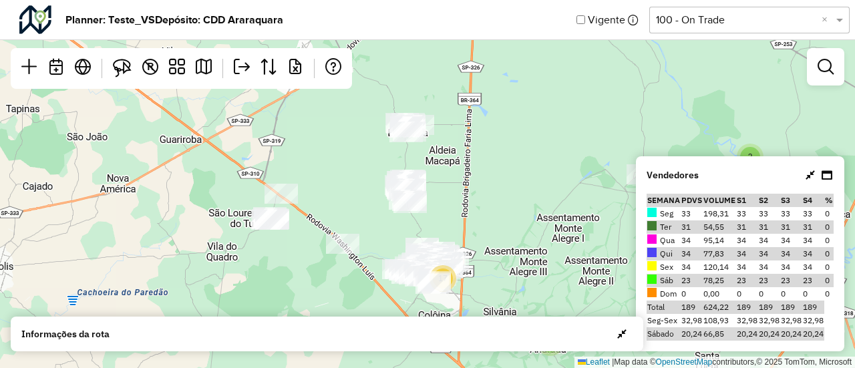
drag, startPoint x: 415, startPoint y: 226, endPoint x: 503, endPoint y: 222, distance: 88.2
click at [503, 222] on div "6 13 2 7 2 2 17 5 2 27 51 12 10 61 Leaflet | Map data © OpenStreetMap contribut…" at bounding box center [427, 184] width 855 height 368
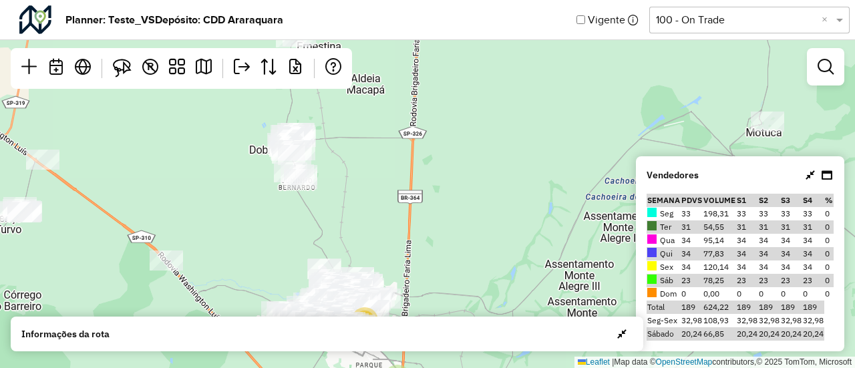
drag, startPoint x: 546, startPoint y: 204, endPoint x: 520, endPoint y: 202, distance: 26.2
click at [520, 202] on div "6 13 7 2 2 3 13 2 14 7 4 2 2 12 21 14 Leaflet | Map data © OpenStreetMap contri…" at bounding box center [427, 184] width 855 height 368
drag, startPoint x: 520, startPoint y: 202, endPoint x: 492, endPoint y: 202, distance: 28.7
click at [492, 202] on div "6 13 7 2 2 3 13 2 14 7 4 2 2 12 21 14 Leaflet | Map data © OpenStreetMap contri…" at bounding box center [427, 184] width 855 height 368
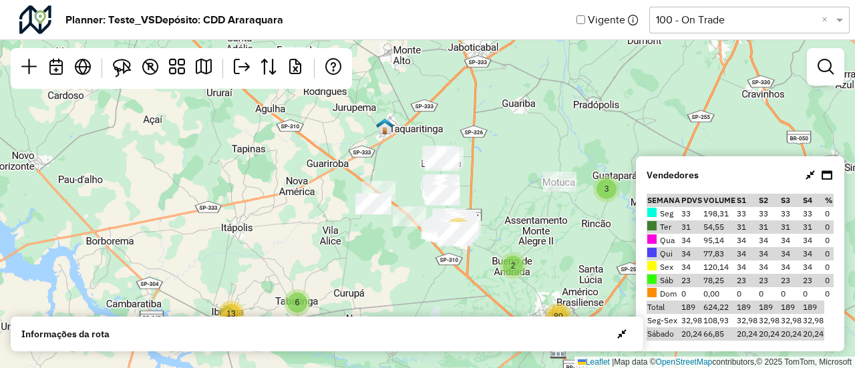
click at [492, 198] on div "6 13 9 3 2 18 2 5 5 80 12 71 Leaflet | Map data © OpenStreetMap contributors,© …" at bounding box center [427, 184] width 855 height 368
click at [488, 196] on div "6 13 9 3 2 18 2 5 5 80 12 71 Leaflet | Map data © OpenStreetMap contributors,© …" at bounding box center [427, 184] width 855 height 368
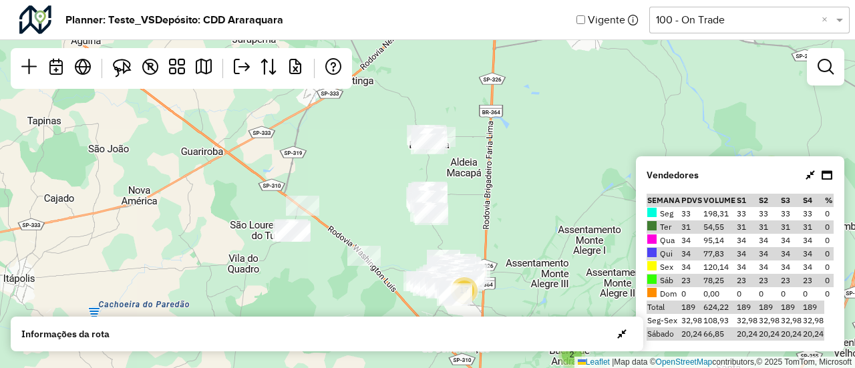
drag, startPoint x: 467, startPoint y: 180, endPoint x: 502, endPoint y: 198, distance: 40.0
click at [502, 198] on div "6 13 2 7 2 2 17 5 2 27 51 12 10 61 Leaflet | Map data © OpenStreetMap contribut…" at bounding box center [427, 184] width 855 height 368
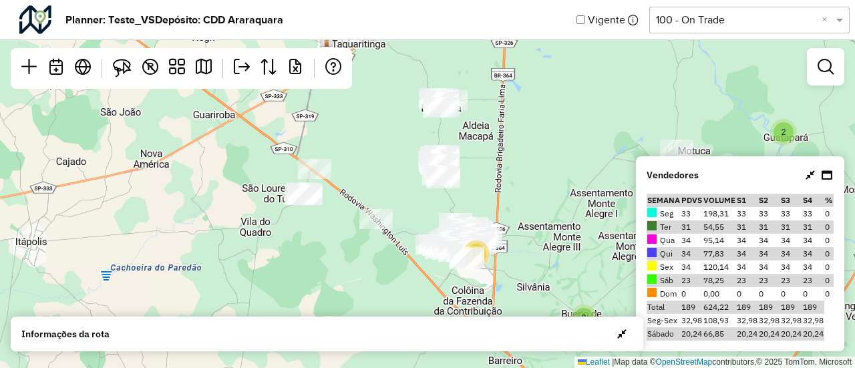
drag, startPoint x: 524, startPoint y: 195, endPoint x: 534, endPoint y: 158, distance: 38.7
click at [534, 158] on div "6 13 2 7 2 2 17 5 2 27 51 12 10 61 Leaflet | Map data © OpenStreetMap contribut…" at bounding box center [427, 184] width 855 height 368
click at [826, 71] on em at bounding box center [826, 67] width 16 height 16
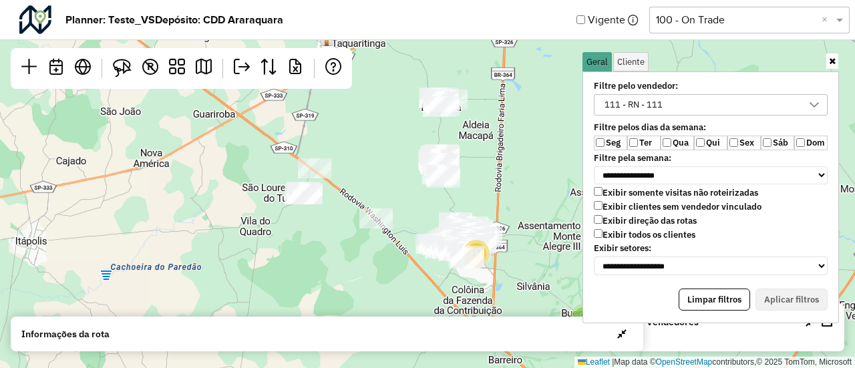
click at [653, 104] on div "111 - RN - 111" at bounding box center [633, 105] width 67 height 20
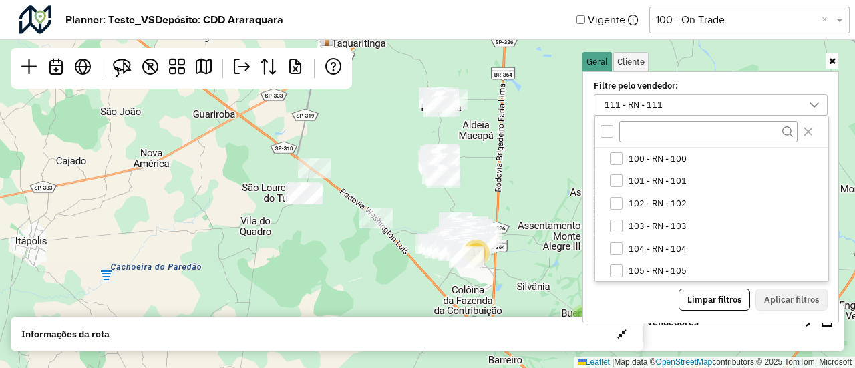
scroll to position [136, 0]
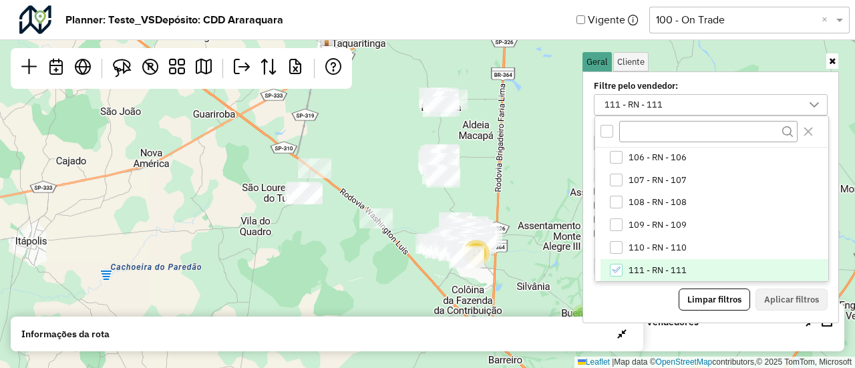
click at [623, 276] on li "111 - RN - 111" at bounding box center [715, 270] width 228 height 23
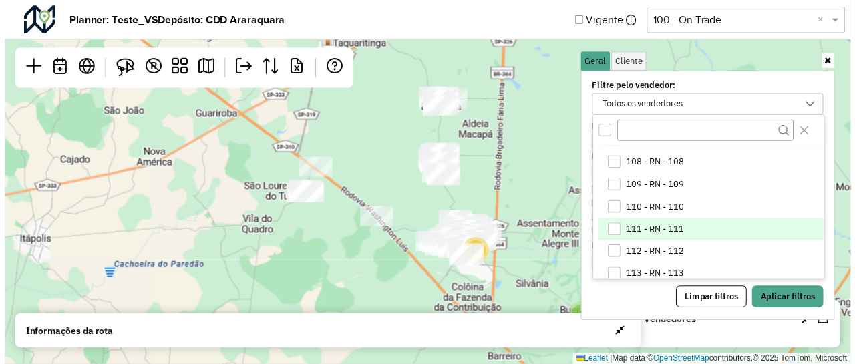
scroll to position [179, 0]
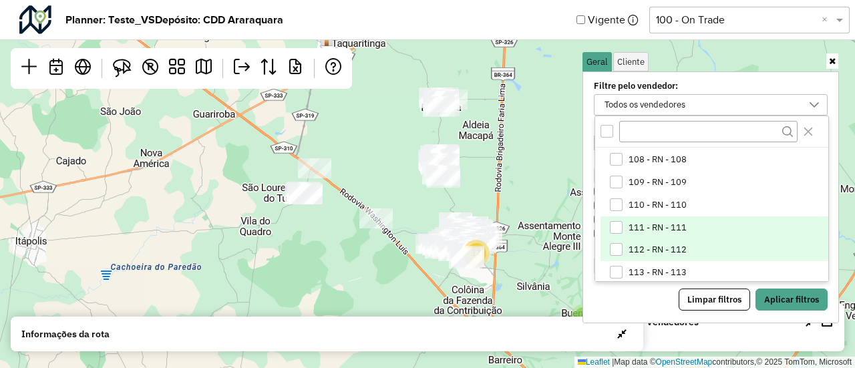
click at [630, 255] on li "112 - RN - 112" at bounding box center [715, 249] width 228 height 23
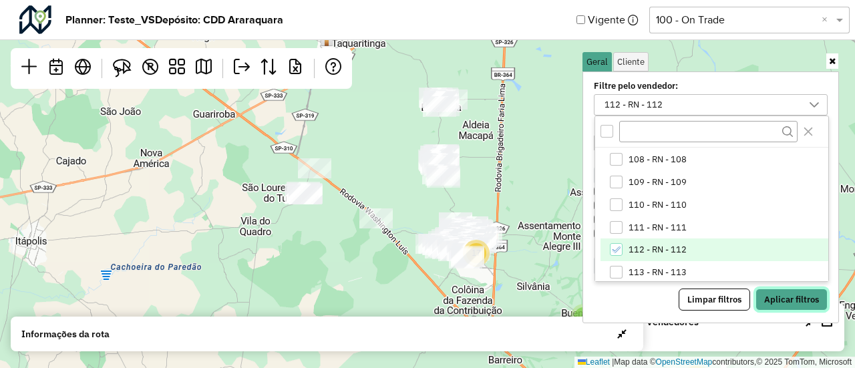
click at [787, 295] on button "Aplicar filtros" at bounding box center [792, 300] width 72 height 23
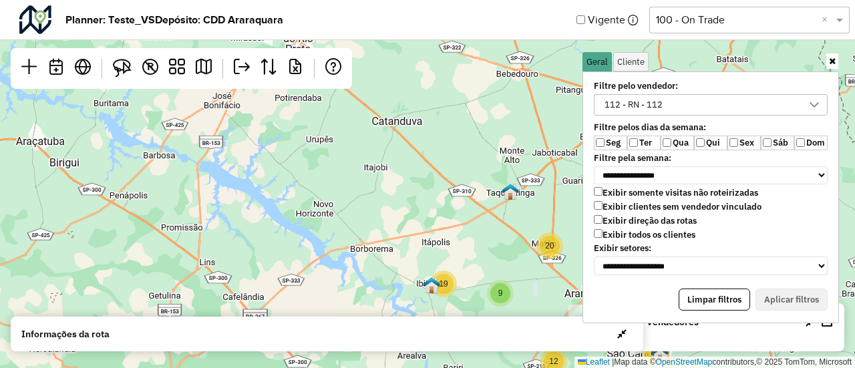
drag, startPoint x: 468, startPoint y: 224, endPoint x: 216, endPoint y: 154, distance: 261.6
click at [216, 154] on div "19 9 4 20 12 80 84 Leaflet | Map data © OpenStreetMap contributors,© 2025 TomTo…" at bounding box center [427, 184] width 855 height 368
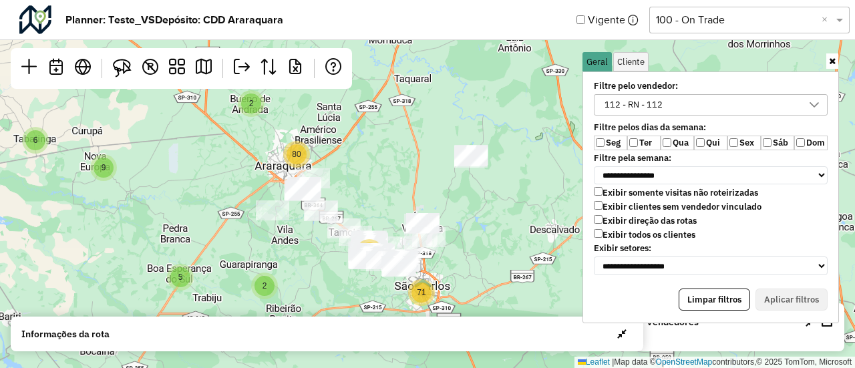
drag, startPoint x: 415, startPoint y: 240, endPoint x: 488, endPoint y: 192, distance: 86.9
click at [488, 192] on div "6 13 9 3 2 18 2 5 5 80 12 71 Leaflet | Map data © OpenStreetMap contributors,© …" at bounding box center [427, 184] width 855 height 368
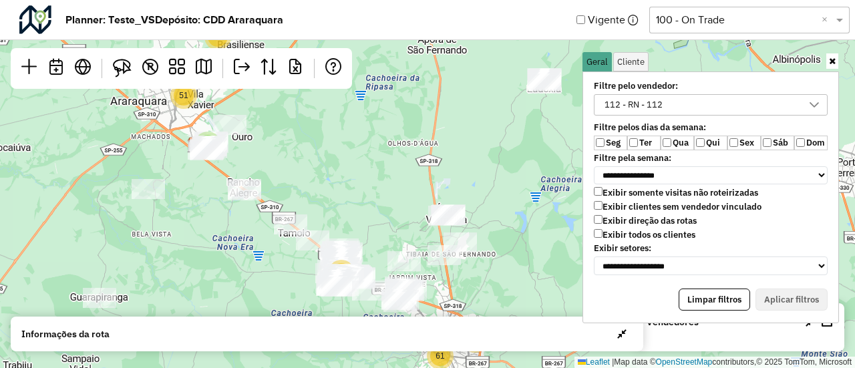
drag, startPoint x: 478, startPoint y: 194, endPoint x: 540, endPoint y: 180, distance: 64.3
click at [540, 180] on div "6 13 2 7 2 2 17 5 5 2 27 51 12 10 61 Leaflet | Map data © OpenStreetMap contrib…" at bounding box center [427, 184] width 855 height 368
click at [835, 62] on icon at bounding box center [832, 61] width 7 height 9
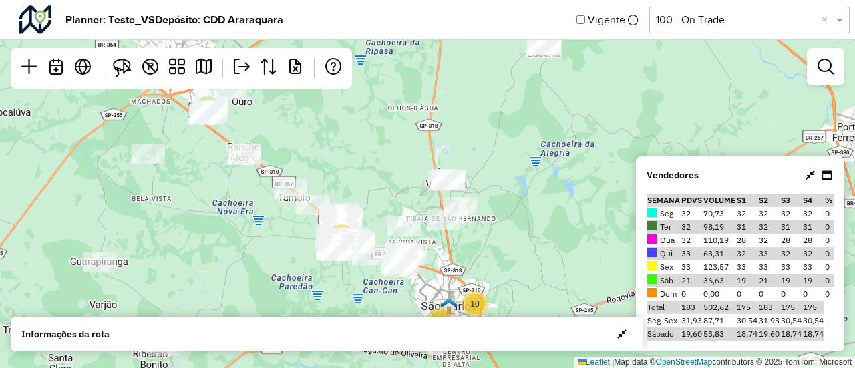
drag, startPoint x: 374, startPoint y: 218, endPoint x: 374, endPoint y: 161, distance: 56.8
click at [374, 161] on div "6 13 2 7 2 2 17 5 5 2 27 51 12 10 61 Leaflet | Map data © OpenStreetMap contrib…" at bounding box center [427, 184] width 855 height 368
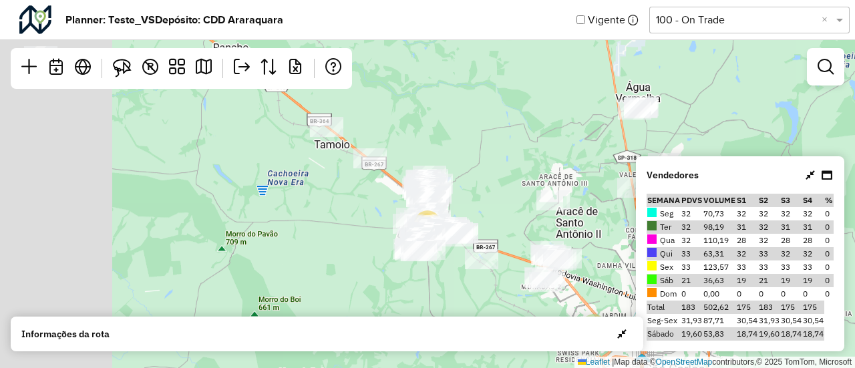
drag, startPoint x: 359, startPoint y: 166, endPoint x: 490, endPoint y: 162, distance: 131.0
click at [490, 162] on div "2 7 2 5 5 2 2 14 7 4 2 2 12 21 14 12 4 6 5 4 17 35 Leaflet | Map data © OpenStr…" at bounding box center [427, 184] width 855 height 368
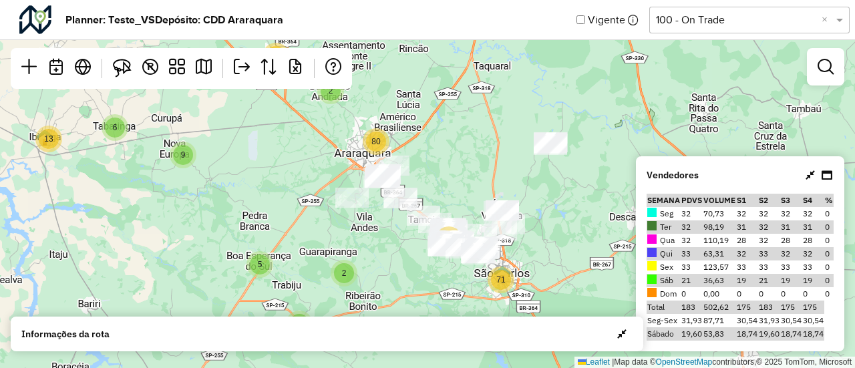
drag, startPoint x: 481, startPoint y: 137, endPoint x: 454, endPoint y: 200, distance: 68.2
click at [454, 200] on div "6 13 9 3 2 18 2 5 5 80 12 71 Leaflet | Map data © OpenStreetMap contributors,© …" at bounding box center [427, 184] width 855 height 368
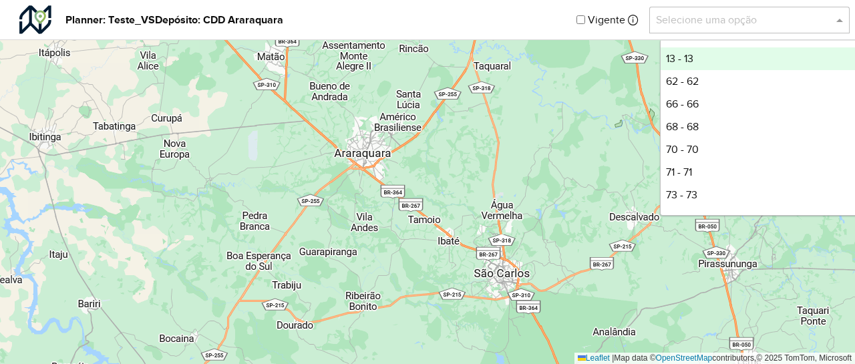
click at [778, 19] on input "text" at bounding box center [736, 20] width 160 height 16
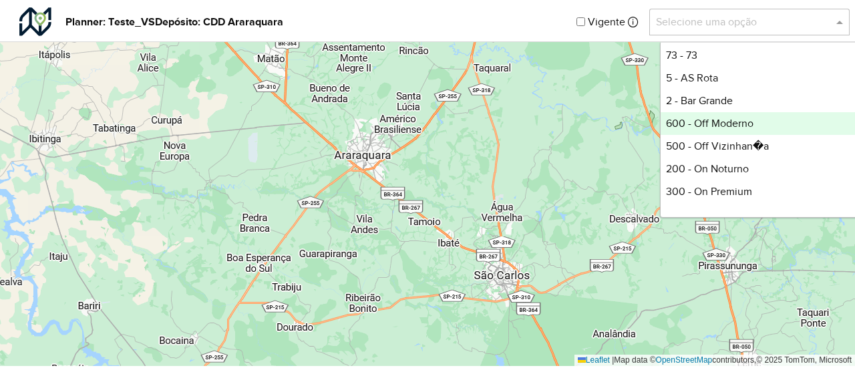
scroll to position [166, 0]
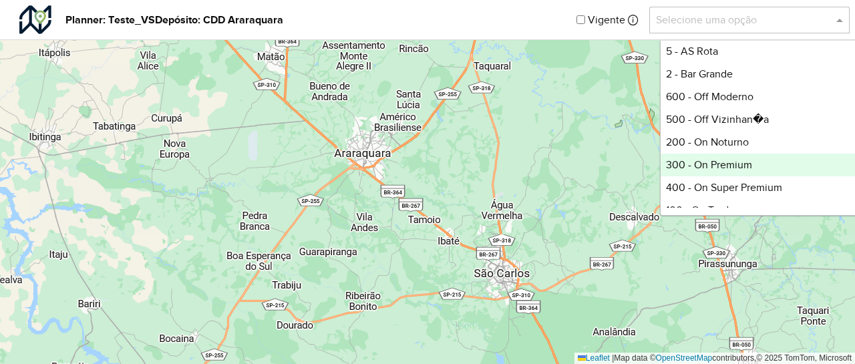
click at [711, 161] on div "300 - On Premium" at bounding box center [760, 165] width 199 height 23
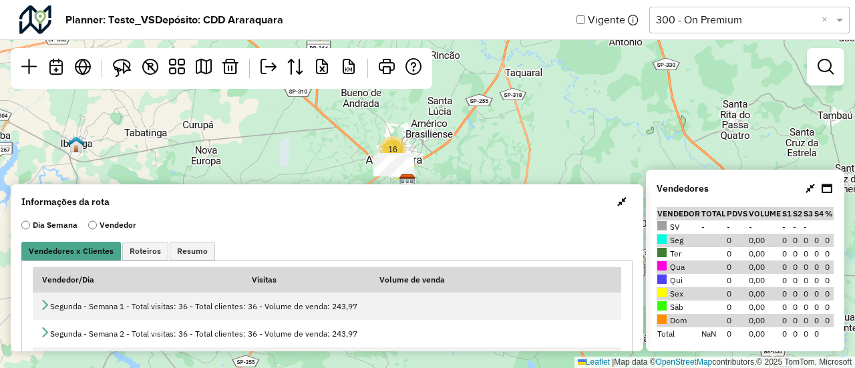
click at [619, 197] on span "button" at bounding box center [621, 201] width 9 height 11
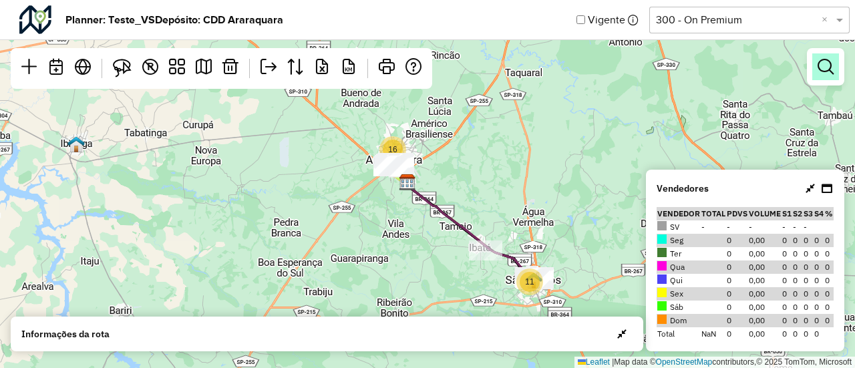
click at [831, 73] on em at bounding box center [826, 67] width 16 height 16
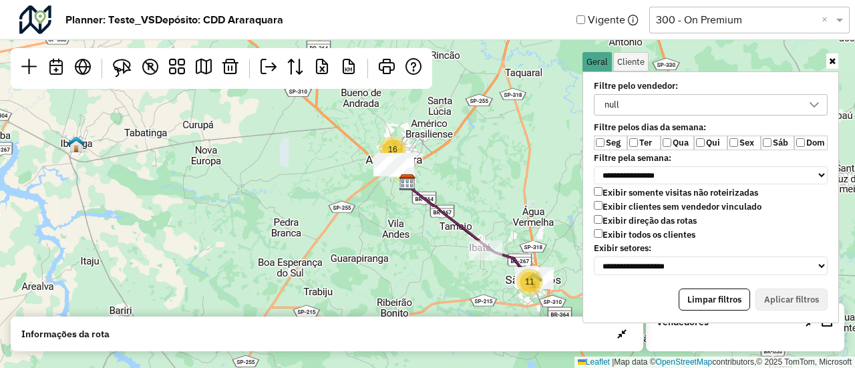
click at [616, 230] on label "Exibir todos os clientes" at bounding box center [645, 234] width 102 height 11
click at [679, 143] on label "Qua" at bounding box center [677, 143] width 33 height 15
click at [710, 145] on label "Qui" at bounding box center [710, 143] width 33 height 15
click at [741, 144] on label "Sex" at bounding box center [743, 143] width 33 height 15
click at [705, 142] on label "Qui" at bounding box center [710, 143] width 33 height 15
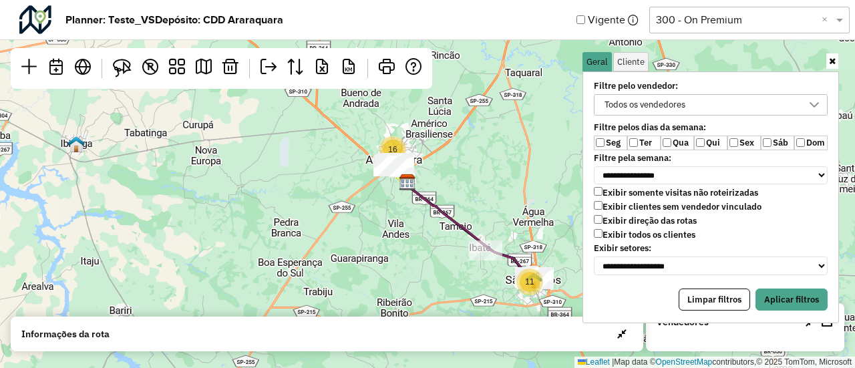
click at [725, 104] on div "Todos os vendedores" at bounding box center [701, 105] width 202 height 20
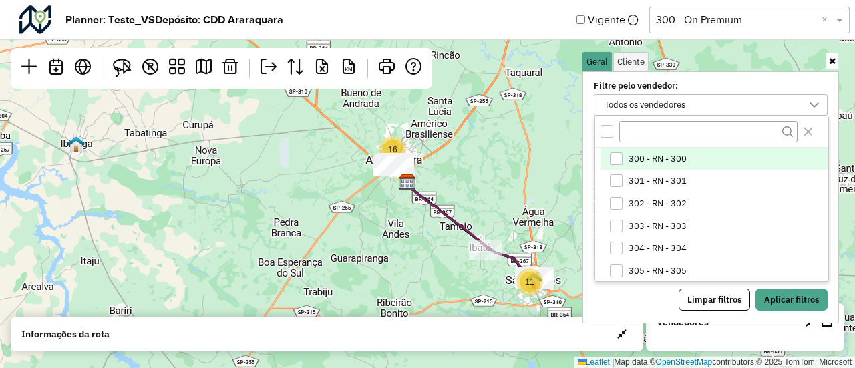
scroll to position [7, 49]
click at [642, 161] on span "300 - RN - 300" at bounding box center [658, 159] width 58 height 11
click at [786, 299] on button "Aplicar filtros" at bounding box center [792, 300] width 72 height 23
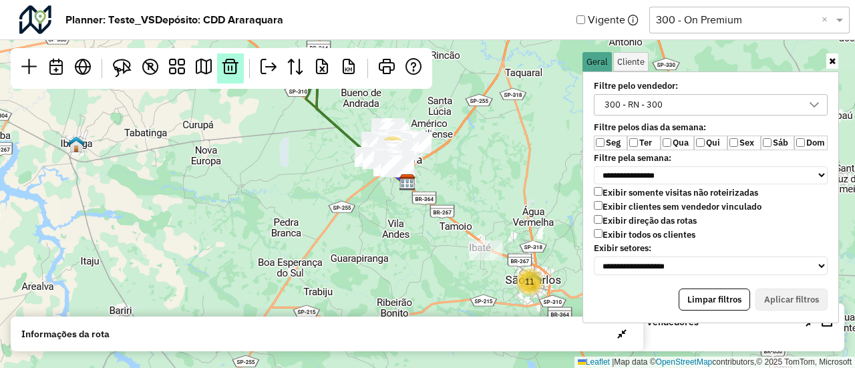
click at [234, 65] on em at bounding box center [230, 67] width 16 height 16
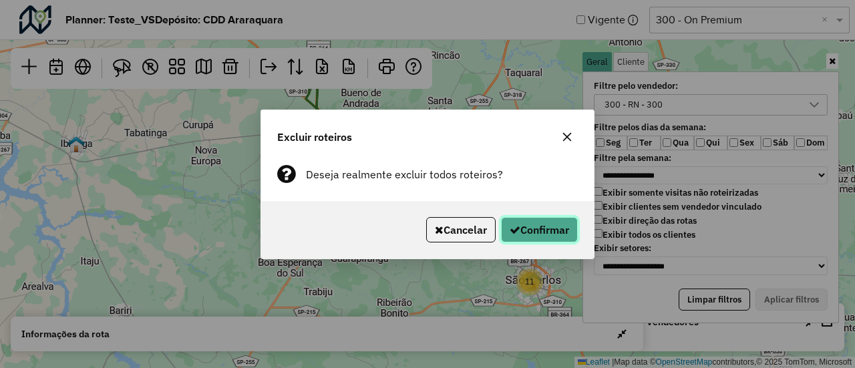
click at [550, 228] on button "Confirmar" at bounding box center [539, 229] width 77 height 25
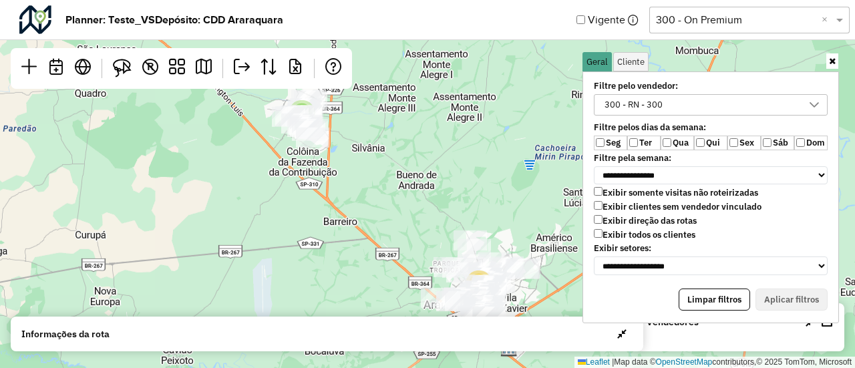
drag, startPoint x: 382, startPoint y: 164, endPoint x: 517, endPoint y: 343, distance: 223.6
click at [517, 343] on hb-planner "**********" at bounding box center [427, 184] width 855 height 368
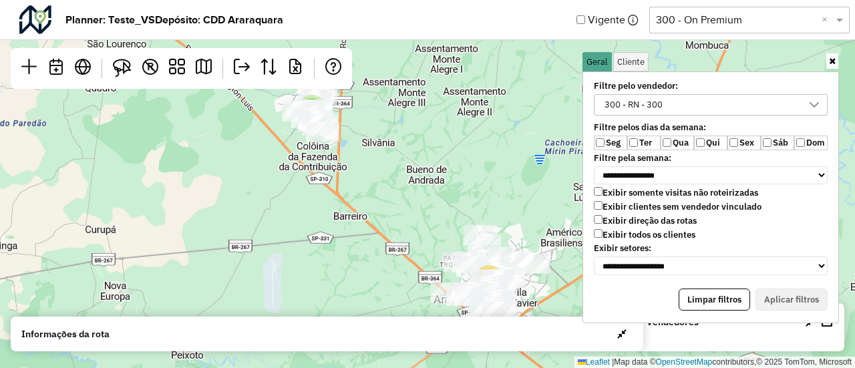
drag, startPoint x: 541, startPoint y: 226, endPoint x: 550, endPoint y: 221, distance: 10.8
click at [550, 221] on div "2 16 2 9 Leaflet | Map data © OpenStreetMap contributors,© 2025 TomTom, Microso…" at bounding box center [427, 184] width 855 height 368
click at [829, 61] on icon at bounding box center [832, 61] width 7 height 9
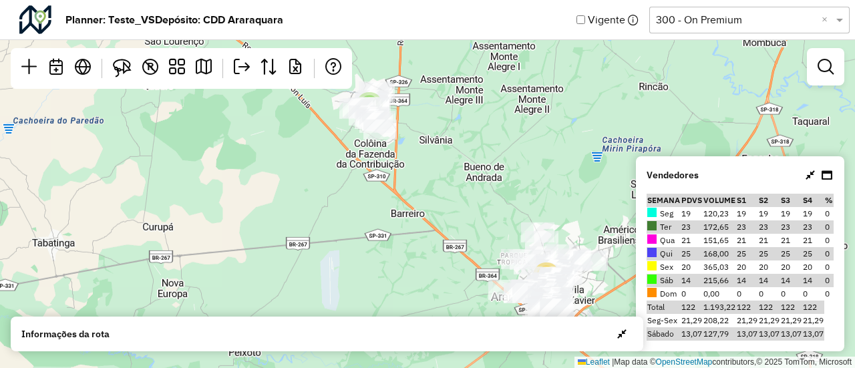
drag, startPoint x: 530, startPoint y: 150, endPoint x: 587, endPoint y: 148, distance: 57.5
click at [587, 148] on div "2 16 2 9 Leaflet | Map data © OpenStreetMap contributors,© 2025 TomTom, Microso…" at bounding box center [427, 184] width 855 height 368
click at [818, 67] on em at bounding box center [826, 67] width 16 height 16
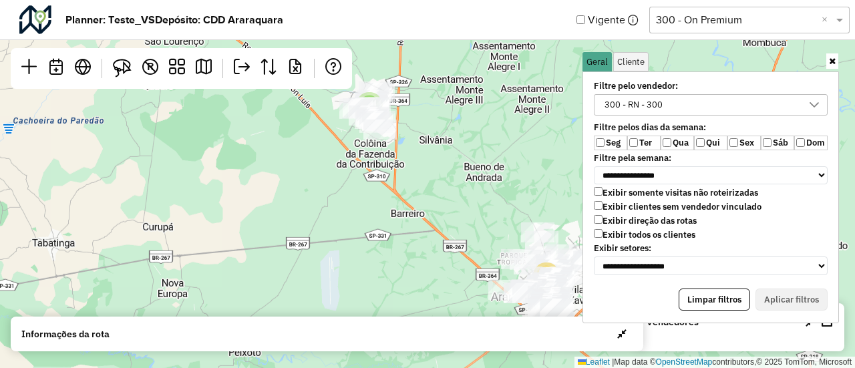
click at [671, 104] on div "300 - RN - 300" at bounding box center [701, 105] width 202 height 20
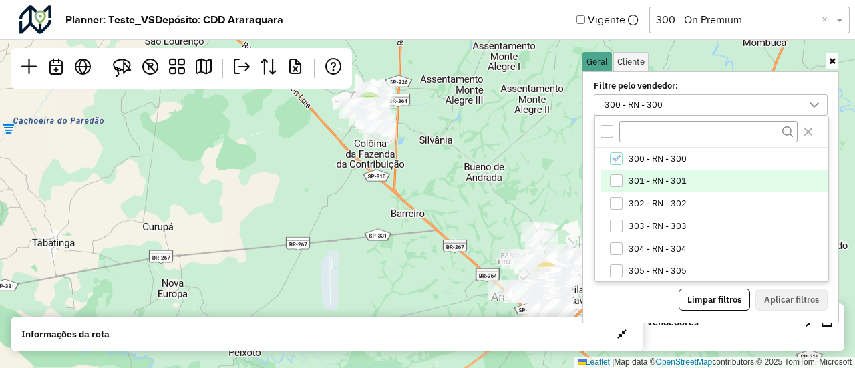
click at [639, 178] on span "301 - RN - 301" at bounding box center [658, 181] width 58 height 11
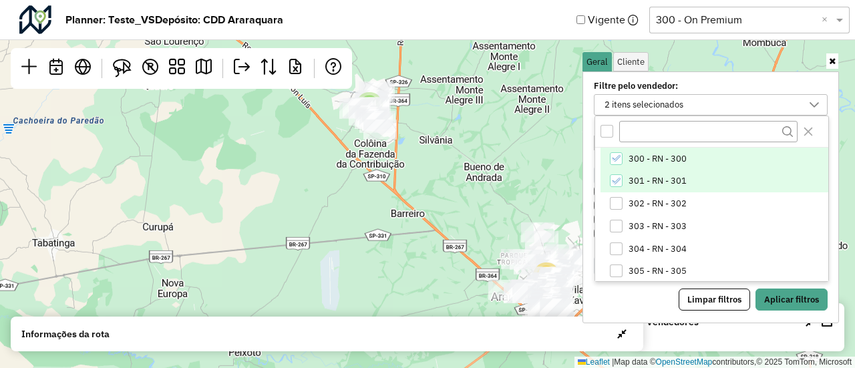
click at [641, 158] on span "300 - RN - 300" at bounding box center [658, 159] width 58 height 11
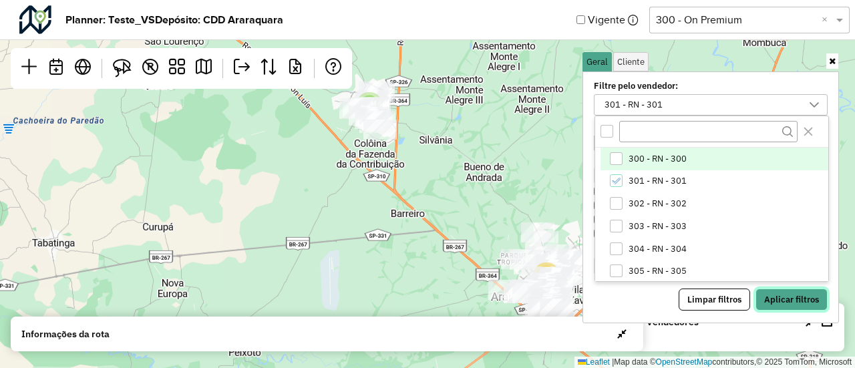
click at [778, 289] on button "Aplicar filtros" at bounding box center [792, 300] width 72 height 23
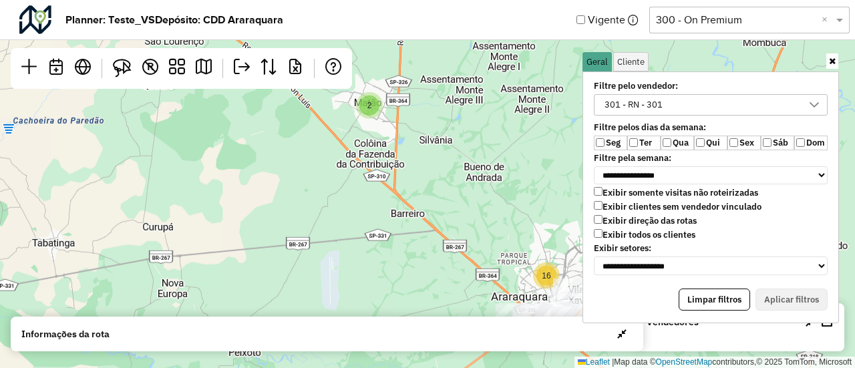
click at [835, 59] on icon at bounding box center [832, 61] width 7 height 9
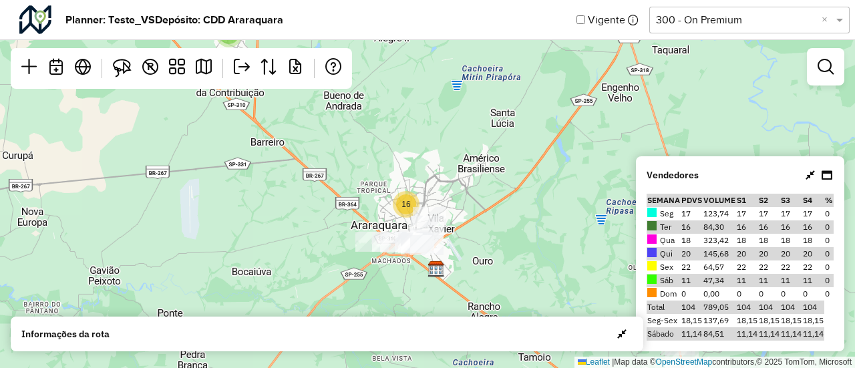
drag, startPoint x: 591, startPoint y: 132, endPoint x: 450, endPoint y: 60, distance: 157.4
click at [450, 60] on div "2 2 16 9 Leaflet | Map data © OpenStreetMap contributors,© 2025 TomTom, Microso…" at bounding box center [427, 184] width 855 height 368
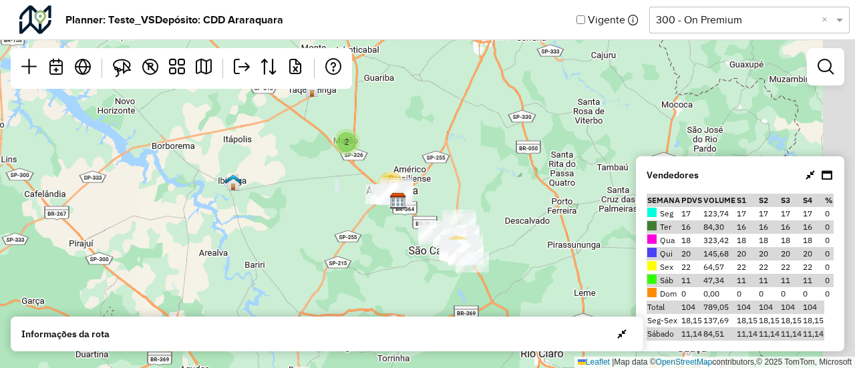
drag, startPoint x: 538, startPoint y: 174, endPoint x: 439, endPoint y: 185, distance: 100.2
click at [439, 185] on div "2 16 12 Leaflet | Map data © OpenStreetMap contributors,© 2025 TomTom, Microsoft" at bounding box center [427, 184] width 855 height 368
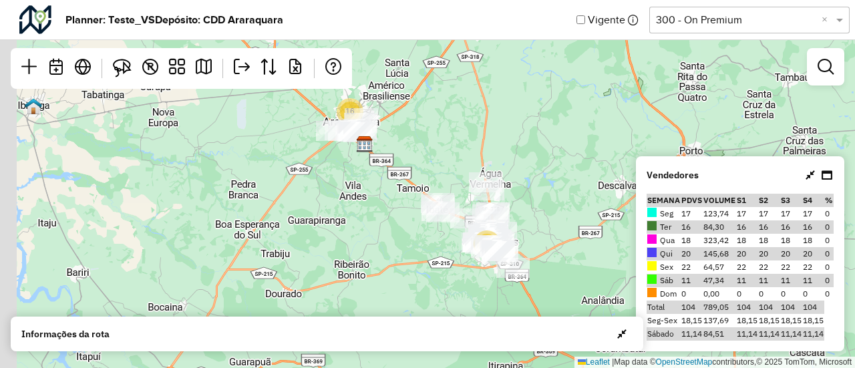
drag, startPoint x: 501, startPoint y: 152, endPoint x: 525, endPoint y: 67, distance: 87.5
click at [525, 67] on div "2 16 11 Leaflet | Map data © OpenStreetMap contributors,© 2025 TomTom, Microsoft" at bounding box center [427, 184] width 855 height 368
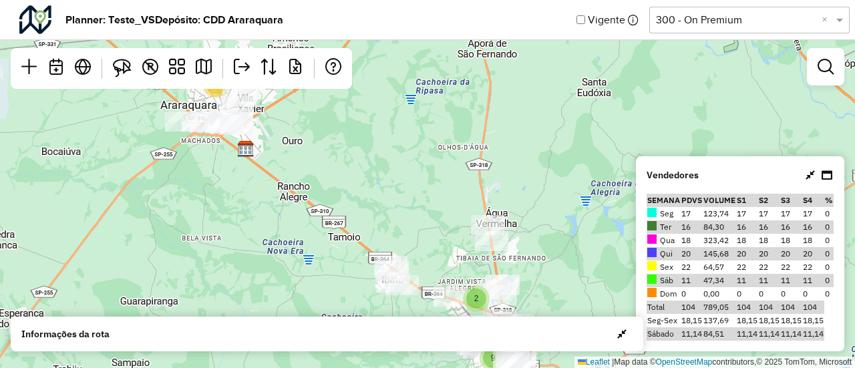
drag, startPoint x: 476, startPoint y: 152, endPoint x: 509, endPoint y: 123, distance: 44.1
click at [509, 123] on div "2 16 2 9 Leaflet | Map data © OpenStreetMap contributors,© 2025 TomTom, Microso…" at bounding box center [427, 184] width 855 height 368
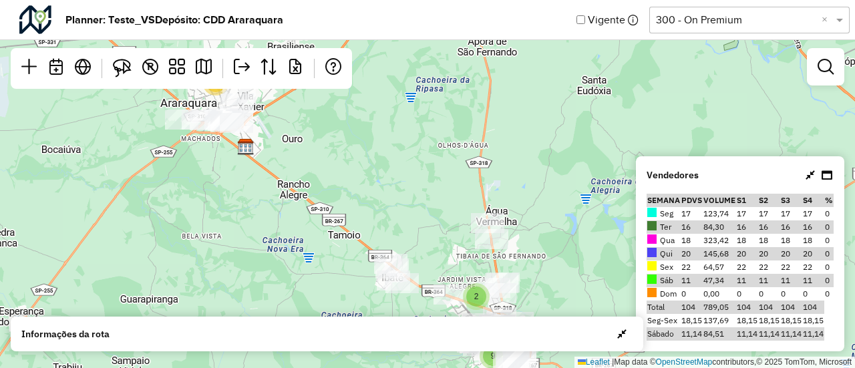
drag, startPoint x: 509, startPoint y: 123, endPoint x: 491, endPoint y: 124, distance: 18.0
click at [491, 124] on div "2 16 2 9 Leaflet | Map data © OpenStreetMap contributors,© 2025 TomTom, Microso…" at bounding box center [427, 184] width 855 height 368
drag, startPoint x: 491, startPoint y: 124, endPoint x: 476, endPoint y: 125, distance: 14.8
click at [476, 125] on div "2 16 2 9 Leaflet | Map data © OpenStreetMap contributors,© 2025 TomTom, Microso…" at bounding box center [427, 184] width 855 height 368
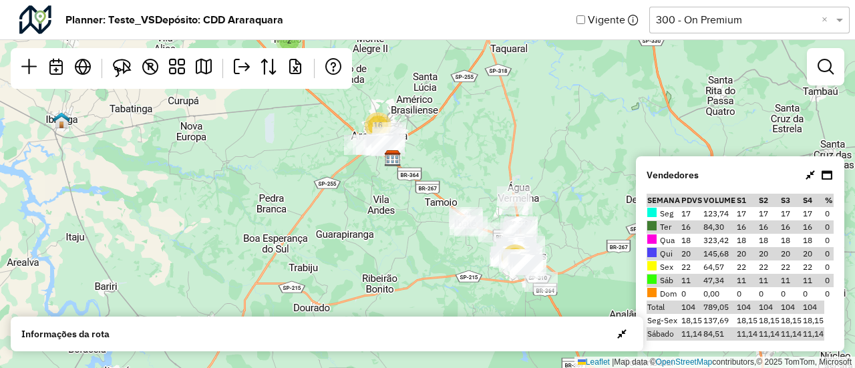
drag, startPoint x: 497, startPoint y: 128, endPoint x: 526, endPoint y: 154, distance: 39.2
click at [526, 154] on div "2 16 11 Leaflet | Map data © OpenStreetMap contributors,© 2025 TomTom, Microsoft" at bounding box center [427, 184] width 855 height 368
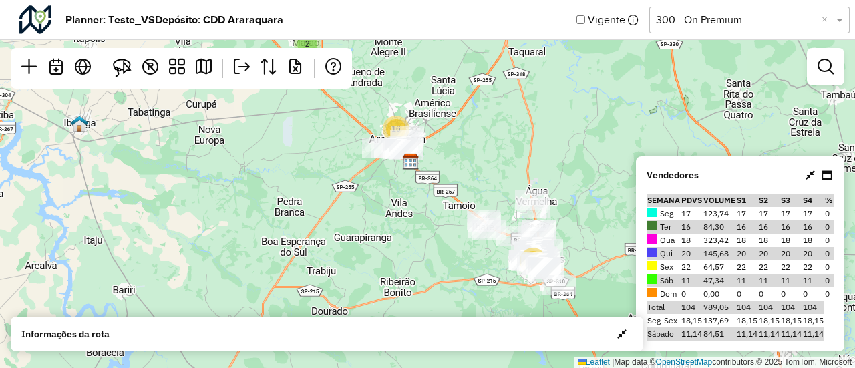
drag, startPoint x: 548, startPoint y: 174, endPoint x: 564, endPoint y: 164, distance: 18.9
click at [564, 164] on div "2 16 11 Leaflet | Map data © OpenStreetMap contributors,© 2025 TomTom, Microsoft" at bounding box center [427, 184] width 855 height 368
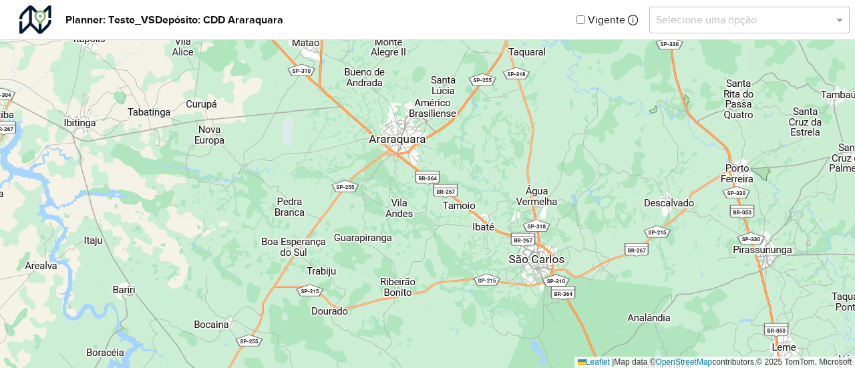
click at [831, 17] on div at bounding box center [749, 19] width 200 height 17
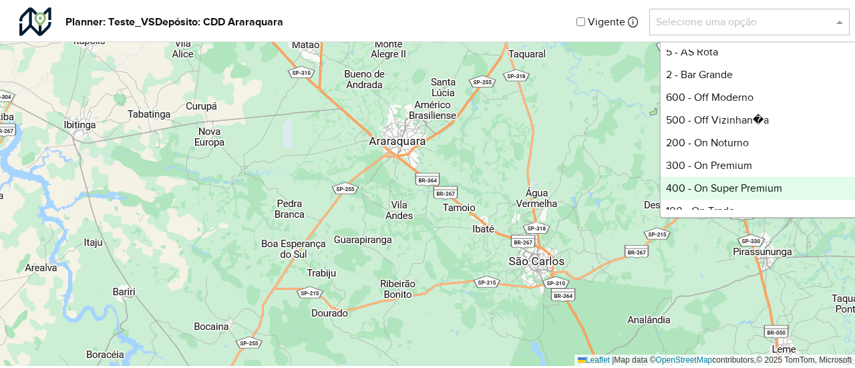
scroll to position [167, 0]
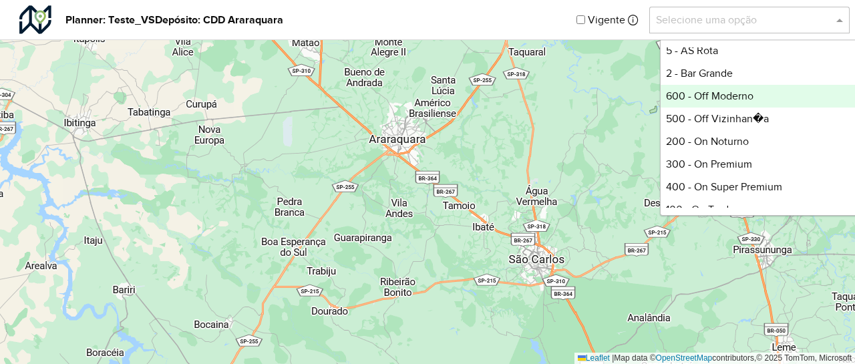
click at [705, 100] on div "600 - Off Moderno" at bounding box center [760, 96] width 199 height 23
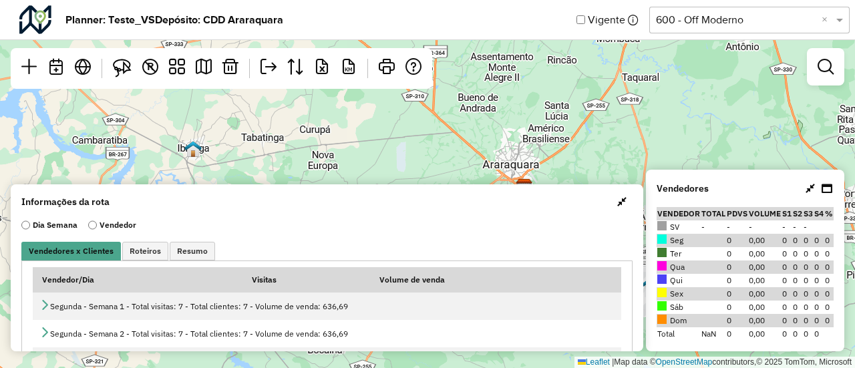
click at [617, 202] on span "button" at bounding box center [621, 201] width 9 height 11
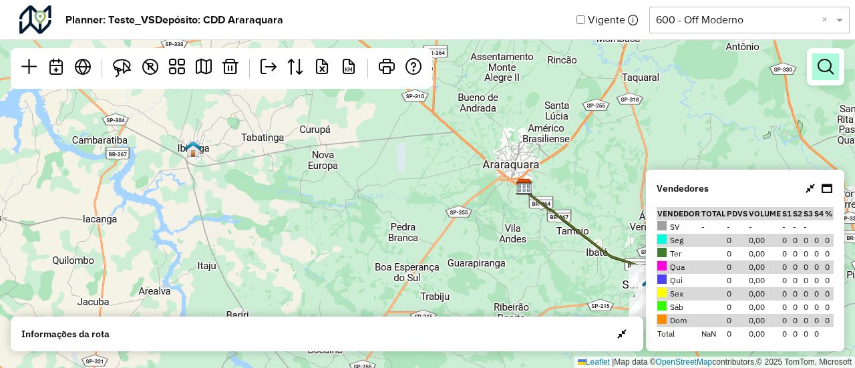
click at [828, 62] on em at bounding box center [826, 67] width 16 height 16
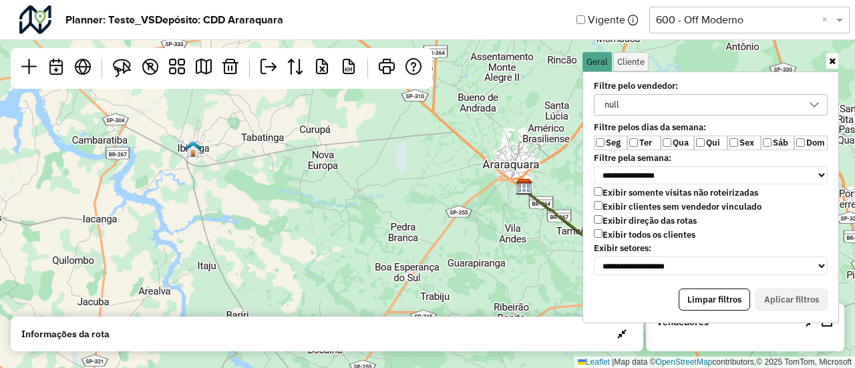
click at [657, 97] on div "null" at bounding box center [701, 105] width 202 height 20
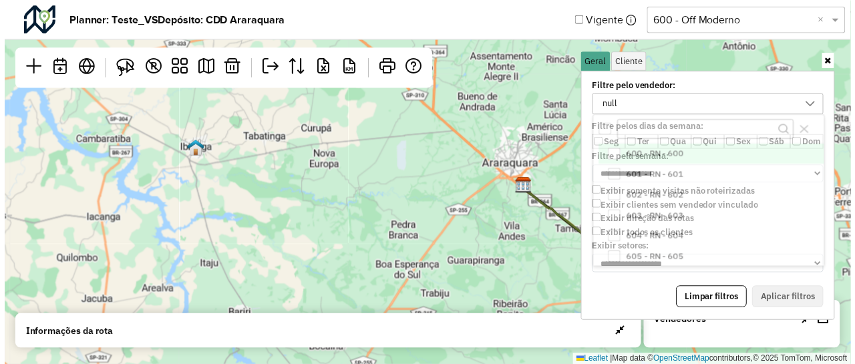
scroll to position [7, 49]
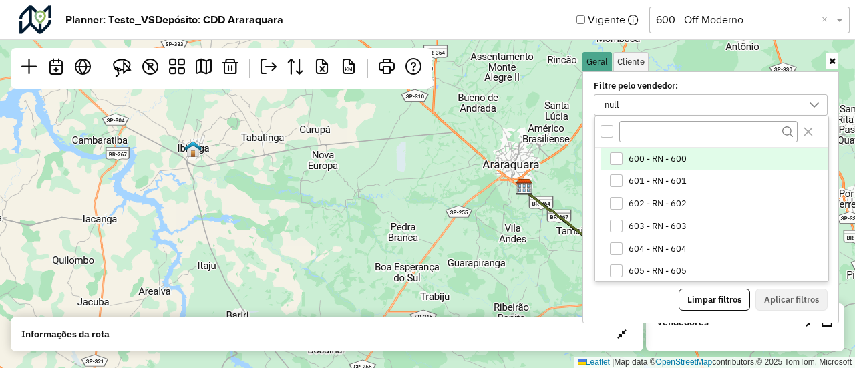
click at [643, 157] on span "600 - RN - 600" at bounding box center [658, 159] width 58 height 11
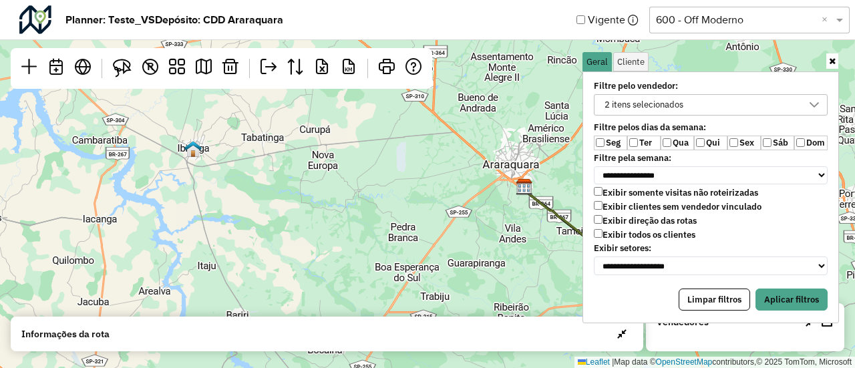
click at [671, 142] on label "Qua" at bounding box center [677, 143] width 33 height 15
click at [762, 143] on label "Sáb" at bounding box center [777, 143] width 33 height 15
click at [641, 230] on label "Exibir todos os clientes" at bounding box center [645, 234] width 102 height 11
click at [712, 109] on div "Todos os vendedores" at bounding box center [701, 105] width 202 height 20
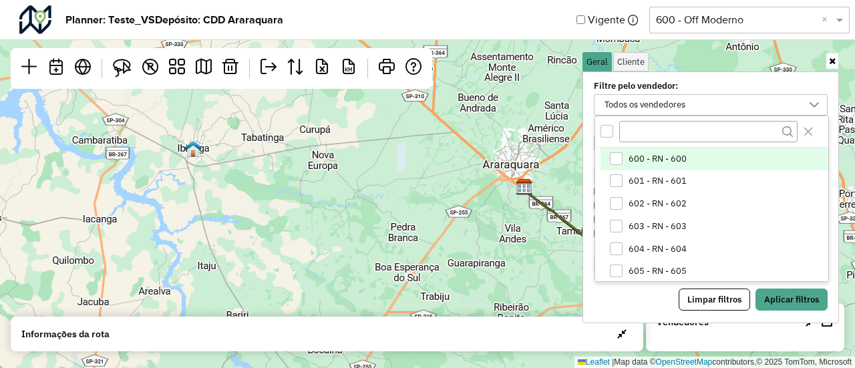
click at [647, 155] on span "600 - RN - 600" at bounding box center [658, 159] width 58 height 11
click at [774, 289] on button "Aplicar filtros" at bounding box center [792, 300] width 72 height 23
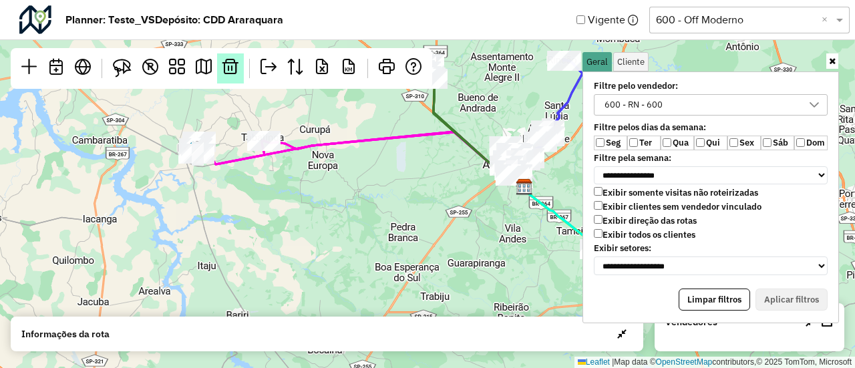
click at [230, 69] on em at bounding box center [230, 67] width 16 height 16
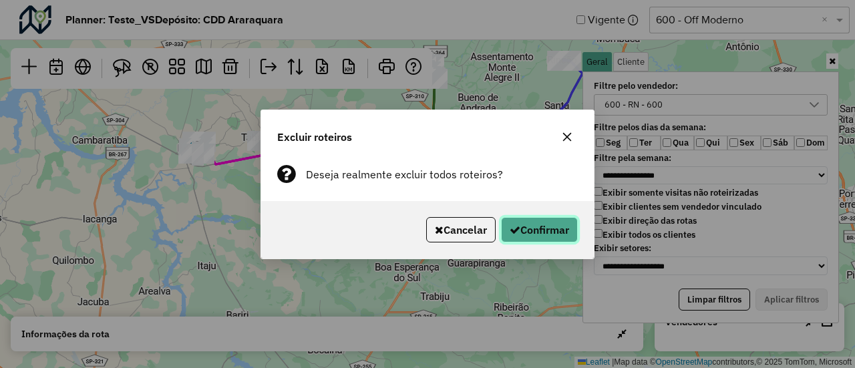
click at [516, 230] on icon "button" at bounding box center [515, 229] width 11 height 11
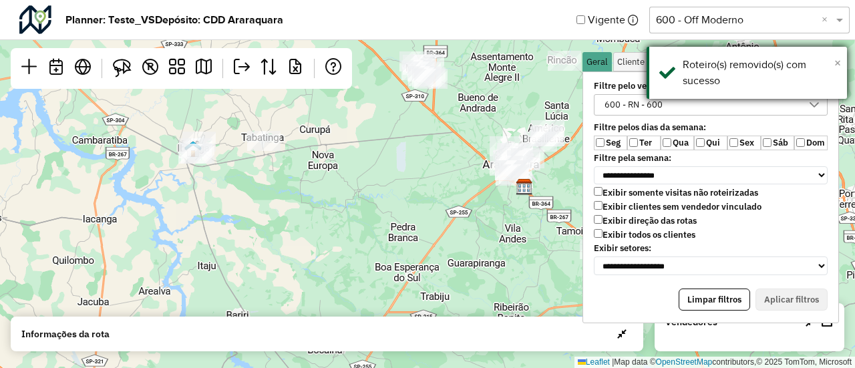
click at [839, 59] on span "×" at bounding box center [837, 62] width 7 height 15
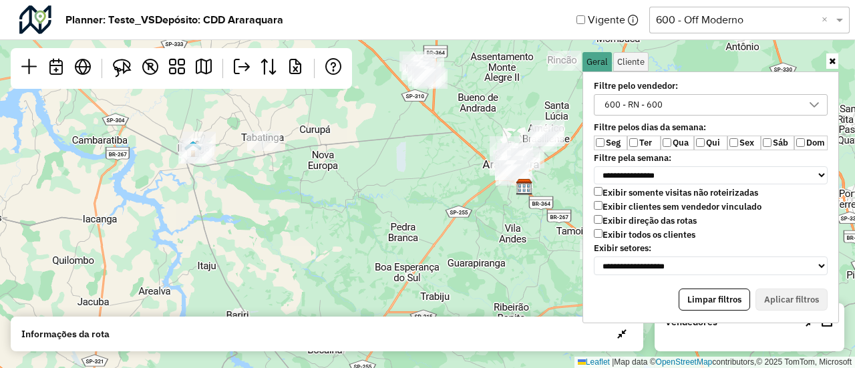
click at [836, 59] on link at bounding box center [832, 60] width 12 height 15
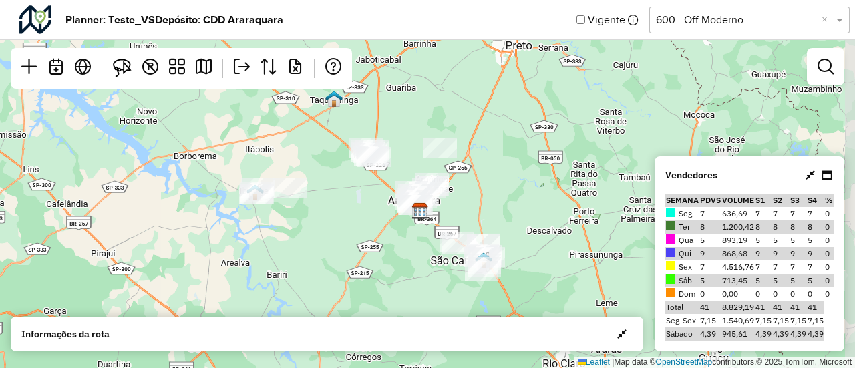
drag, startPoint x: 538, startPoint y: 158, endPoint x: 462, endPoint y: 208, distance: 90.8
click at [462, 208] on div "Leaflet | Map data © OpenStreetMap contributors,© 2025 TomTom, Microsoft" at bounding box center [427, 184] width 855 height 368
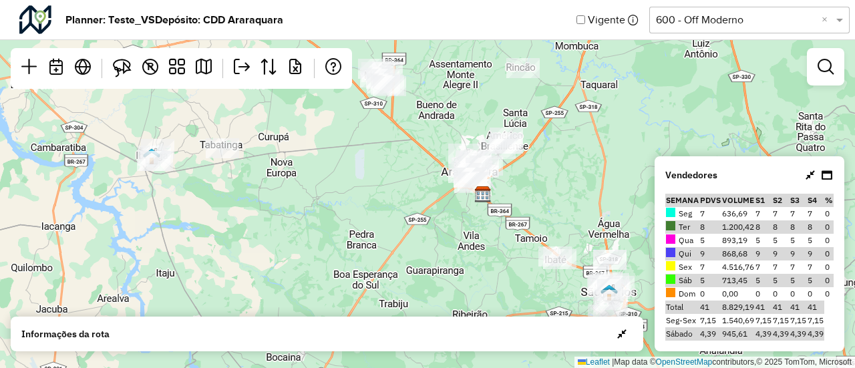
drag, startPoint x: 510, startPoint y: 200, endPoint x: 593, endPoint y: 169, distance: 88.3
click at [593, 169] on div "Leaflet | Map data © OpenStreetMap contributors,© 2025 TomTom, Microsoft" at bounding box center [427, 184] width 855 height 368
click at [777, 17] on input "text" at bounding box center [736, 20] width 160 height 16
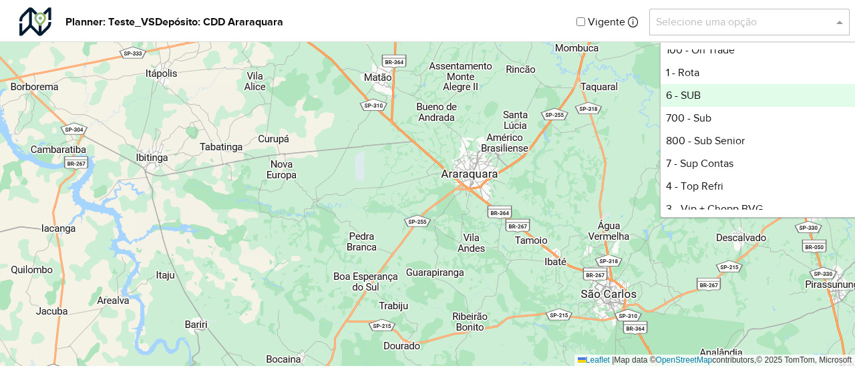
scroll to position [333, 0]
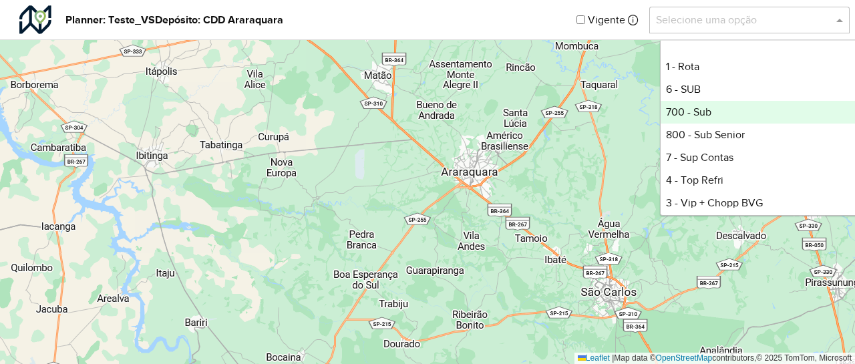
click at [693, 116] on div "700 - Sub" at bounding box center [760, 112] width 199 height 23
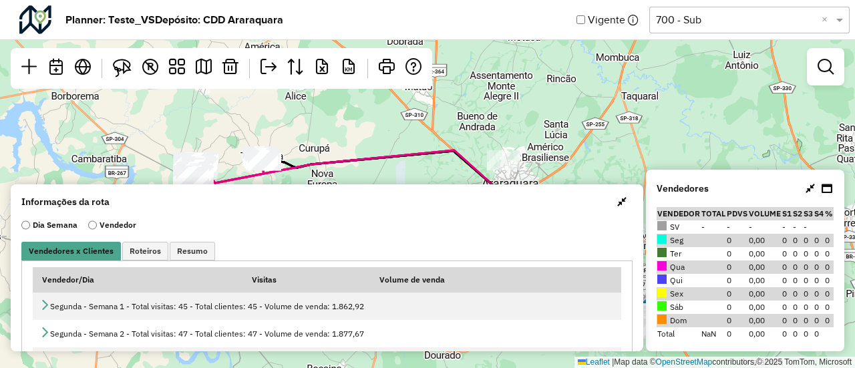
click at [617, 206] on span "button" at bounding box center [621, 201] width 9 height 11
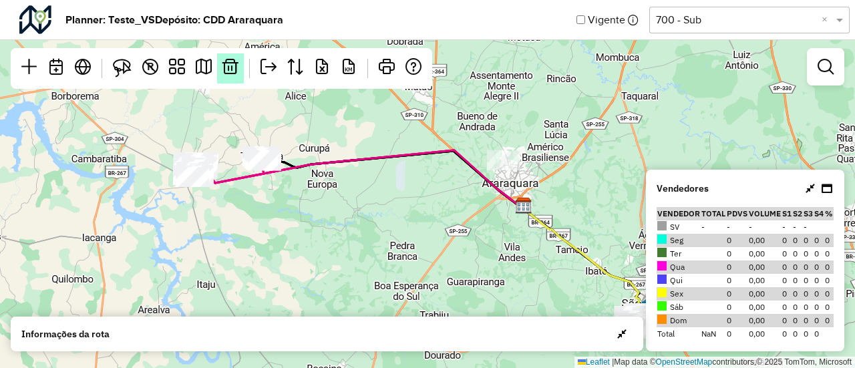
click at [231, 75] on link at bounding box center [230, 68] width 27 height 30
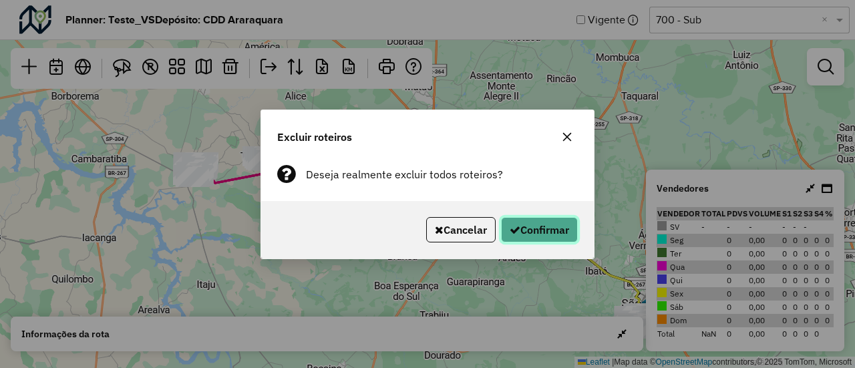
click at [532, 230] on button "Confirmar" at bounding box center [539, 229] width 77 height 25
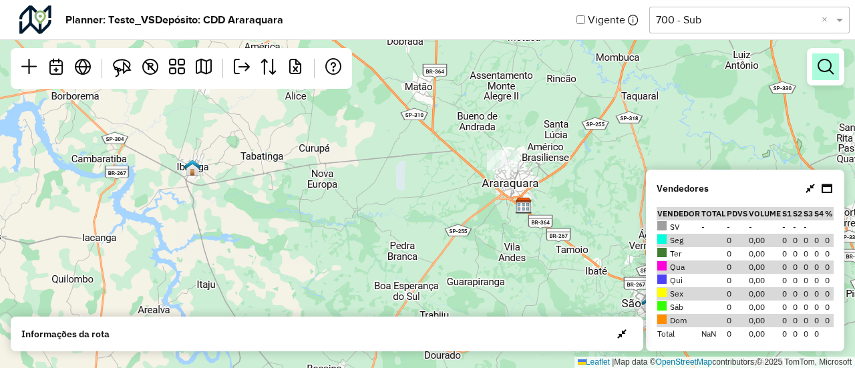
click at [826, 69] on em at bounding box center [826, 67] width 16 height 16
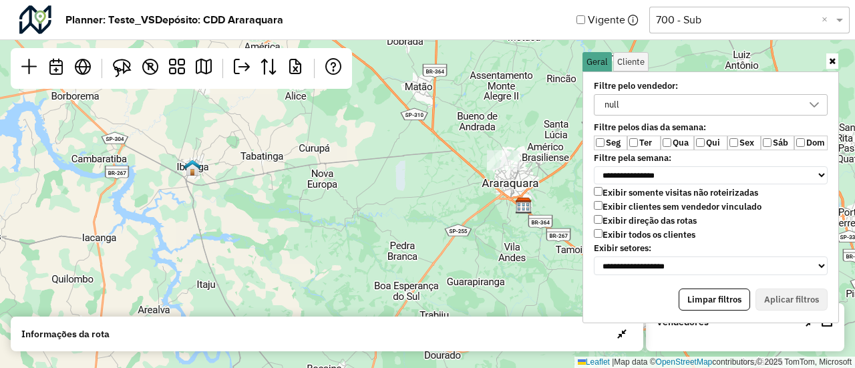
click at [625, 232] on label "Exibir todos os clientes" at bounding box center [645, 234] width 102 height 11
click at [707, 144] on label "Qui" at bounding box center [710, 143] width 33 height 15
click at [750, 138] on label "Sex" at bounding box center [743, 143] width 33 height 15
click at [772, 138] on label "Sáb" at bounding box center [777, 143] width 33 height 15
click at [794, 111] on div "Todos os vendedores" at bounding box center [701, 105] width 202 height 20
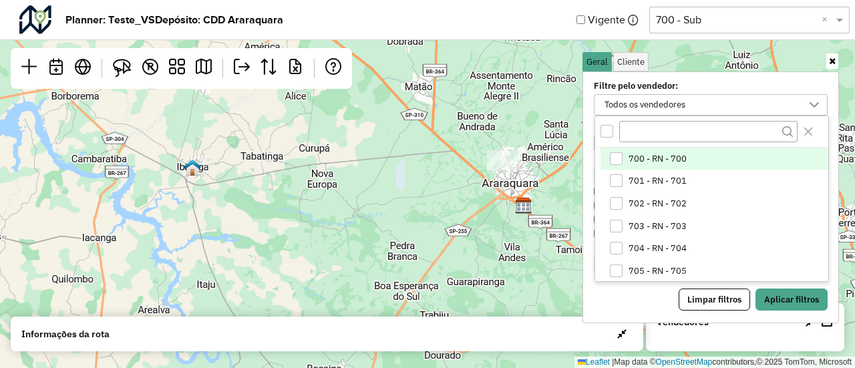
scroll to position [7, 49]
click at [663, 154] on span "700 - RN - 700" at bounding box center [658, 159] width 58 height 11
click at [783, 291] on button "Aplicar filtros" at bounding box center [792, 300] width 72 height 23
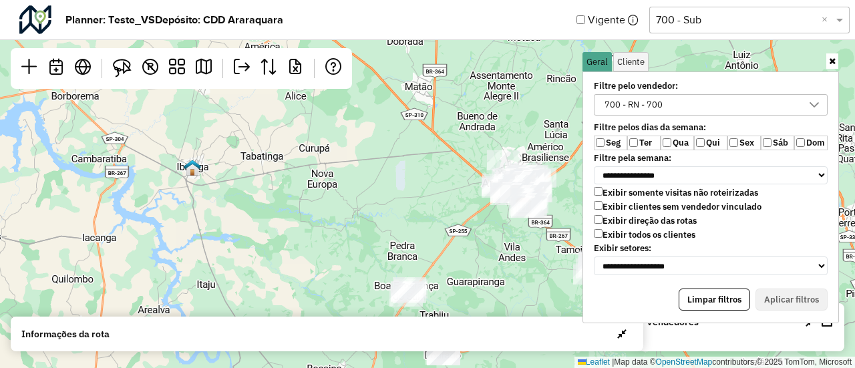
click at [830, 59] on icon at bounding box center [832, 61] width 7 height 9
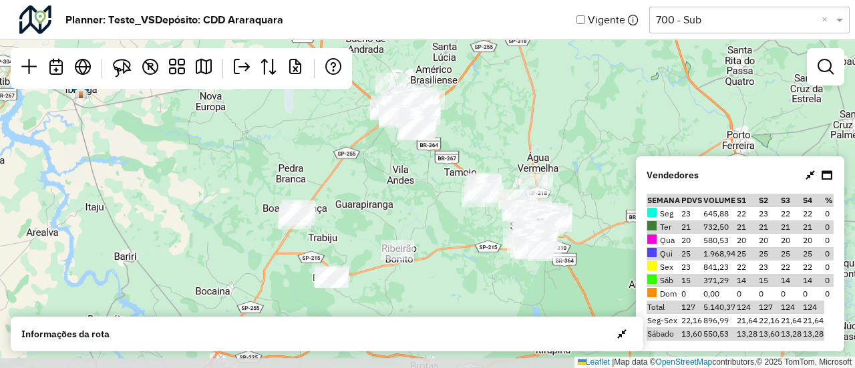
drag, startPoint x: 486, startPoint y: 165, endPoint x: 484, endPoint y: 109, distance: 56.2
click at [484, 109] on div "Leaflet | Map data © OpenStreetMap contributors,© 2025 TomTom, Microsoft" at bounding box center [427, 184] width 855 height 368
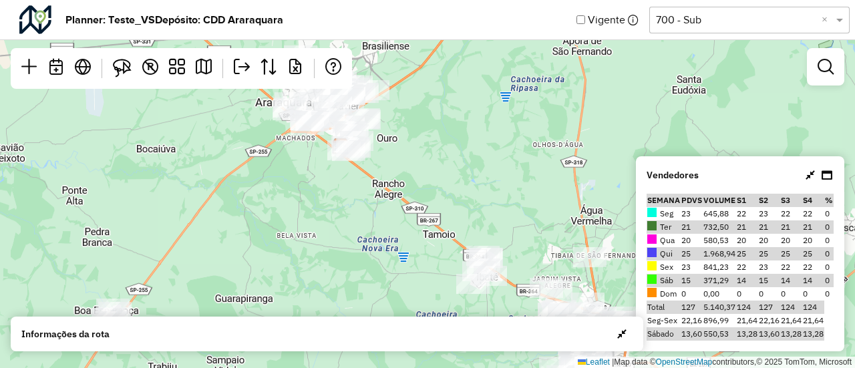
click at [493, 133] on div "Leaflet | Map data © OpenStreetMap contributors,© 2025 TomTom, Microsoft" at bounding box center [427, 184] width 855 height 368
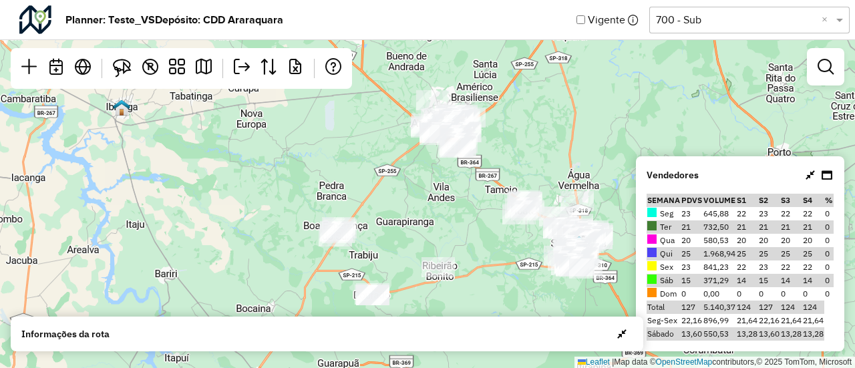
drag, startPoint x: 501, startPoint y: 136, endPoint x: 536, endPoint y: 142, distance: 35.9
click at [536, 142] on div "Leaflet | Map data © OpenStreetMap contributors,© 2025 TomTom, Microsoft" at bounding box center [427, 184] width 855 height 368
click at [829, 73] on em at bounding box center [826, 67] width 16 height 16
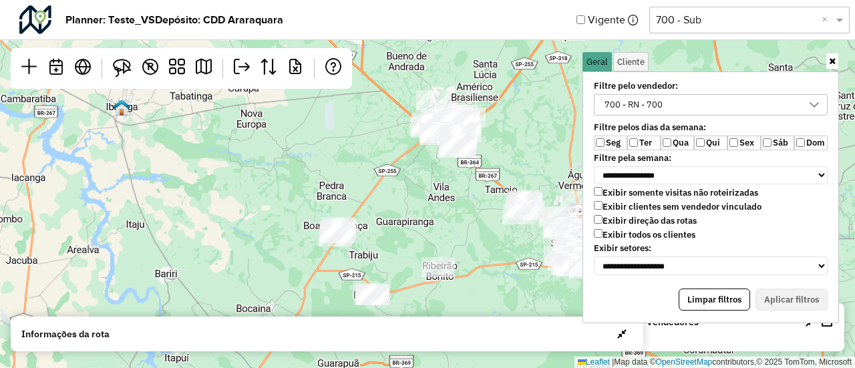
click at [652, 108] on div "700 - RN - 700" at bounding box center [633, 105] width 67 height 20
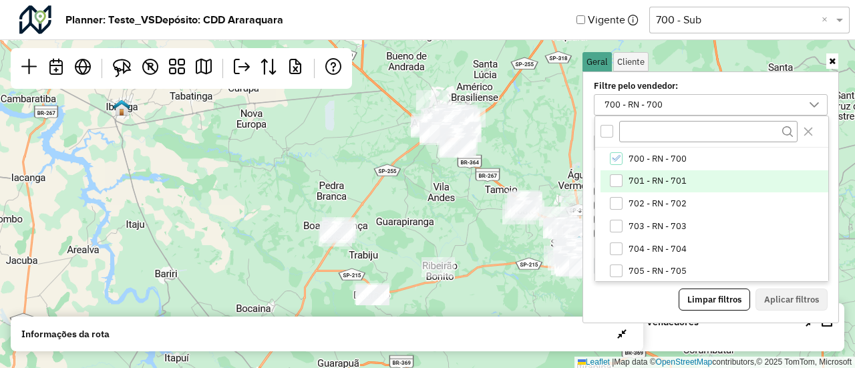
drag, startPoint x: 641, startPoint y: 184, endPoint x: 643, endPoint y: 174, distance: 9.4
click at [641, 182] on span "701 - RN - 701" at bounding box center [658, 181] width 58 height 11
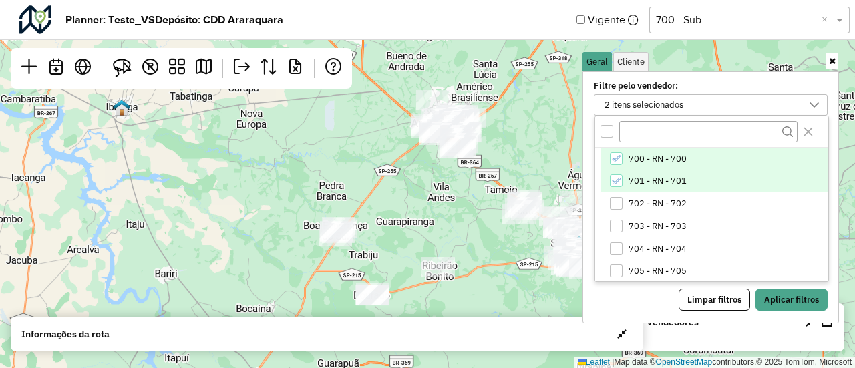
click at [643, 162] on li "700 - RN - 700" at bounding box center [715, 159] width 228 height 23
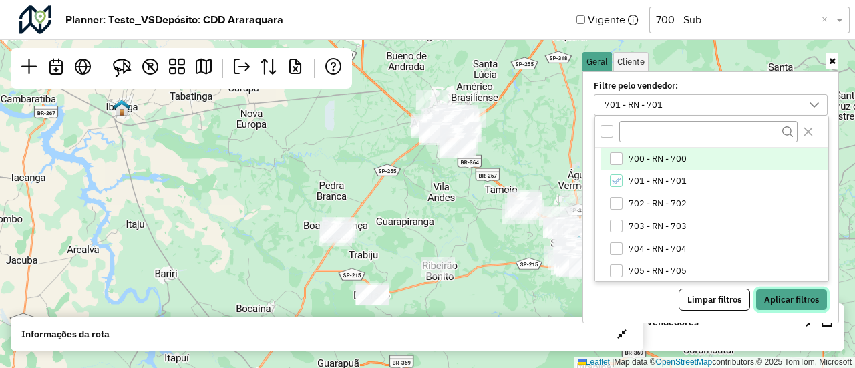
click at [773, 292] on button "Aplicar filtros" at bounding box center [792, 300] width 72 height 23
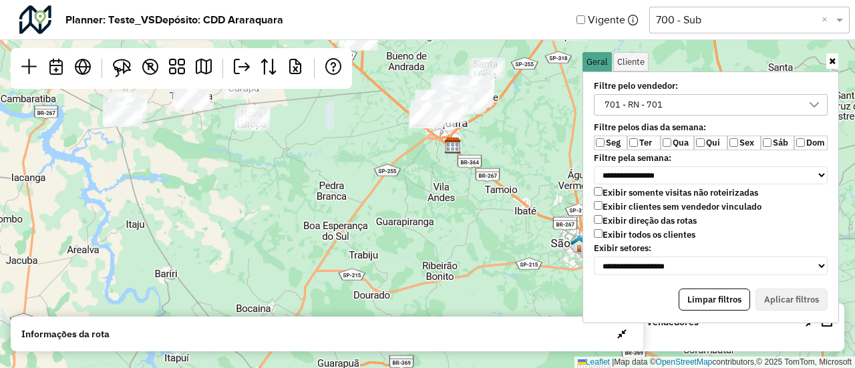
click at [833, 62] on icon at bounding box center [832, 61] width 7 height 9
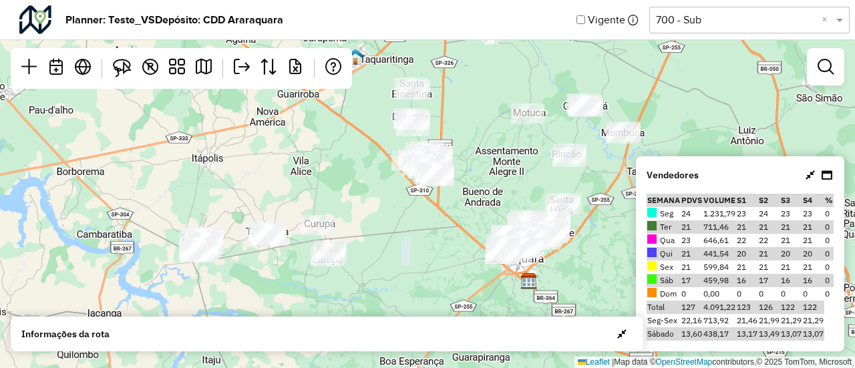
drag, startPoint x: 464, startPoint y: 207, endPoint x: 539, endPoint y: 343, distance: 155.2
click at [539, 343] on hb-planner "Planner: Teste_VS Depósito: CDD Araraquara Vigente Selecione uma opção 700 - Su…" at bounding box center [427, 184] width 855 height 368
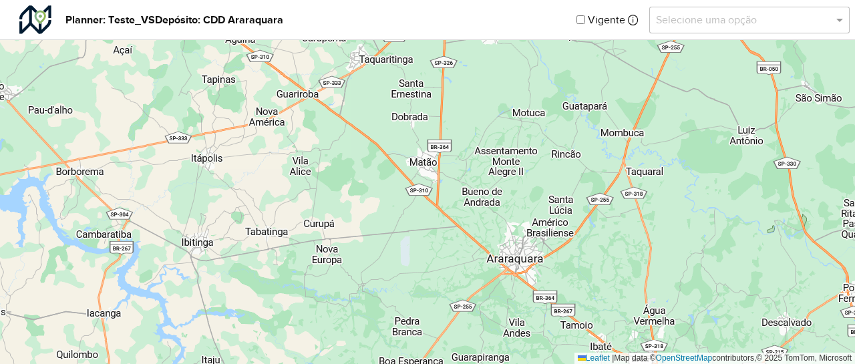
click at [751, 25] on input "text" at bounding box center [736, 20] width 160 height 16
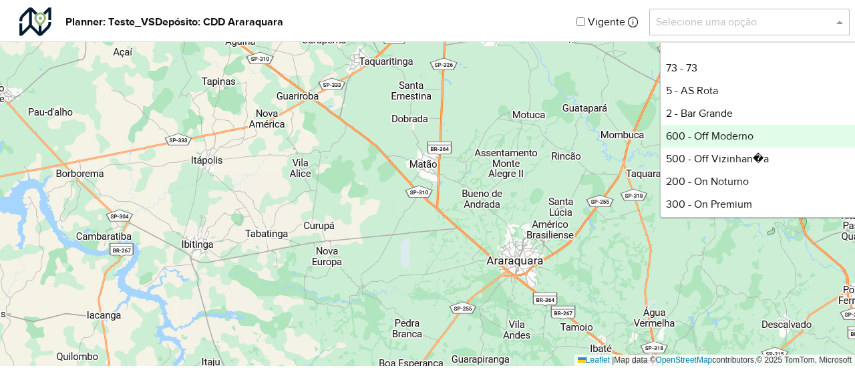
scroll to position [160, 0]
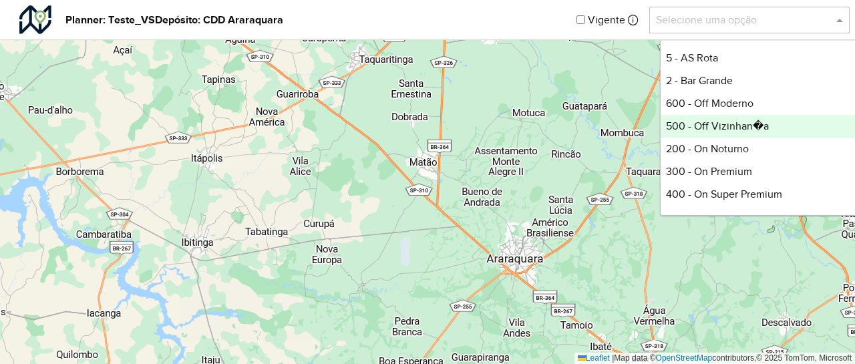
click at [719, 130] on div "500 - Off Vizinhan�a" at bounding box center [760, 126] width 199 height 23
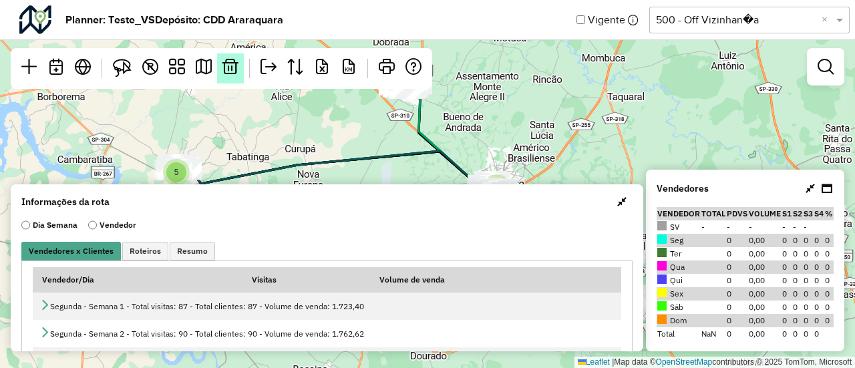
click at [219, 69] on link at bounding box center [230, 68] width 27 height 30
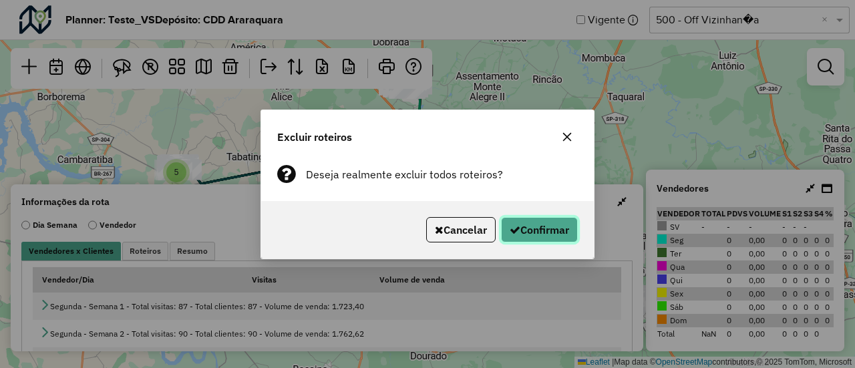
click at [562, 225] on button "Confirmar" at bounding box center [539, 229] width 77 height 25
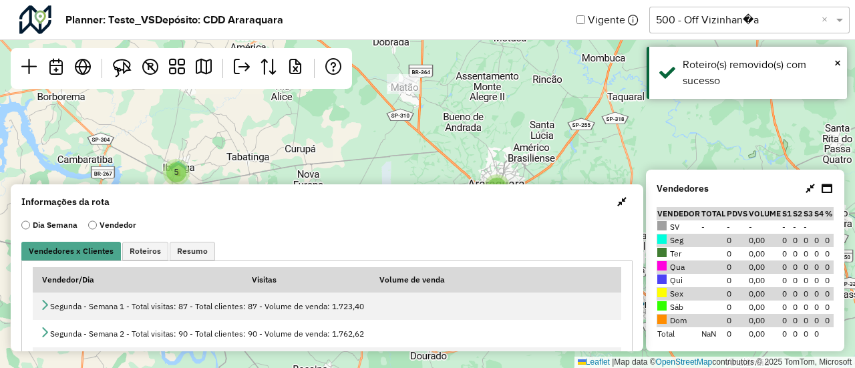
click at [619, 200] on span "button" at bounding box center [621, 201] width 9 height 11
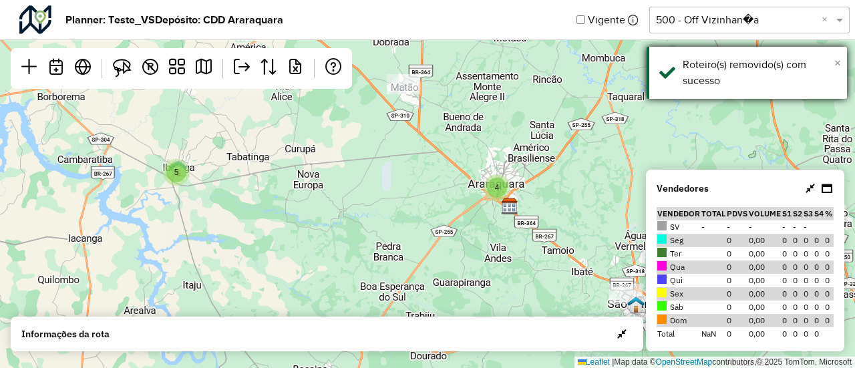
click at [838, 65] on span "×" at bounding box center [837, 62] width 7 height 15
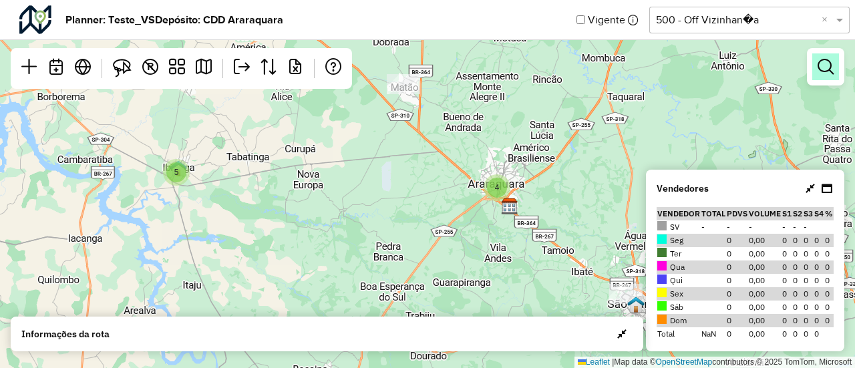
click at [828, 61] on em at bounding box center [826, 67] width 16 height 16
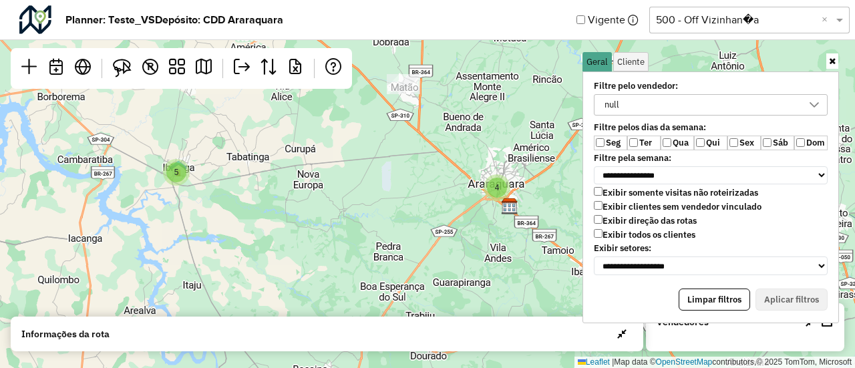
click at [618, 234] on label "Exibir todos os clientes" at bounding box center [645, 234] width 102 height 11
click at [673, 139] on label "Qua" at bounding box center [677, 143] width 33 height 15
click at [739, 108] on div "Todos os vendedores" at bounding box center [701, 105] width 202 height 20
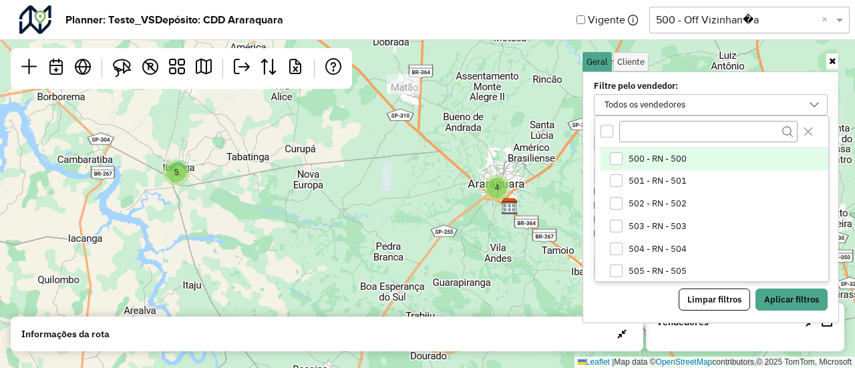
click at [641, 154] on span "500 - RN - 500" at bounding box center [658, 159] width 58 height 11
click at [768, 289] on button "Aplicar filtros" at bounding box center [792, 300] width 72 height 23
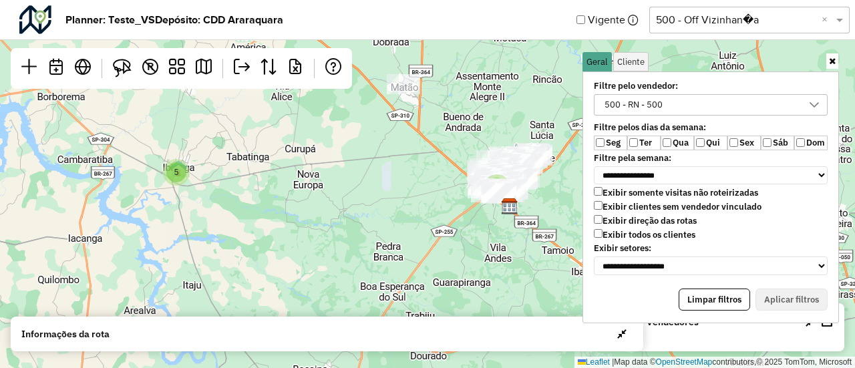
click at [833, 65] on icon at bounding box center [832, 61] width 7 height 9
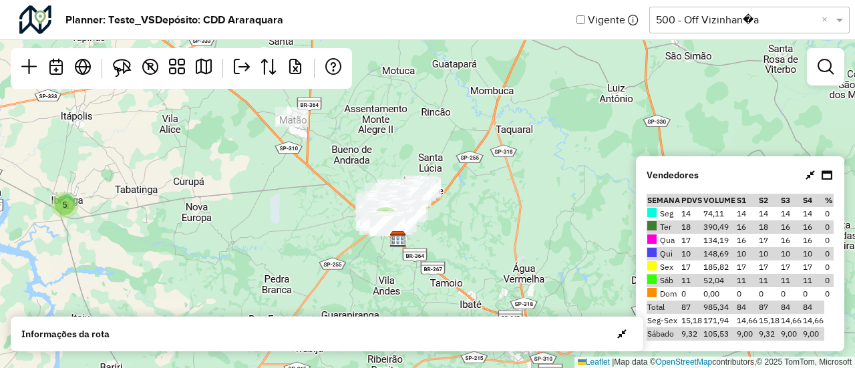
drag, startPoint x: 558, startPoint y: 167, endPoint x: 444, endPoint y: 200, distance: 118.2
click at [444, 200] on div "4 5 Leaflet | Map data © OpenStreetMap contributors,© 2025 TomTom, Microsoft" at bounding box center [427, 184] width 855 height 368
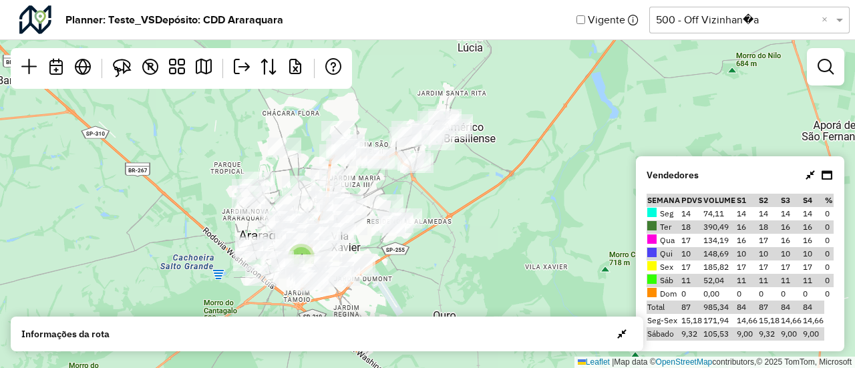
drag, startPoint x: 401, startPoint y: 216, endPoint x: 498, endPoint y: 210, distance: 97.7
click at [498, 210] on div "4 Leaflet | Map data © OpenStreetMap contributors,© 2025 TomTom, Microsoft" at bounding box center [427, 184] width 855 height 368
click at [819, 65] on em at bounding box center [826, 67] width 16 height 16
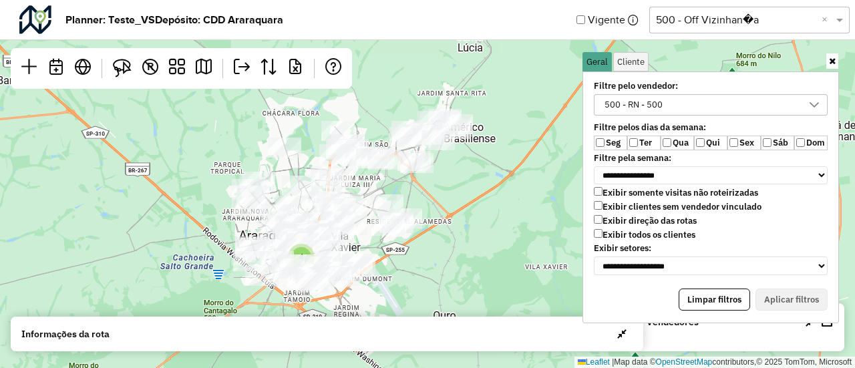
click at [679, 98] on div "500 - RN - 500" at bounding box center [701, 105] width 202 height 20
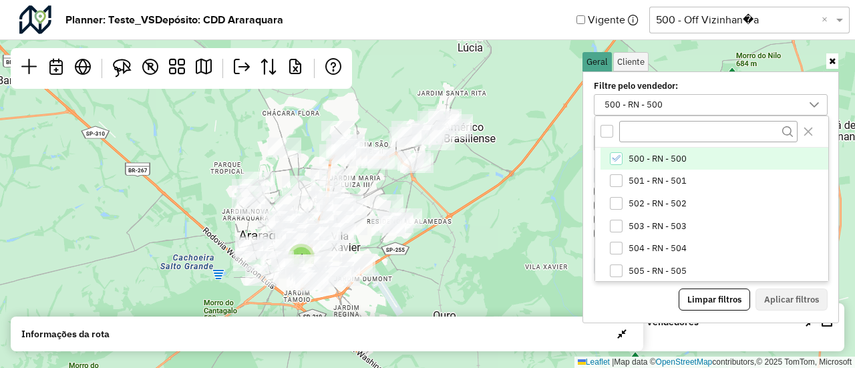
scroll to position [7, 49]
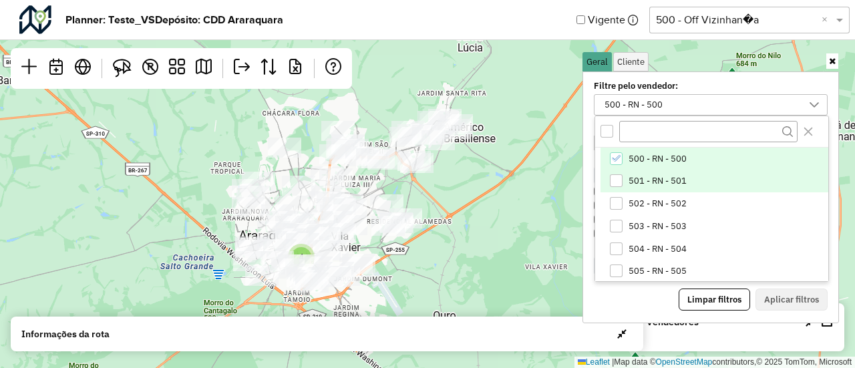
drag, startPoint x: 624, startPoint y: 182, endPoint x: 627, endPoint y: 173, distance: 9.7
click at [625, 180] on li "501 - RN - 501" at bounding box center [715, 181] width 228 height 23
click at [627, 164] on li "500 - RN - 500" at bounding box center [715, 159] width 228 height 23
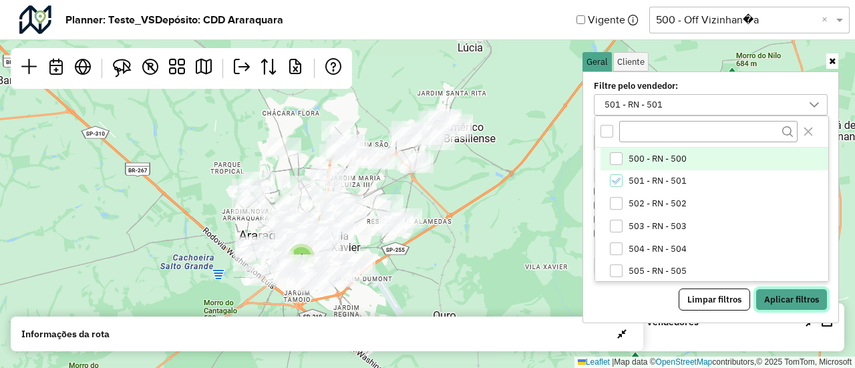
click at [780, 292] on button "Aplicar filtros" at bounding box center [792, 300] width 72 height 23
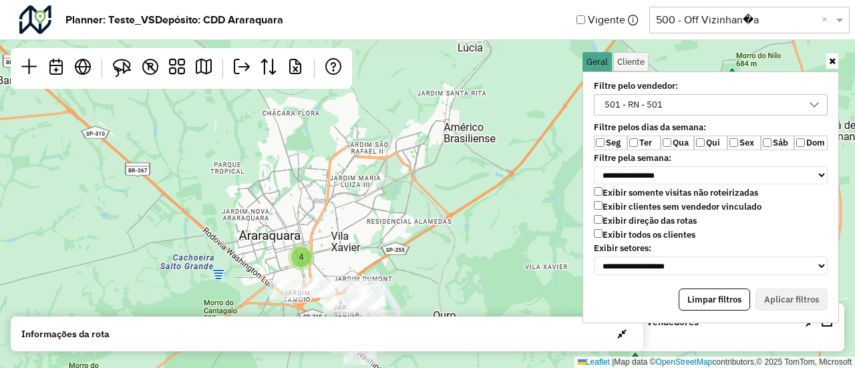
click at [835, 59] on icon at bounding box center [832, 61] width 7 height 9
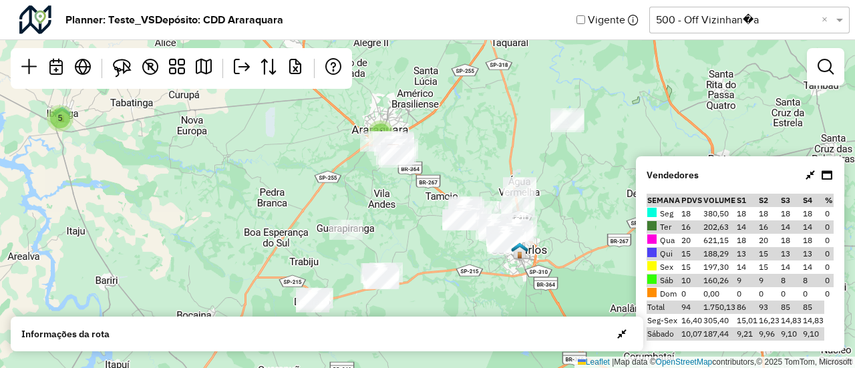
drag, startPoint x: 545, startPoint y: 239, endPoint x: 453, endPoint y: 146, distance: 131.3
click at [453, 146] on div "5 4 Leaflet | Map data © OpenStreetMap contributors,© 2025 TomTom, Microsoft" at bounding box center [427, 184] width 855 height 368
click at [826, 69] on em at bounding box center [826, 67] width 16 height 16
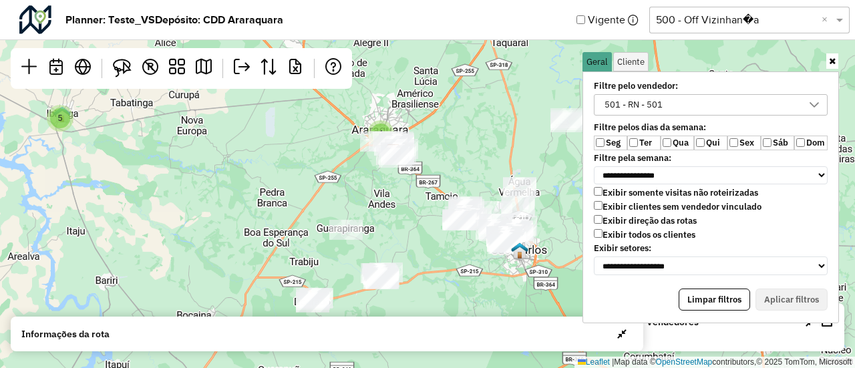
click at [641, 106] on div "501 - RN - 501" at bounding box center [633, 105] width 67 height 20
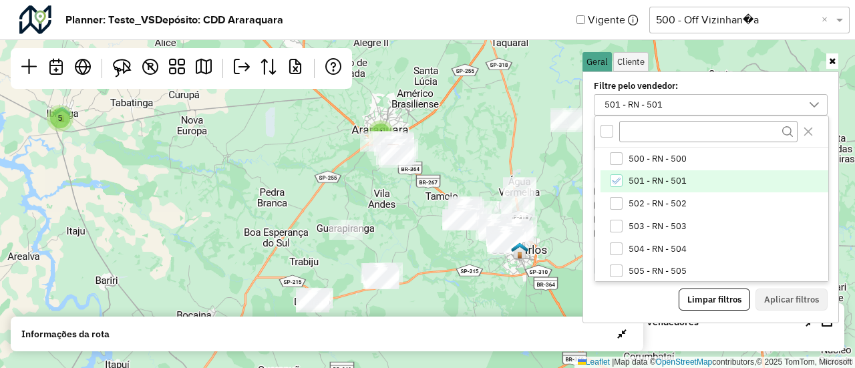
click at [643, 178] on span "501 - RN - 501" at bounding box center [658, 181] width 58 height 11
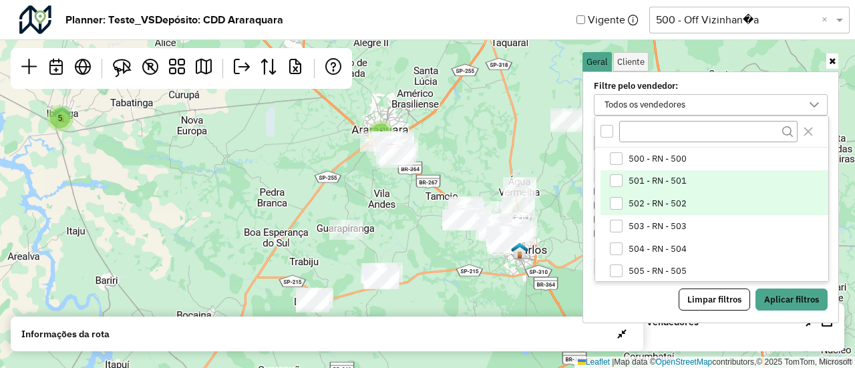
click at [642, 198] on span "502 - RN - 502" at bounding box center [658, 203] width 58 height 11
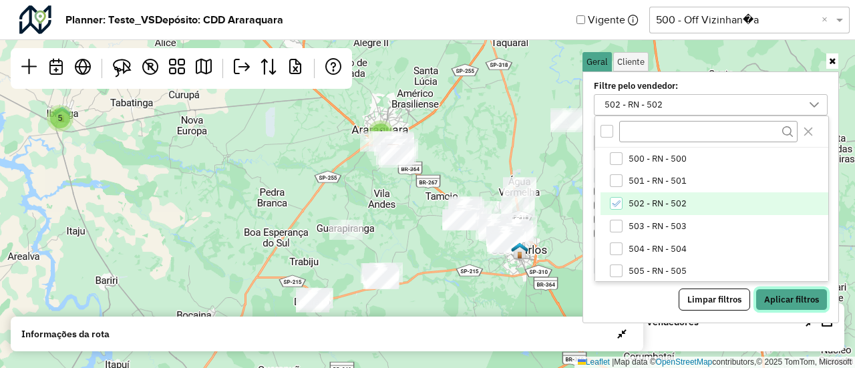
click at [768, 291] on button "Aplicar filtros" at bounding box center [792, 300] width 72 height 23
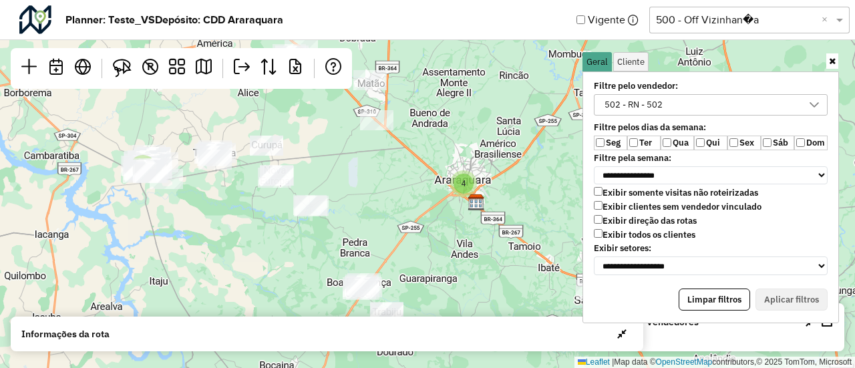
drag, startPoint x: 314, startPoint y: 156, endPoint x: 397, endPoint y: 206, distance: 96.8
click at [397, 206] on div "4 5 Leaflet | Map data © OpenStreetMap contributors,© 2025 TomTom, Microsoft" at bounding box center [427, 184] width 855 height 368
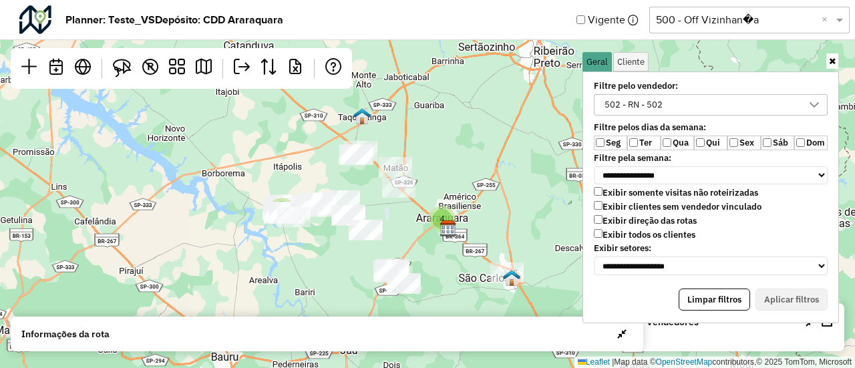
drag, startPoint x: 395, startPoint y: 200, endPoint x: 407, endPoint y: 224, distance: 26.6
click at [407, 224] on div "5 4 Leaflet | Map data © OpenStreetMap contributors,© 2025 TomTom, Microsoft" at bounding box center [427, 184] width 855 height 368
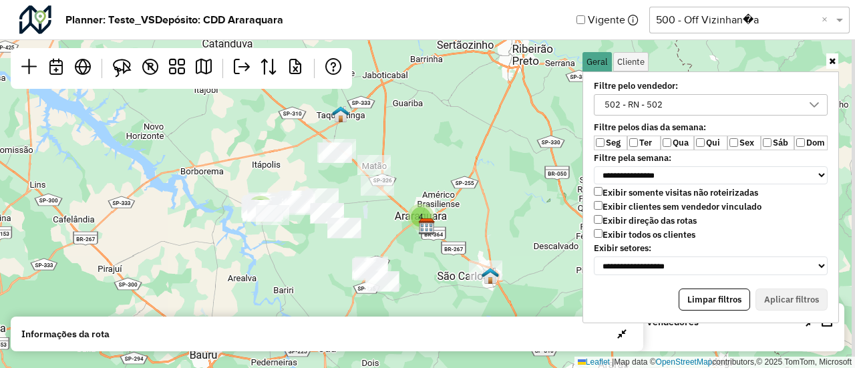
drag, startPoint x: 466, startPoint y: 190, endPoint x: 444, endPoint y: 188, distance: 22.8
click at [444, 188] on div "5 4 Leaflet | Map data © OpenStreetMap contributors,© 2025 TomTom, Microsoft" at bounding box center [427, 184] width 855 height 368
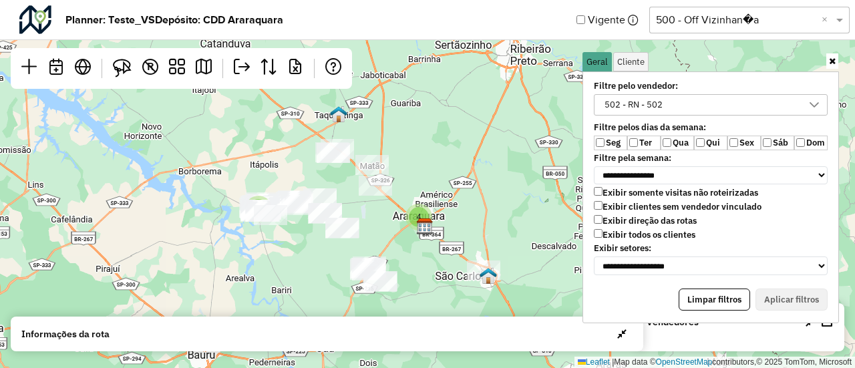
click at [832, 63] on icon at bounding box center [832, 61] width 7 height 9
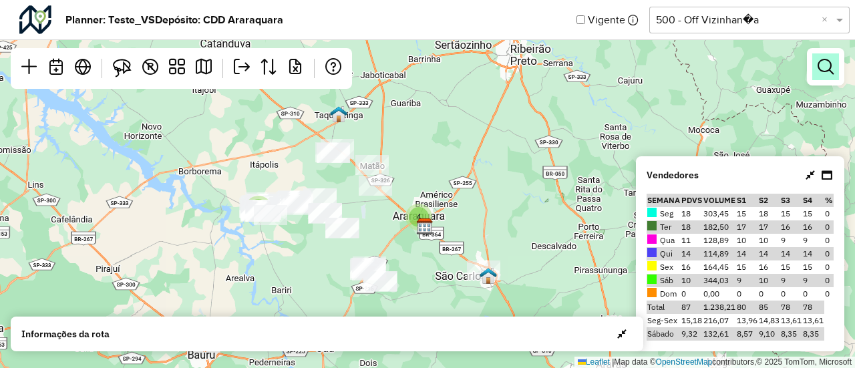
click at [832, 61] on em at bounding box center [826, 67] width 16 height 16
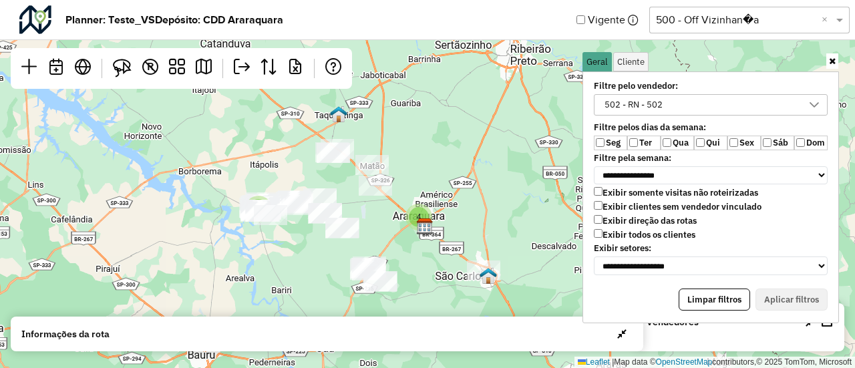
click at [661, 98] on div "502 - RN - 502" at bounding box center [633, 105] width 67 height 20
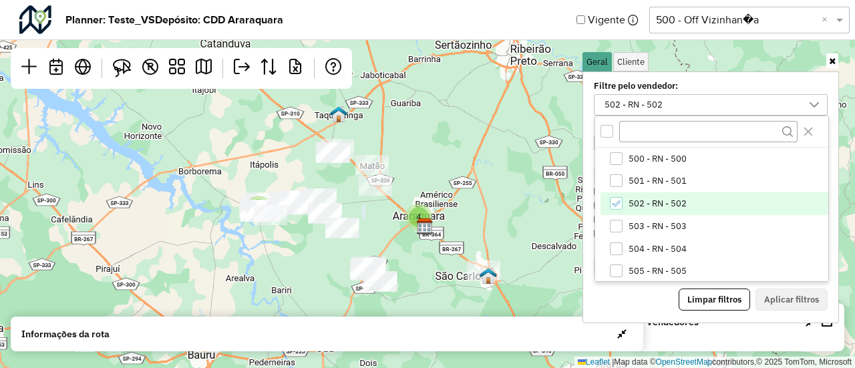
click at [644, 210] on li "502 - RN - 502" at bounding box center [715, 203] width 228 height 23
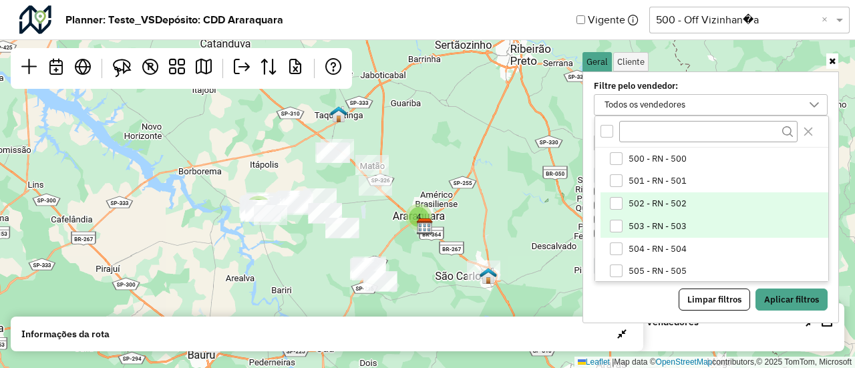
click at [643, 222] on span "503 - RN - 503" at bounding box center [658, 226] width 58 height 11
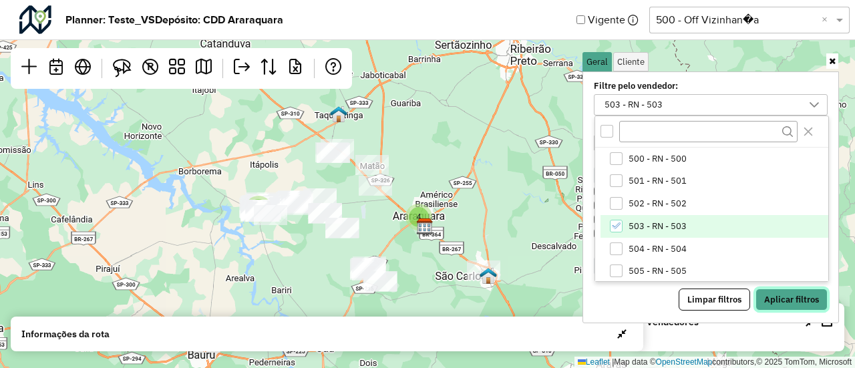
click at [786, 301] on button "Aplicar filtros" at bounding box center [792, 300] width 72 height 23
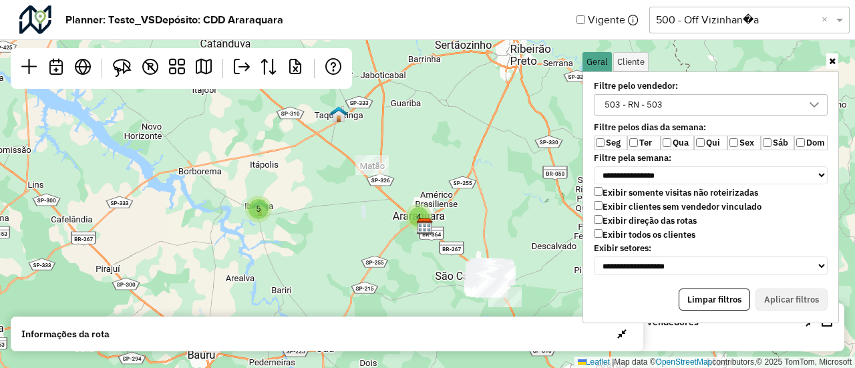
drag, startPoint x: 532, startPoint y: 238, endPoint x: 455, endPoint y: 198, distance: 87.2
click at [455, 198] on div "4 5 Leaflet | Map data © OpenStreetMap contributors,© 2025 TomTom, Microsoft" at bounding box center [427, 184] width 855 height 368
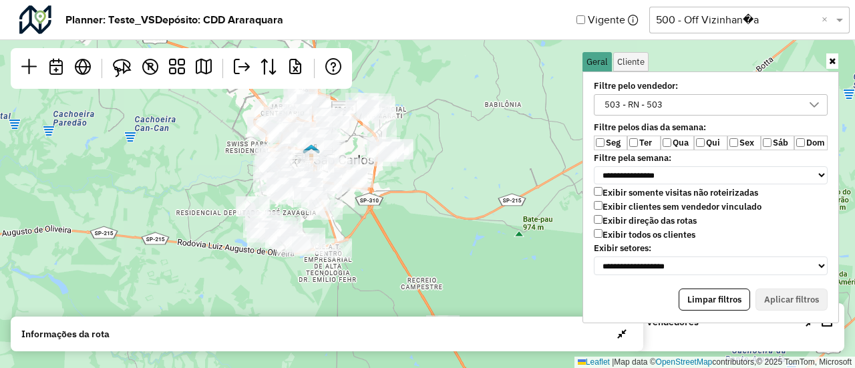
drag, startPoint x: 298, startPoint y: 215, endPoint x: 413, endPoint y: 230, distance: 115.9
click at [413, 230] on div "4 Leaflet | Map data © OpenStreetMap contributors,© 2025 TomTom, Microsoft" at bounding box center [427, 184] width 855 height 368
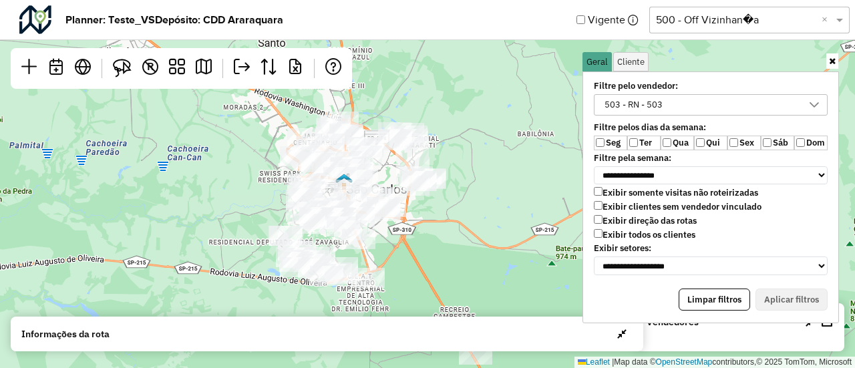
drag, startPoint x: 444, startPoint y: 225, endPoint x: 491, endPoint y: 255, distance: 55.2
click at [491, 255] on div "4 Leaflet | Map data © OpenStreetMap contributors,© 2025 TomTom, Microsoft" at bounding box center [427, 184] width 855 height 368
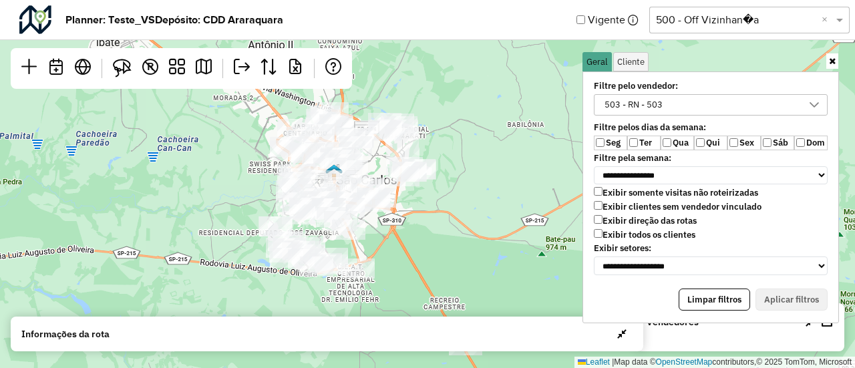
drag, startPoint x: 528, startPoint y: 269, endPoint x: 517, endPoint y: 258, distance: 15.6
click at [517, 258] on div "4 Leaflet | Map data © OpenStreetMap contributors,© 2025 TomTom, Microsoft" at bounding box center [427, 184] width 855 height 368
click at [833, 62] on icon at bounding box center [832, 61] width 7 height 9
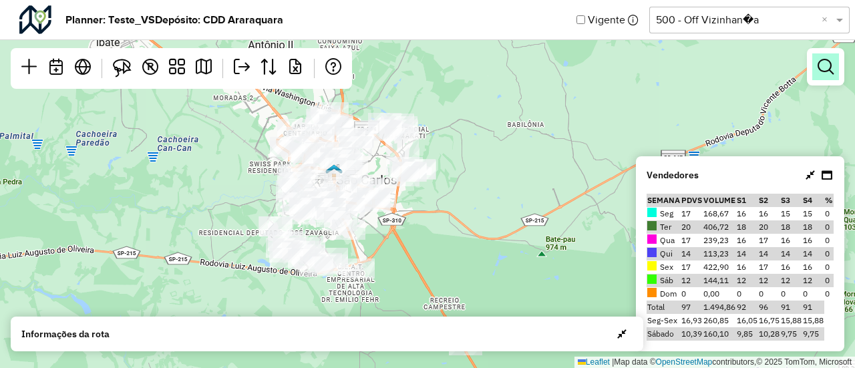
click at [819, 57] on link at bounding box center [825, 66] width 27 height 27
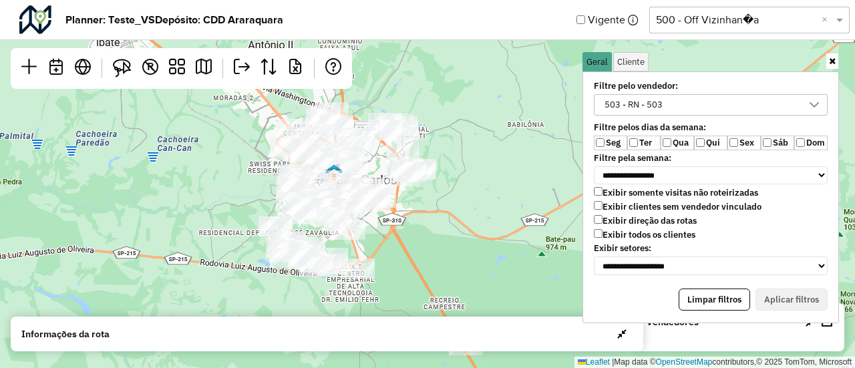
click at [669, 102] on div "503 - RN - 503" at bounding box center [701, 105] width 202 height 20
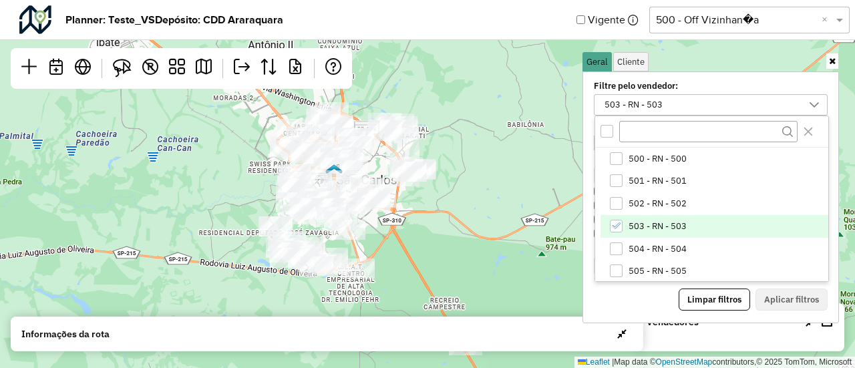
click at [638, 226] on span "503 - RN - 503" at bounding box center [658, 226] width 58 height 11
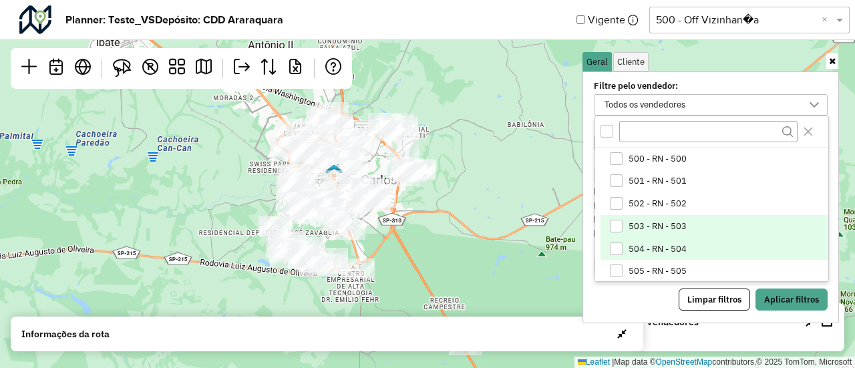
click at [631, 245] on span "504 - RN - 504" at bounding box center [658, 249] width 58 height 11
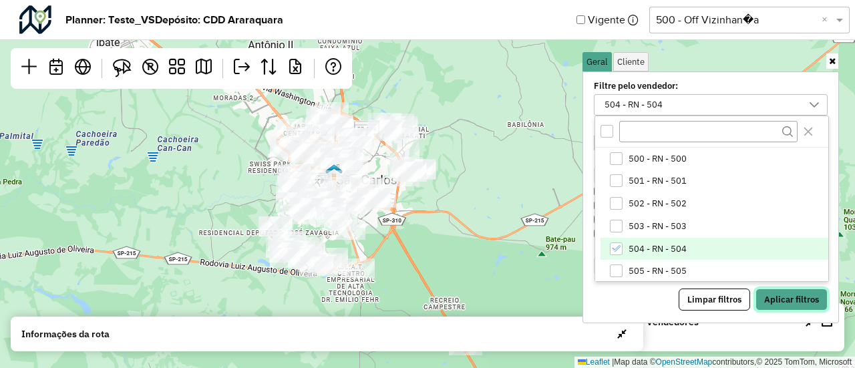
click at [784, 291] on button "Aplicar filtros" at bounding box center [792, 300] width 72 height 23
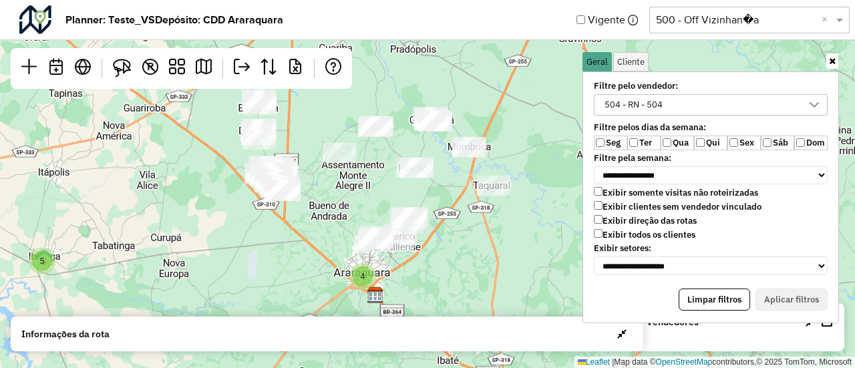
drag, startPoint x: 339, startPoint y: 142, endPoint x: 459, endPoint y: 329, distance: 222.6
click at [459, 329] on hb-planner "**********" at bounding box center [427, 184] width 855 height 368
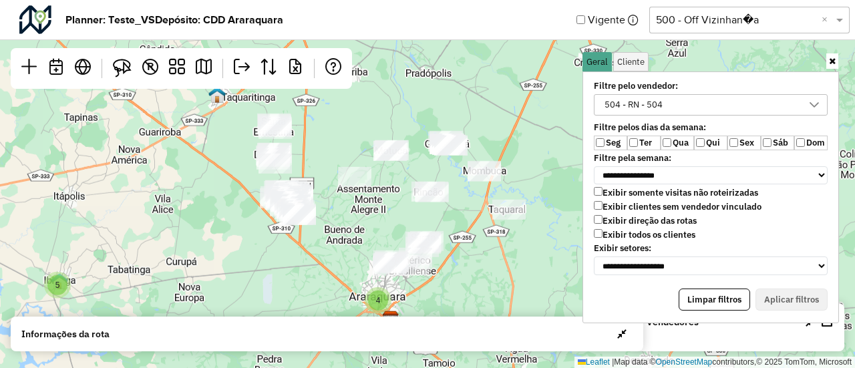
drag, startPoint x: 471, startPoint y: 272, endPoint x: 487, endPoint y: 292, distance: 25.7
click at [487, 292] on div "5 4 Leaflet | Map data © OpenStreetMap contributors,© 2025 TomTom, Microsoft" at bounding box center [427, 184] width 855 height 368
drag, startPoint x: 484, startPoint y: 291, endPoint x: 831, endPoint y: 63, distance: 414.8
click at [831, 63] on icon at bounding box center [832, 61] width 7 height 9
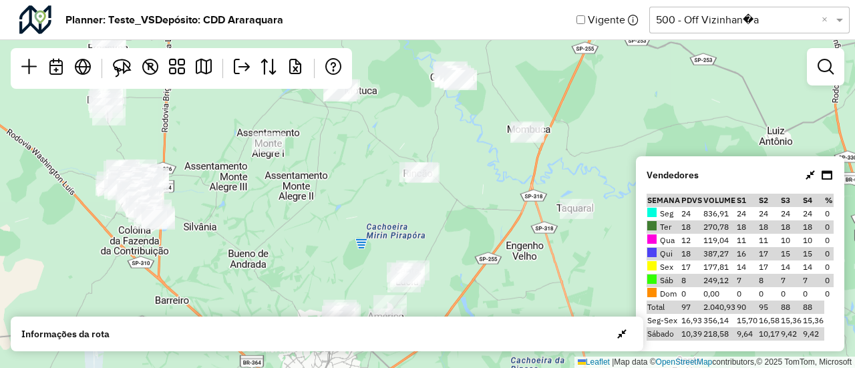
drag, startPoint x: 472, startPoint y: 235, endPoint x: 519, endPoint y: 258, distance: 52.0
click at [519, 258] on div "5 4 Leaflet | Map data © OpenStreetMap contributors,© 2025 TomTom, Microsoft" at bounding box center [427, 184] width 855 height 368
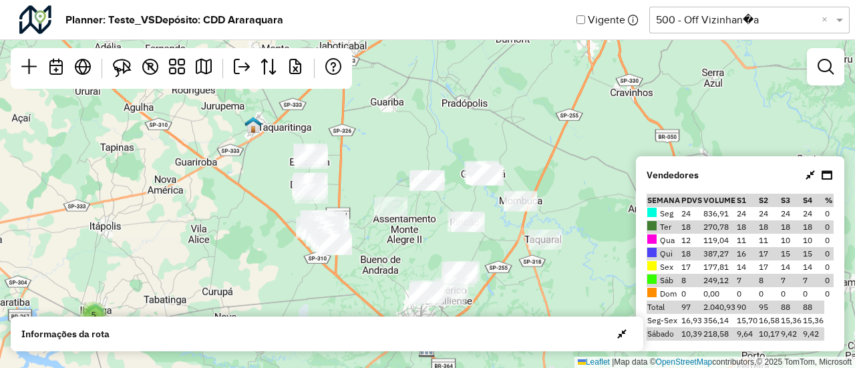
drag, startPoint x: 574, startPoint y: 180, endPoint x: 569, endPoint y: 186, distance: 8.2
click at [569, 186] on div "5 4 Leaflet | Map data © OpenStreetMap contributors,© 2025 TomTom, Microsoft" at bounding box center [427, 184] width 855 height 368
